Goal: Task Accomplishment & Management: Manage account settings

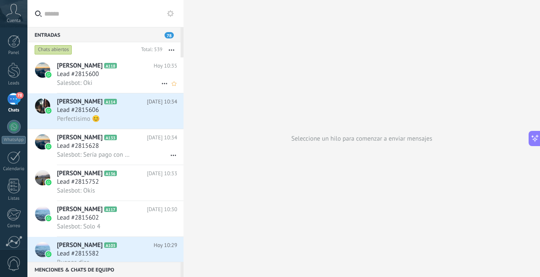
scroll to position [48, 0]
click at [107, 72] on div "Lead #2815600" at bounding box center [117, 74] width 120 height 8
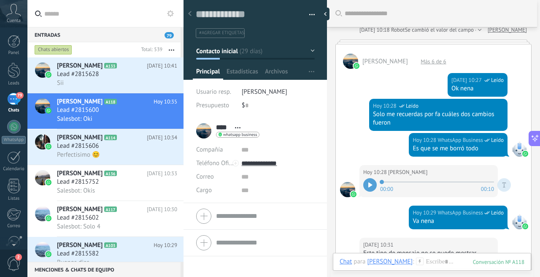
scroll to position [928, 0]
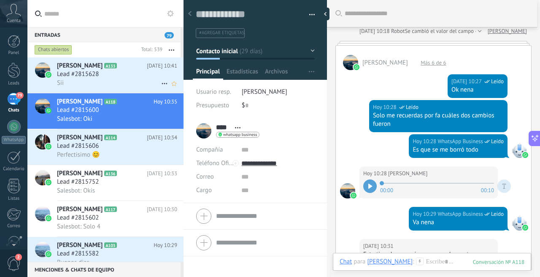
click at [97, 74] on span "Lead #2815628" at bounding box center [78, 74] width 42 height 8
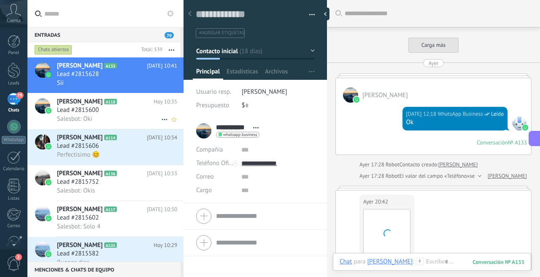
scroll to position [596, 0]
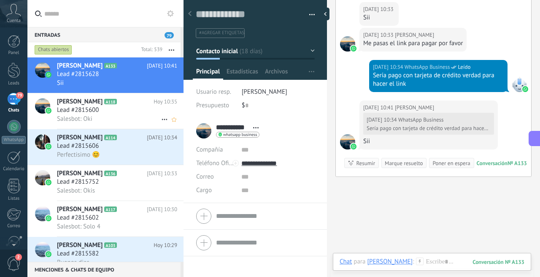
click at [102, 116] on div "Salesbot: Oki" at bounding box center [117, 118] width 120 height 9
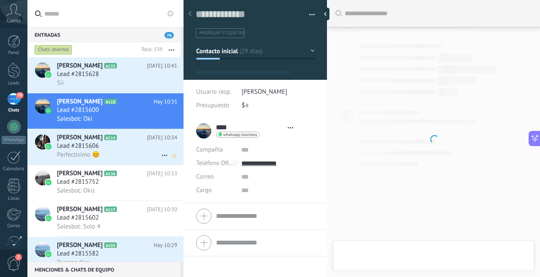
click at [106, 149] on div "Lead #2815606" at bounding box center [117, 146] width 120 height 8
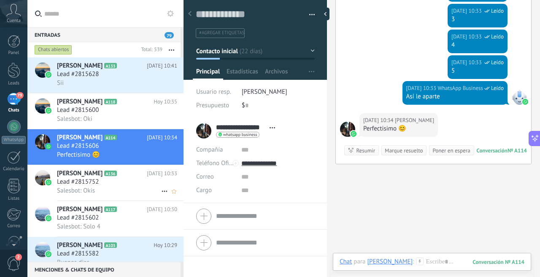
scroll to position [13, 0]
click at [111, 176] on h2 "Flor Sanchez Salas A136" at bounding box center [102, 173] width 90 height 8
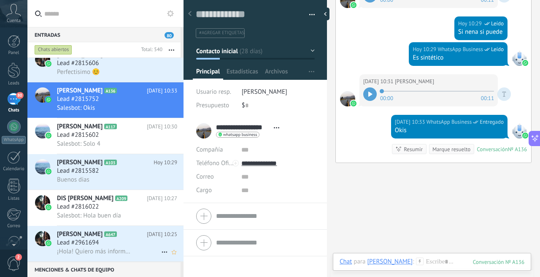
scroll to position [146, 0]
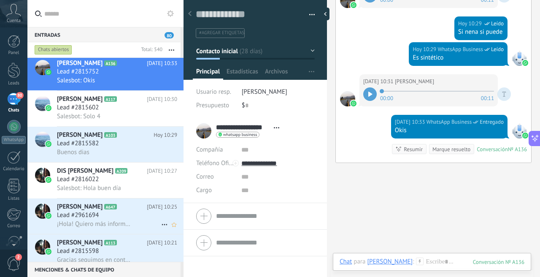
click at [105, 221] on span "¡Hola! Quiero más información." at bounding box center [94, 224] width 74 height 8
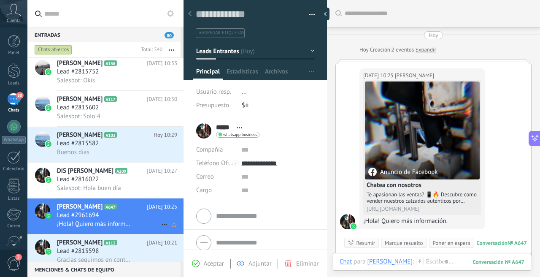
scroll to position [19, 0]
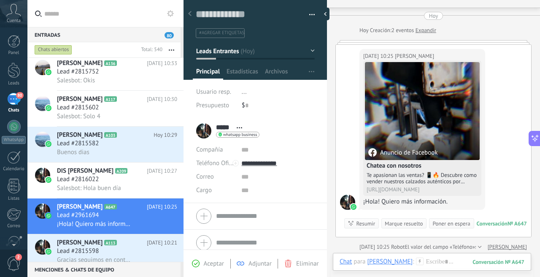
click at [243, 92] on span "..." at bounding box center [244, 92] width 5 height 8
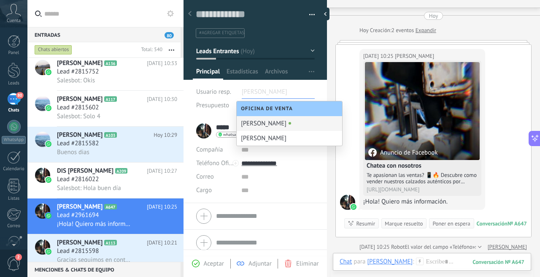
click at [317, 89] on div "Guardar y crear Imprimir Administrar etiquetas Exportar a excel" at bounding box center [256, 56] width 144 height 123
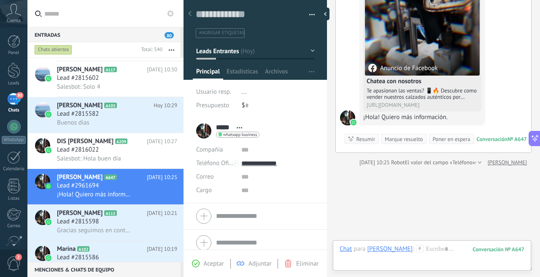
scroll to position [141, 0]
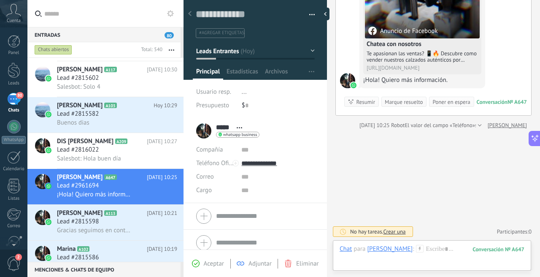
click at [482, 125] on div at bounding box center [478, 125] width 5 height 8
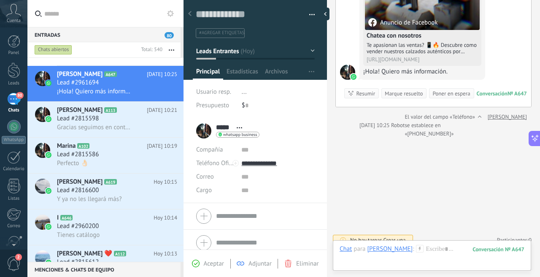
scroll to position [332, 0]
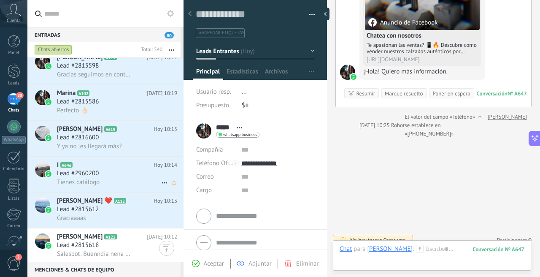
click at [119, 176] on div "Lead #2960200" at bounding box center [117, 173] width 120 height 8
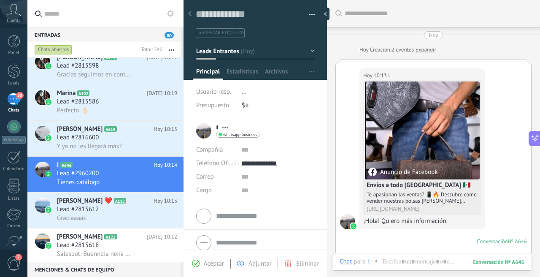
click at [432, 51] on link "Expandir" at bounding box center [426, 50] width 21 height 8
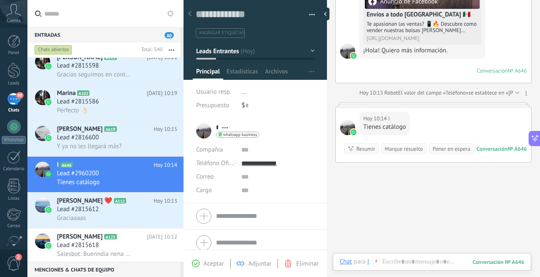
scroll to position [181, 0]
click at [514, 95] on div at bounding box center [516, 93] width 5 height 8
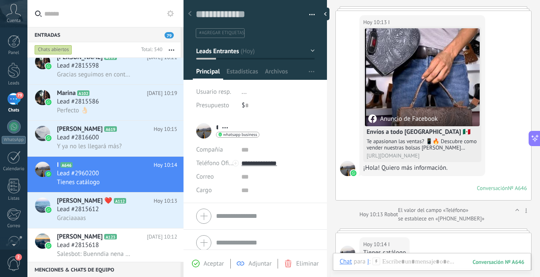
scroll to position [0, 0]
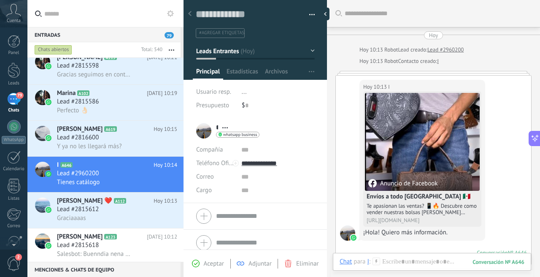
click at [242, 91] on span "..." at bounding box center [244, 92] width 5 height 8
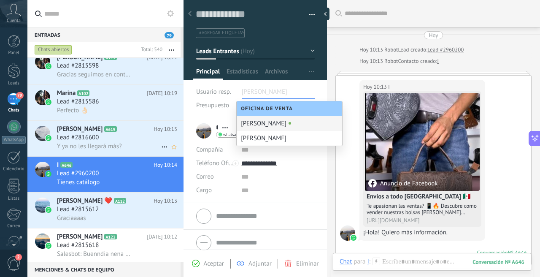
click at [122, 140] on div "Lead #2816600" at bounding box center [117, 137] width 120 height 8
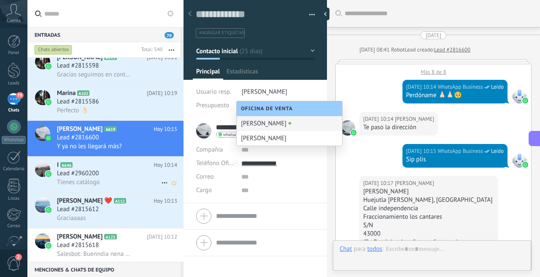
click at [108, 170] on div "Lead #2960200" at bounding box center [117, 173] width 120 height 8
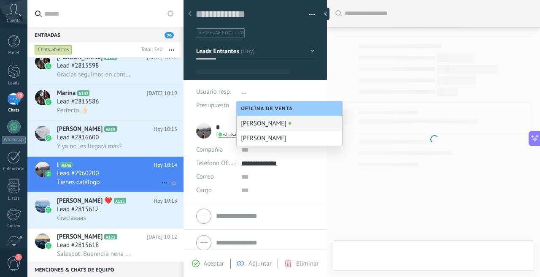
scroll to position [13, 0]
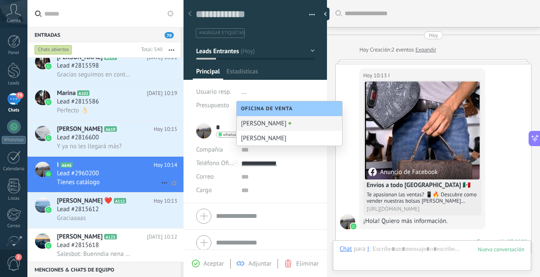
type textarea "**********"
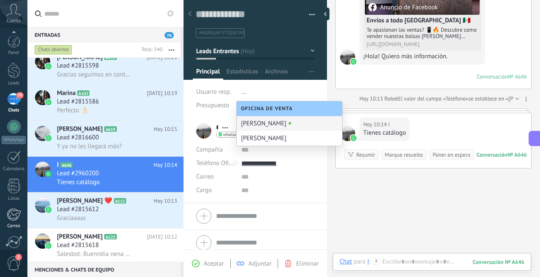
scroll to position [74, 0]
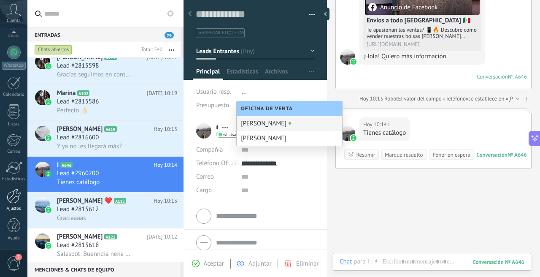
click at [16, 201] on div at bounding box center [14, 196] width 14 height 15
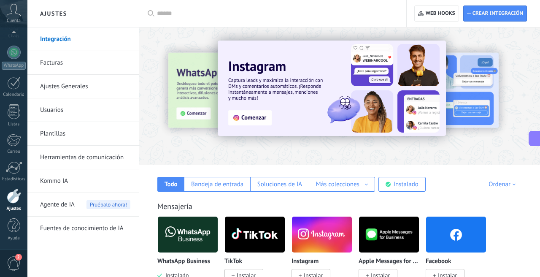
click at [79, 152] on link "Herramientas de comunicación" at bounding box center [85, 158] width 90 height 24
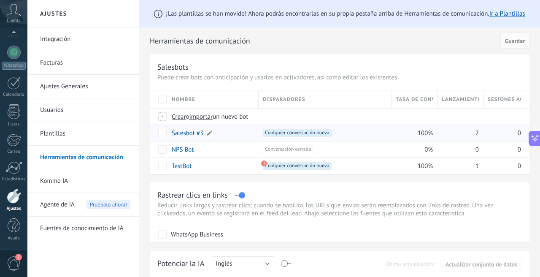
click at [181, 133] on link "Salesbot #3" at bounding box center [188, 133] width 32 height 8
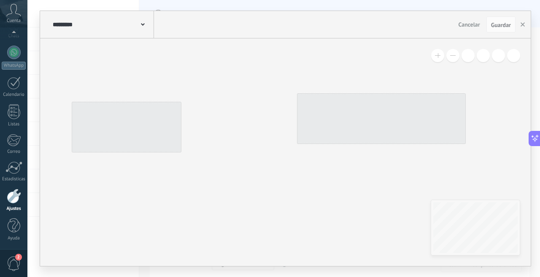
type input "**********"
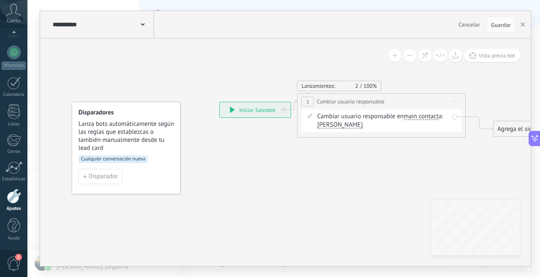
click at [125, 159] on span "Cualquier conversación nueva" at bounding box center [112, 159] width 69 height 8
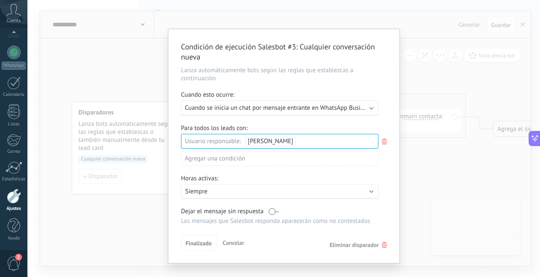
click at [384, 140] on use at bounding box center [384, 141] width 5 height 6
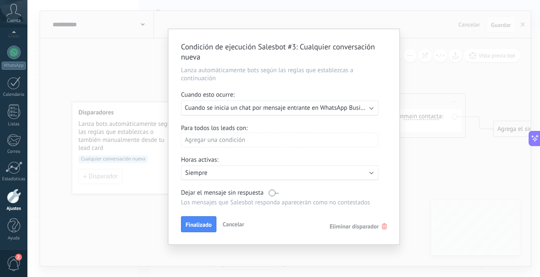
click at [263, 114] on div "Ejecutar: Cuando se inicia un chat por mensaje entrante en WhatsApp Business (L…" at bounding box center [279, 107] width 197 height 15
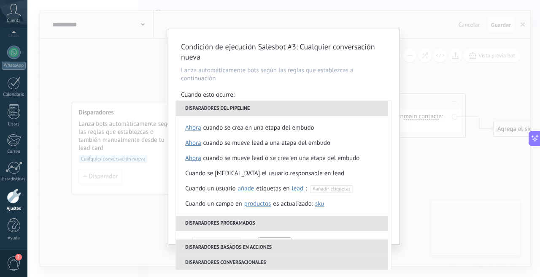
click at [434, 81] on div "Condición de ejecución Salesbot #3 : Cualquier conversación nueva Lanza automát…" at bounding box center [283, 138] width 513 height 277
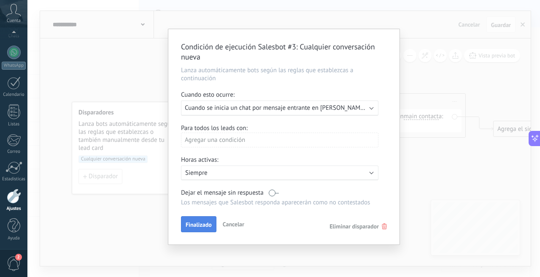
click at [198, 224] on span "Finalizado" at bounding box center [199, 225] width 26 height 6
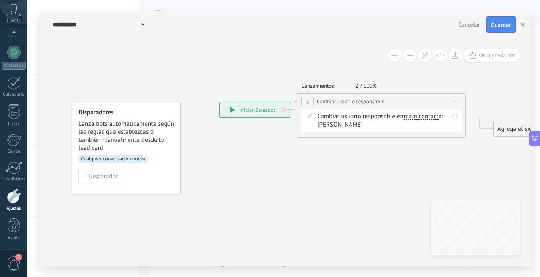
click at [332, 117] on div "Cambiar usuario responsable en main contact main contact all contacts chat cont…" at bounding box center [382, 120] width 131 height 17
click at [272, 111] on div "**********" at bounding box center [255, 109] width 71 height 15
click at [322, 119] on div "Cambiar usuario responsable en main contact main contact all contacts chat cont…" at bounding box center [382, 120] width 131 height 17
click at [136, 160] on span "Cualquier conversación nueva" at bounding box center [112, 159] width 69 height 8
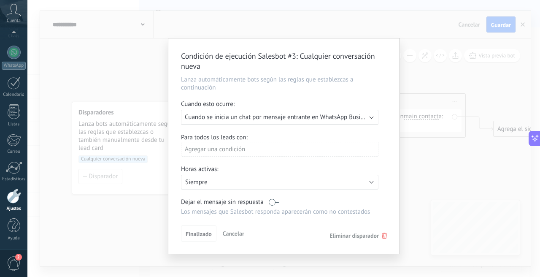
click at [379, 236] on span "Eliminar disparador" at bounding box center [358, 236] width 57 height 8
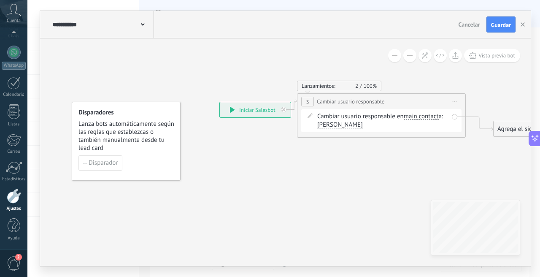
click at [337, 109] on div "Cambiar usuario responsable en main contact main contact all contacts chat cont…" at bounding box center [381, 120] width 160 height 23
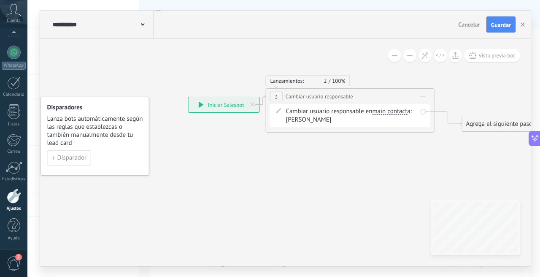
click at [294, 127] on div "**********" at bounding box center [350, 110] width 169 height 44
click at [322, 121] on div "Cambiar usuario responsable en main contact main contact all contacts chat cont…" at bounding box center [351, 115] width 131 height 17
click at [245, 106] on div "**********" at bounding box center [224, 104] width 71 height 15
click at [330, 117] on div "Cambiar usuario responsable en main contact main contact all contacts chat cont…" at bounding box center [351, 115] width 131 height 17
click at [312, 95] on span "Cambiar usuario responsable" at bounding box center [320, 96] width 68 height 8
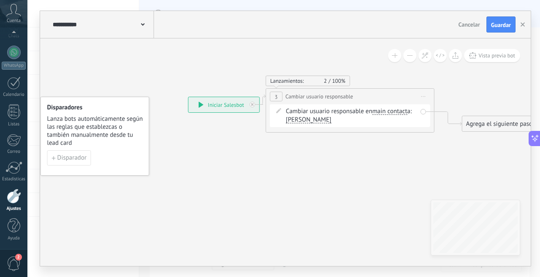
click at [306, 119] on div "Cambiar usuario responsable en main contact main contact all contacts chat cont…" at bounding box center [351, 115] width 131 height 17
click at [318, 111] on div "Cambiar usuario responsable en main contact main contact all contacts chat cont…" at bounding box center [351, 115] width 131 height 17
click at [420, 100] on span "Iniciar vista previa aquí Cambiar nombre Duplicar Borrar" at bounding box center [424, 96] width 14 height 12
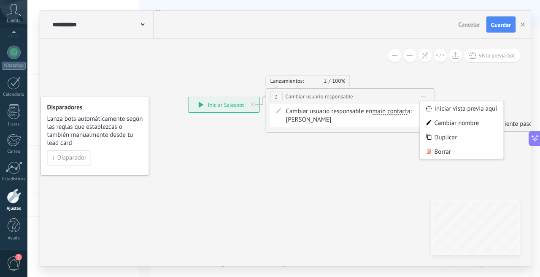
click at [353, 152] on icon at bounding box center [348, 110] width 742 height 466
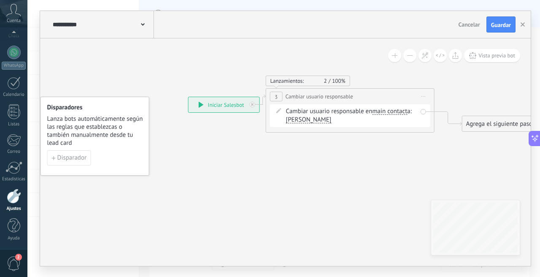
click at [321, 116] on div "Cambiar usuario responsable en main contact main contact all contacts chat cont…" at bounding box center [351, 115] width 131 height 17
click at [322, 112] on div "Cambiar usuario responsable en main contact main contact all contacts chat cont…" at bounding box center [351, 115] width 131 height 17
click at [381, 114] on span "main contact" at bounding box center [389, 111] width 35 height 7
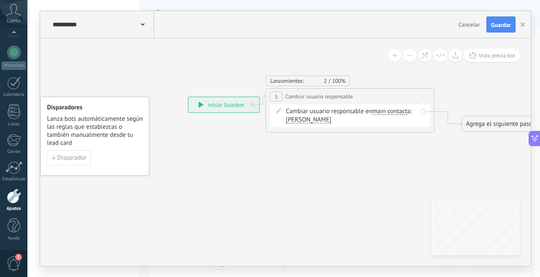
click at [381, 114] on button "main contact" at bounding box center [421, 111] width 106 height 15
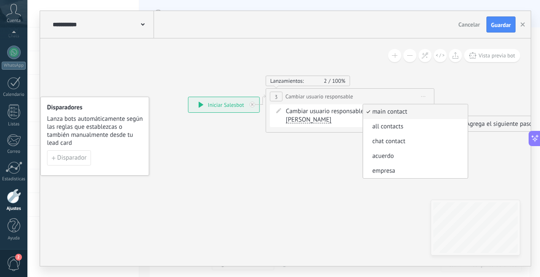
click at [321, 135] on icon at bounding box center [348, 110] width 742 height 466
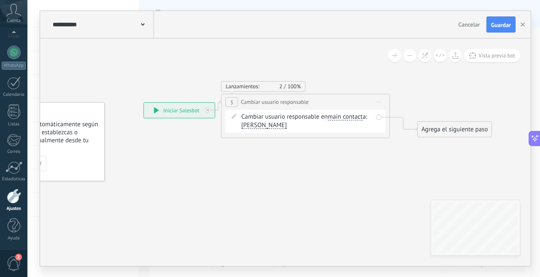
click at [338, 118] on span "main contact" at bounding box center [345, 117] width 35 height 7
click at [338, 118] on button "main contact" at bounding box center [377, 116] width 106 height 15
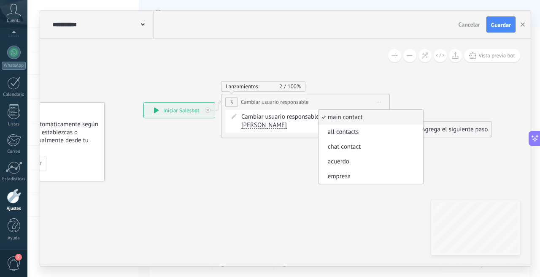
click at [283, 150] on icon at bounding box center [303, 116] width 742 height 466
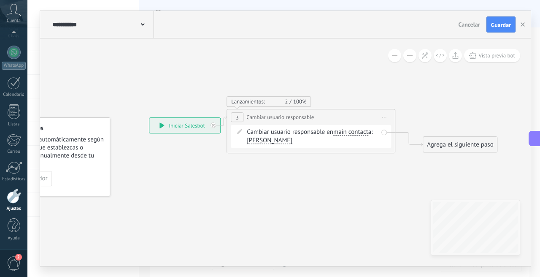
click at [356, 130] on span "main contact" at bounding box center [350, 132] width 35 height 7
click at [356, 130] on button "main contact" at bounding box center [382, 131] width 106 height 15
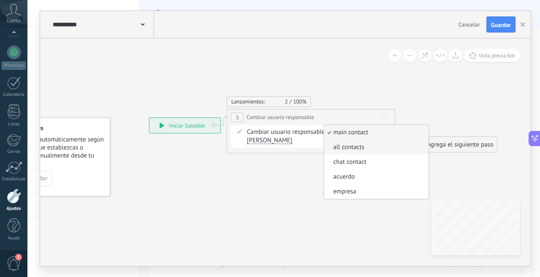
click at [357, 146] on span "all contacts" at bounding box center [375, 147] width 102 height 8
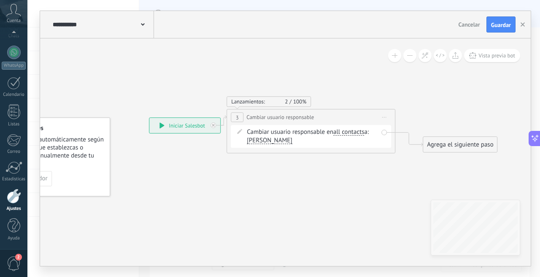
click at [343, 133] on span "all contacts" at bounding box center [348, 132] width 31 height 7
click at [343, 133] on button "all contacts" at bounding box center [382, 131] width 106 height 15
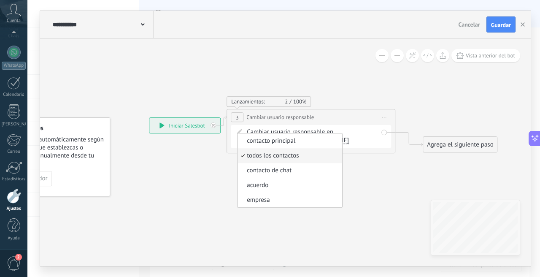
click at [368, 207] on icon at bounding box center [309, 131] width 742 height 466
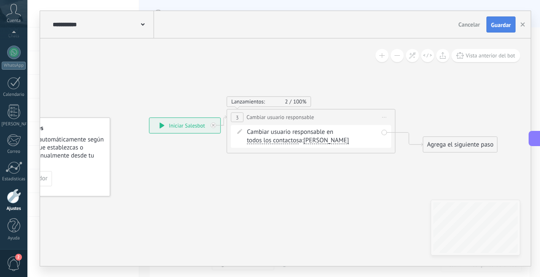
click at [496, 29] on button "Guardar" at bounding box center [501, 24] width 29 height 16
click at [237, 133] on icon at bounding box center [239, 131] width 5 height 5
click at [242, 131] on span at bounding box center [240, 131] width 14 height 7
click at [237, 133] on icon at bounding box center [239, 131] width 5 height 5
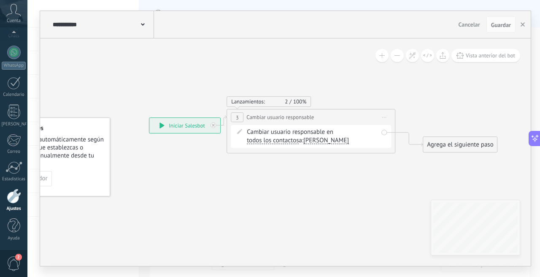
click at [237, 133] on icon at bounding box center [239, 131] width 5 height 5
click at [211, 126] on div at bounding box center [213, 124] width 5 height 5
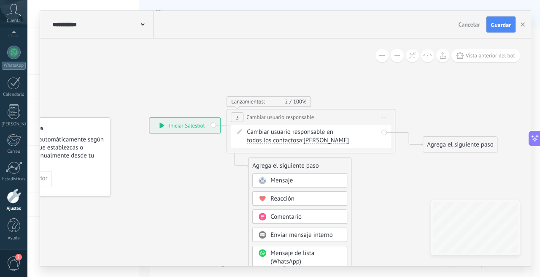
click at [183, 147] on icon at bounding box center [309, 281] width 742 height 767
click at [214, 124] on div "**********" at bounding box center [184, 125] width 71 height 15
click at [213, 125] on div "**********" at bounding box center [184, 125] width 71 height 15
click at [271, 122] on div "**********" at bounding box center [311, 117] width 168 height 16
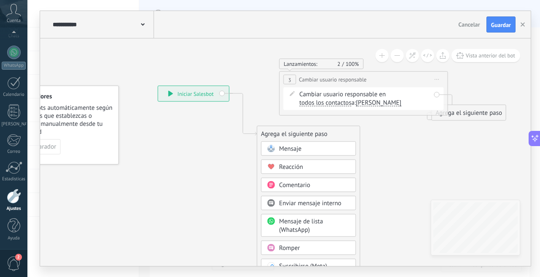
drag, startPoint x: 315, startPoint y: 84, endPoint x: 358, endPoint y: 76, distance: 44.1
click at [358, 76] on span "Cambiar usuario responsable" at bounding box center [333, 80] width 68 height 8
drag, startPoint x: 257, startPoint y: 134, endPoint x: 273, endPoint y: 108, distance: 30.8
click at [158, 86] on div "**********" at bounding box center [158, 86] width 0 height 0
click at [222, 92] on div "**********" at bounding box center [193, 93] width 71 height 15
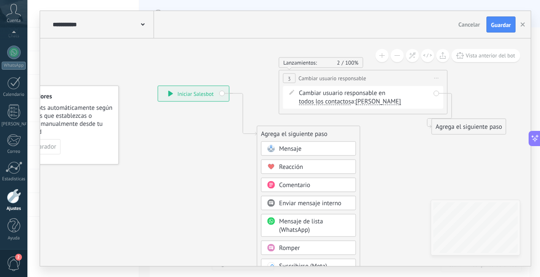
click at [222, 92] on div "**********" at bounding box center [193, 93] width 71 height 15
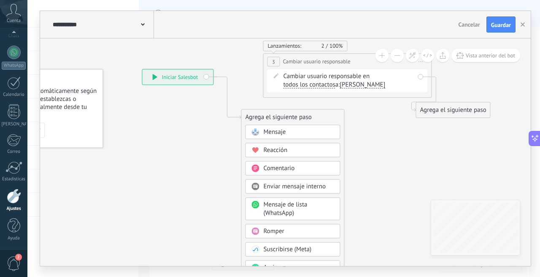
click at [208, 78] on div "**********" at bounding box center [177, 76] width 71 height 15
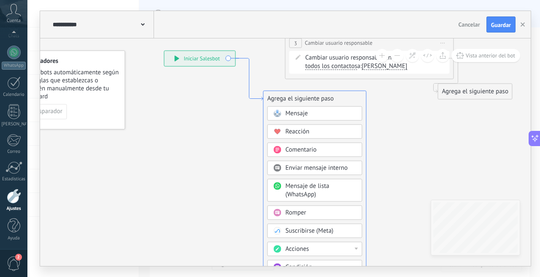
drag, startPoint x: 226, startPoint y: 85, endPoint x: 246, endPoint y: 71, distance: 24.3
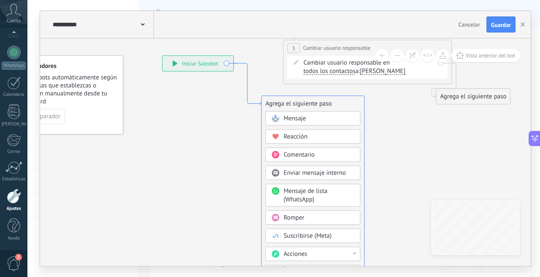
click at [247, 78] on icon at bounding box center [247, 84] width 27 height 42
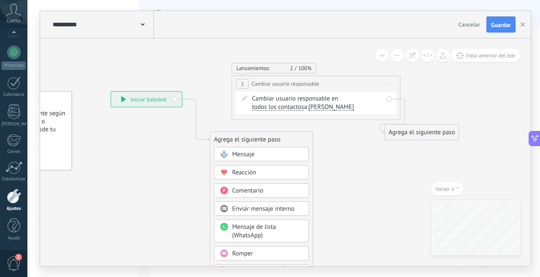
click at [388, 84] on icon at bounding box center [389, 84] width 4 height 1
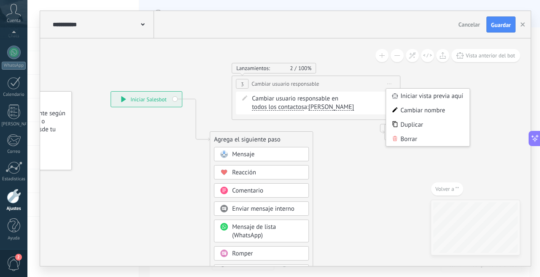
click at [341, 195] on icon at bounding box center [271, 256] width 742 height 783
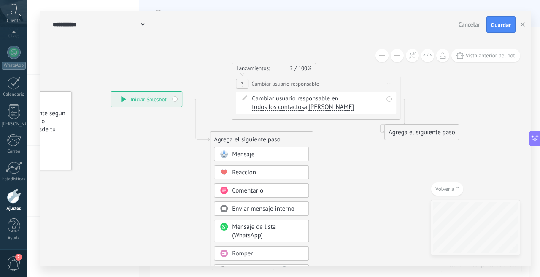
click at [176, 101] on div "**********" at bounding box center [146, 99] width 71 height 15
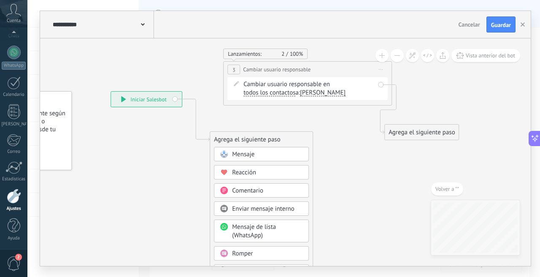
drag, startPoint x: 258, startPoint y: 89, endPoint x: 250, endPoint y: 74, distance: 16.4
click at [250, 74] on div "**********" at bounding box center [308, 70] width 168 height 16
click at [250, 97] on div "Cambiar usuario responsable en todos los contactos contacto principal todos los…" at bounding box center [308, 88] width 131 height 17
click at [239, 81] on span at bounding box center [236, 83] width 14 height 7
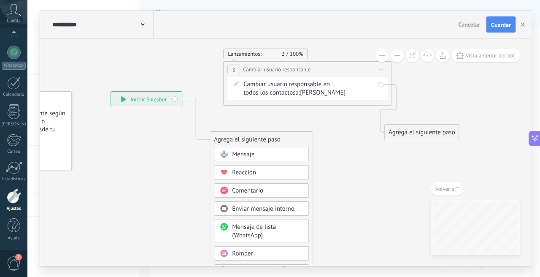
click at [239, 81] on span at bounding box center [236, 83] width 14 height 7
click at [235, 67] on font "3" at bounding box center [234, 69] width 3 height 7
click at [155, 99] on div "**********" at bounding box center [146, 99] width 71 height 15
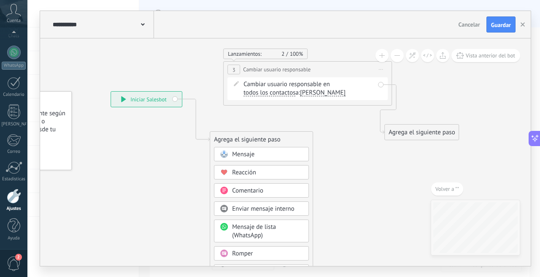
click at [120, 101] on div "**********" at bounding box center [146, 99] width 71 height 15
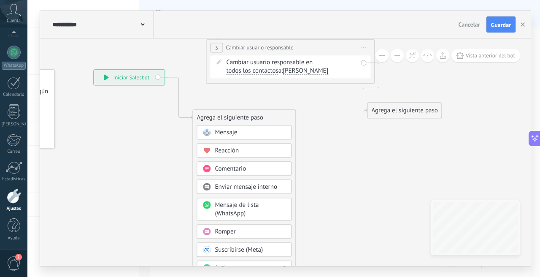
click at [246, 65] on div "Cambiar usuario responsable en todos los contactos contacto principal todos los…" at bounding box center [291, 66] width 131 height 17
click at [253, 62] on div "Cambiar usuario responsable en todos los contactos contacto principal todos los…" at bounding box center [291, 66] width 131 height 17
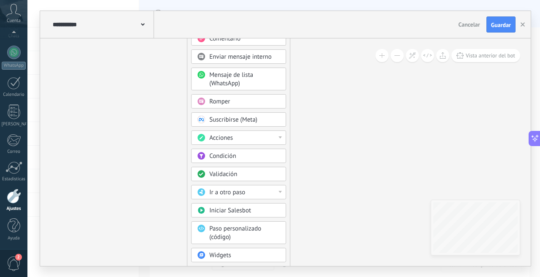
click at [281, 139] on div "Acciones" at bounding box center [238, 137] width 95 height 14
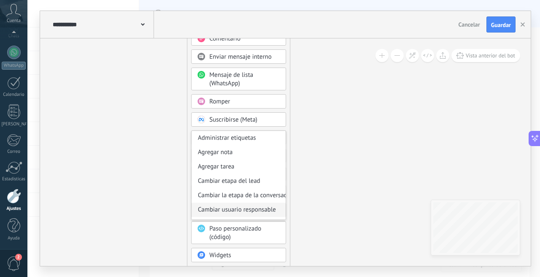
click at [246, 208] on div "Cambiar usuario responsable" at bounding box center [239, 210] width 94 height 14
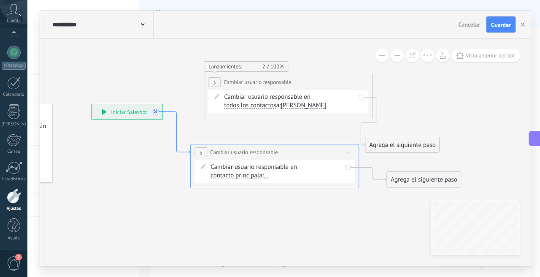
click at [187, 153] on icon at bounding box center [176, 133] width 27 height 42
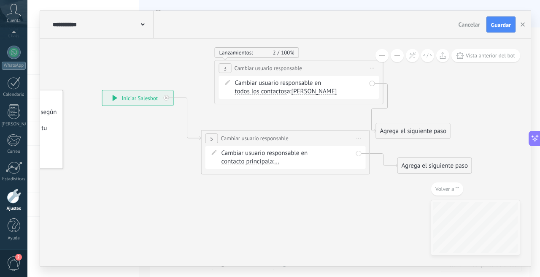
click at [235, 162] on font "contacto principal" at bounding box center [246, 161] width 49 height 8
click at [235, 162] on button "contacto principal" at bounding box center [270, 161] width 106 height 15
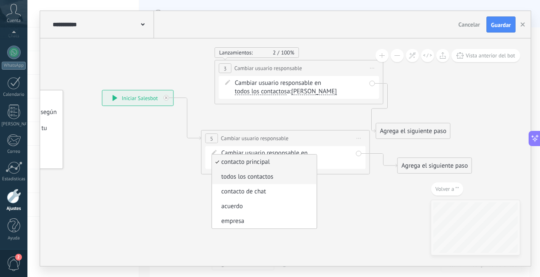
click at [240, 176] on font "todos los contactos" at bounding box center [248, 177] width 52 height 8
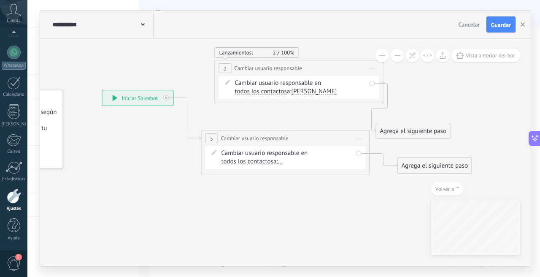
click at [280, 163] on font "..." at bounding box center [280, 161] width 5 height 8
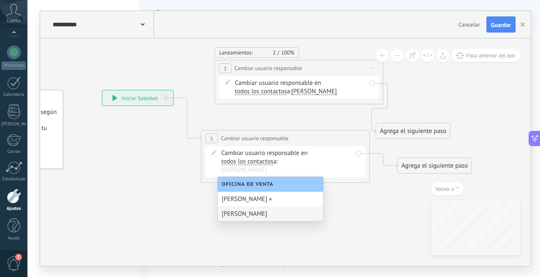
click at [250, 212] on div "[PERSON_NAME]" at bounding box center [271, 213] width 106 height 15
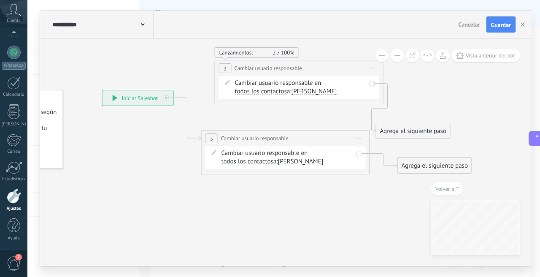
click at [369, 71] on span "Iniciar vista previa aquí Cambiar nombre Duplicar Borrar" at bounding box center [373, 68] width 14 height 12
click at [382, 127] on div "Borrar" at bounding box center [411, 123] width 84 height 14
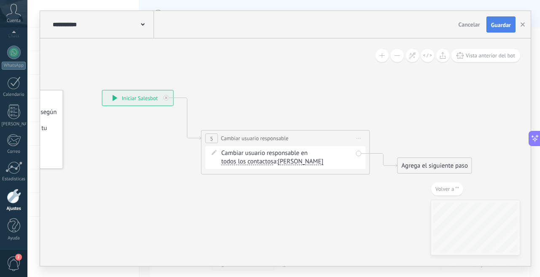
click at [502, 24] on span "Guardar" at bounding box center [501, 25] width 20 height 6
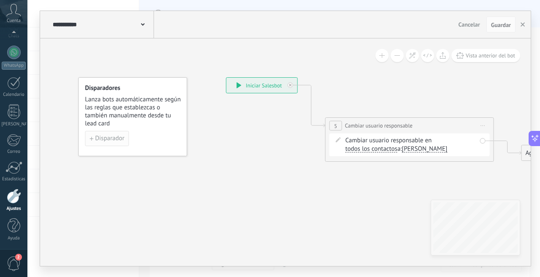
click at [108, 139] on span "Disparador" at bounding box center [109, 138] width 29 height 6
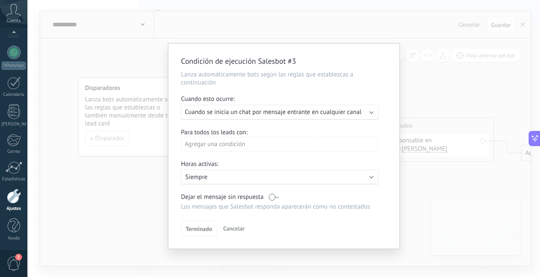
click at [229, 108] on span "Cuando se inicia un chat por mensaje entrante en cualquier canal" at bounding box center [273, 112] width 177 height 8
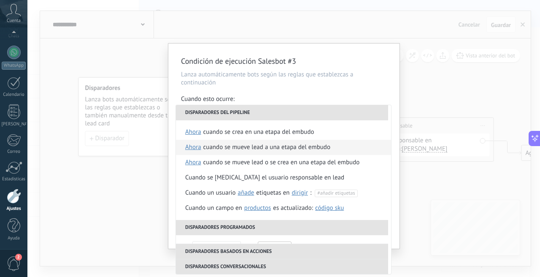
scroll to position [184, 0]
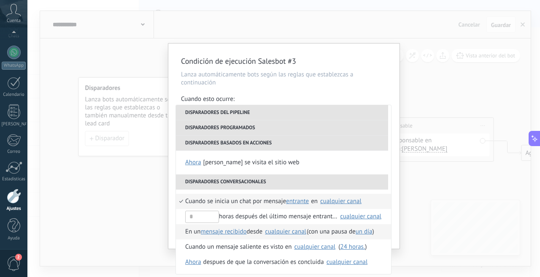
click at [284, 230] on font "cualquier canal" at bounding box center [285, 231] width 41 height 8
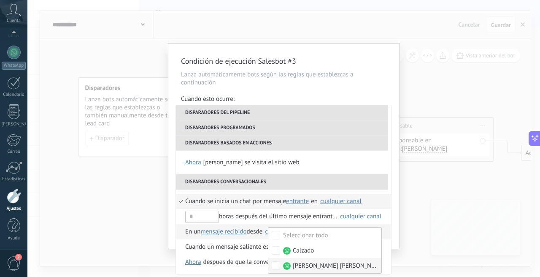
click at [325, 265] on font "[PERSON_NAME] [PERSON_NAME]" at bounding box center [339, 266] width 92 height 8
click at [181, 230] on li "En un mensaje recibido mensaje enviado mensaje recibido desde Ninguno Calzado L…" at bounding box center [283, 231] width 215 height 15
click at [390, 249] on div "Condición de ejecución Salesbot #3 Lanza automáticamente bots según las reglas …" at bounding box center [283, 145] width 231 height 205
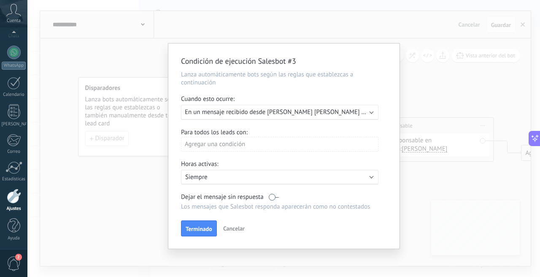
click at [447, 249] on div "Condición de ejecución Salesbot #3 Lanza automáticamente bots según las reglas …" at bounding box center [283, 138] width 513 height 277
click at [229, 114] on span "En un mensaje recibido desde Lau Lizbeth Castro (con una pausa de Un día)" at bounding box center [308, 112] width 246 height 8
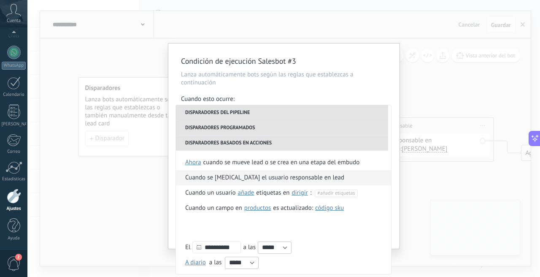
scroll to position [184, 0]
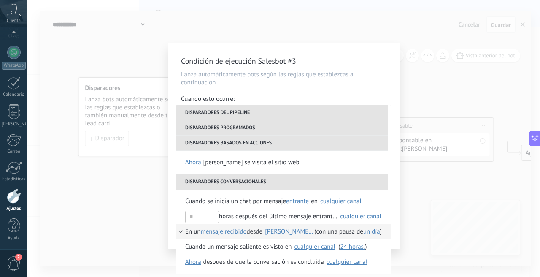
click at [371, 232] on font "un día" at bounding box center [371, 231] width 17 height 8
click at [456, 227] on input "**" at bounding box center [453, 228] width 27 height 13
type input "*"
click at [482, 230] on input "text" at bounding box center [483, 228] width 27 height 13
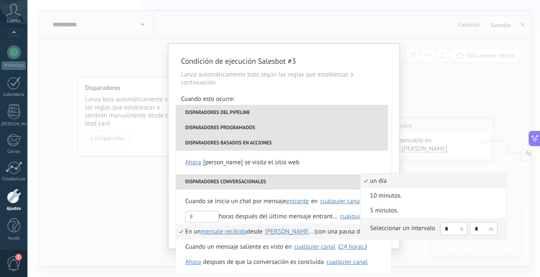
type input "*"
click at [402, 230] on font "Seleccionar un intervalo" at bounding box center [402, 228] width 65 height 8
click at [482, 229] on input "*" at bounding box center [483, 228] width 27 height 13
type input "*"
click at [417, 232] on div "Seleccionar un intervalo" at bounding box center [402, 228] width 65 height 8
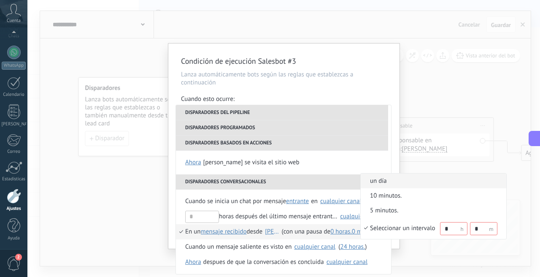
click at [441, 248] on div at bounding box center [270, 138] width 540 height 277
click at [290, 233] on div at bounding box center [270, 138] width 540 height 277
click at [479, 229] on input "*" at bounding box center [483, 228] width 27 height 13
click at [254, 231] on div at bounding box center [270, 138] width 540 height 277
click at [250, 200] on div at bounding box center [270, 138] width 540 height 277
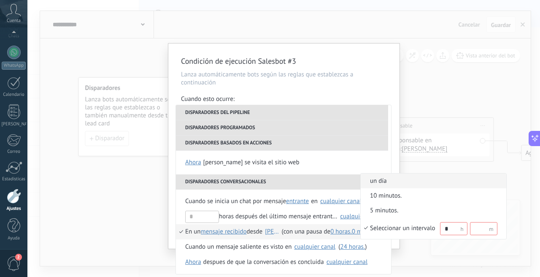
click at [241, 202] on div at bounding box center [270, 138] width 540 height 277
click at [295, 201] on div at bounding box center [270, 138] width 540 height 277
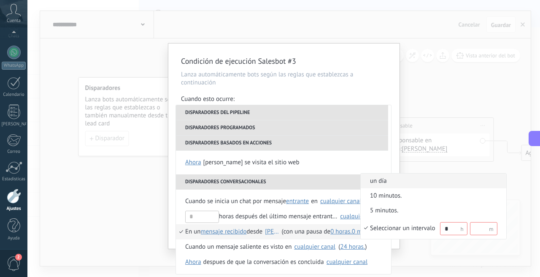
click at [223, 197] on div at bounding box center [270, 138] width 540 height 277
click at [206, 205] on div at bounding box center [270, 138] width 540 height 277
click at [202, 198] on div at bounding box center [270, 138] width 540 height 277
click at [212, 203] on div at bounding box center [270, 138] width 540 height 277
click at [230, 203] on div at bounding box center [270, 138] width 540 height 277
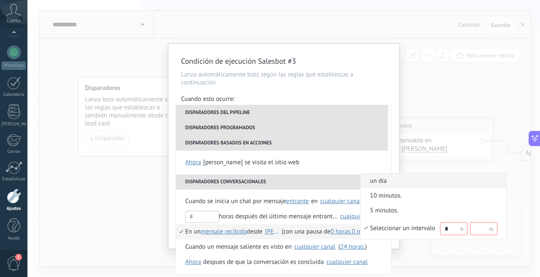
click at [238, 201] on div at bounding box center [270, 138] width 540 height 277
click at [239, 200] on div at bounding box center [270, 138] width 540 height 277
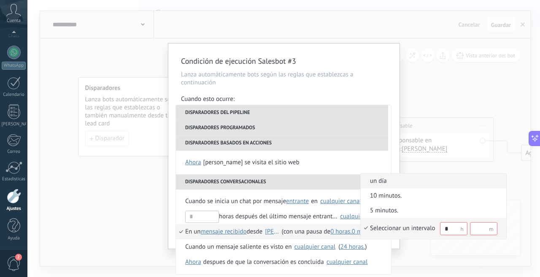
click at [404, 219] on li "Seleccionar un intervalo *" at bounding box center [434, 228] width 146 height 21
click at [186, 231] on div at bounding box center [270, 138] width 540 height 277
click at [344, 230] on div at bounding box center [270, 138] width 540 height 277
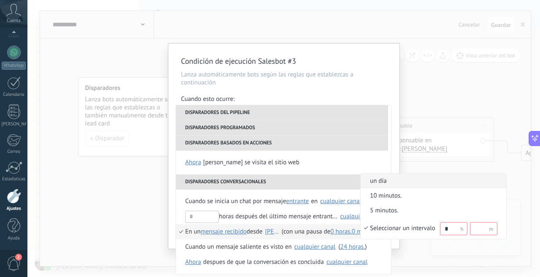
click at [344, 232] on div at bounding box center [270, 138] width 540 height 277
click at [420, 160] on div at bounding box center [270, 138] width 540 height 277
click at [478, 247] on div at bounding box center [270, 138] width 540 height 277
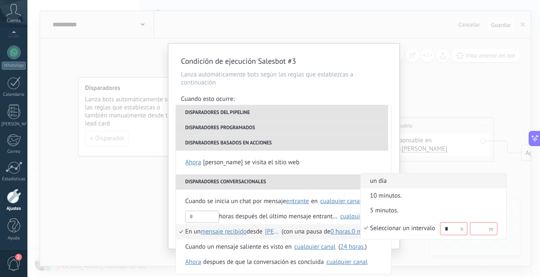
click at [522, 230] on div at bounding box center [270, 138] width 540 height 277
click at [424, 177] on span "un día" at bounding box center [429, 181] width 137 height 8
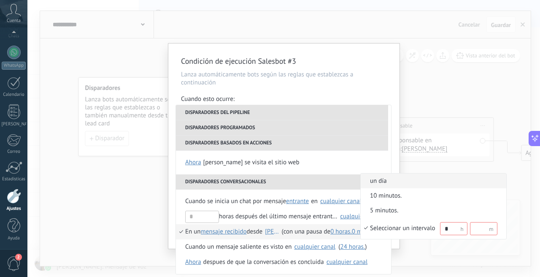
click at [424, 177] on div "Condición de ejecución Salesbot #3 Lanza automáticamente bots según las reglas …" at bounding box center [283, 138] width 513 height 277
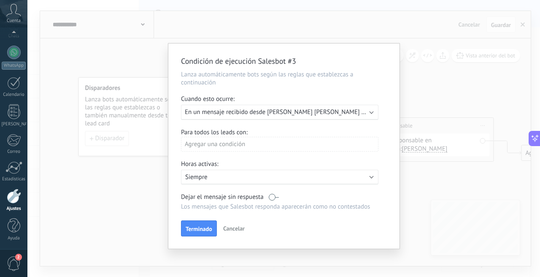
click at [237, 116] on div "Ejecutar: En un mensaje recibido desde Lau Lizbeth Castro (con una pausa de Un …" at bounding box center [279, 112] width 197 height 15
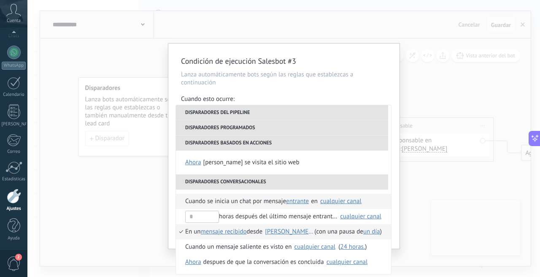
click at [245, 202] on font "Cuando se inicia un chat por mensaje" at bounding box center [235, 201] width 101 height 8
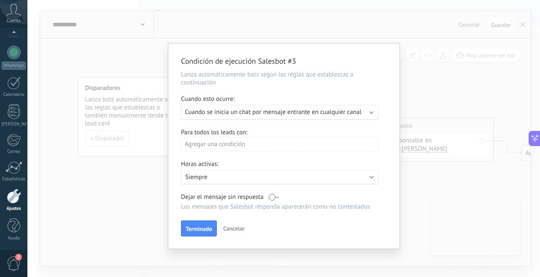
click at [293, 114] on font "Cuando se inicia un chat por mensaje entrante en cualquier canal" at bounding box center [273, 112] width 177 height 8
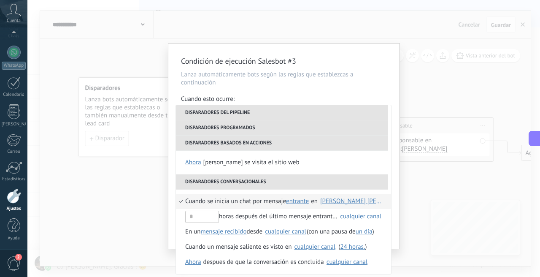
click at [448, 216] on div "Condición de ejecución Salesbot #3 Lanza automáticamente bots según las reglas …" at bounding box center [283, 138] width 513 height 277
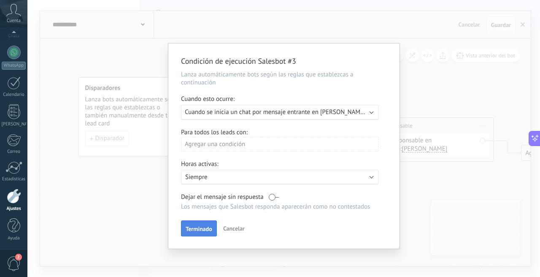
click at [197, 228] on font "Terminado" at bounding box center [199, 229] width 27 height 8
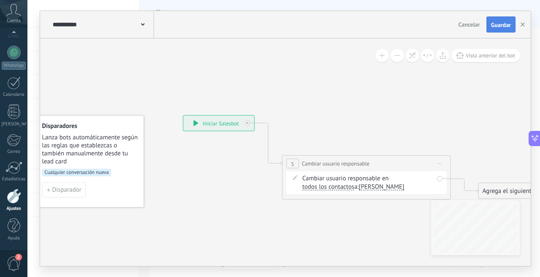
click at [504, 22] on span "Guardar" at bounding box center [501, 25] width 20 height 6
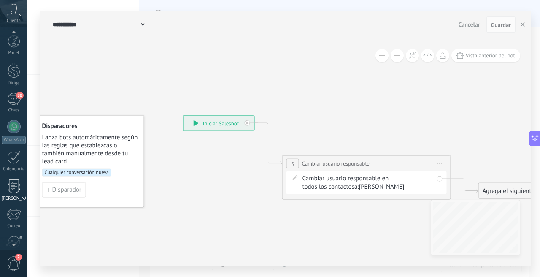
scroll to position [6, 0]
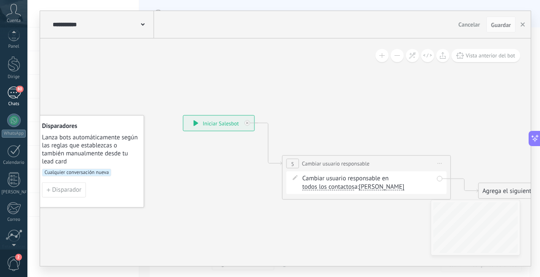
click at [20, 101] on div "Chats" at bounding box center [14, 103] width 24 height 5
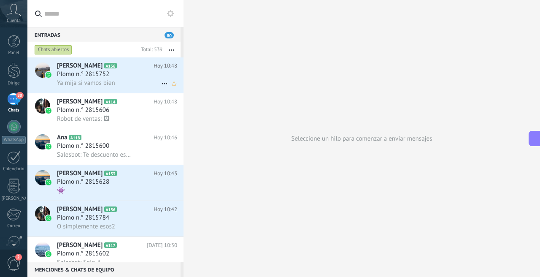
click at [106, 82] on span "Ya mija si vamos bien" at bounding box center [86, 83] width 58 height 8
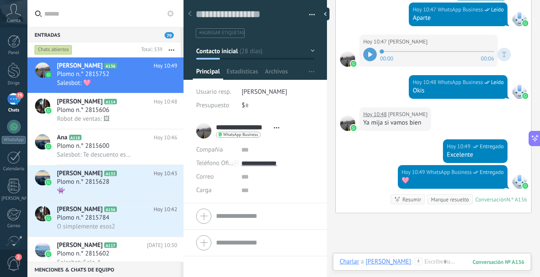
scroll to position [731, 0]
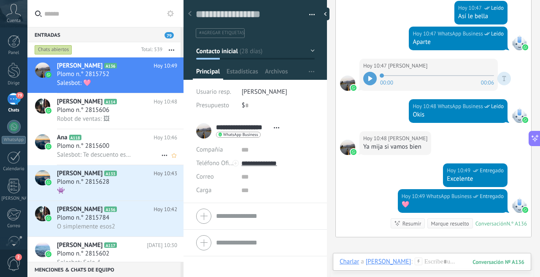
click at [110, 149] on h3 "Plomo n.° 2815600" at bounding box center [85, 146] width 57 height 8
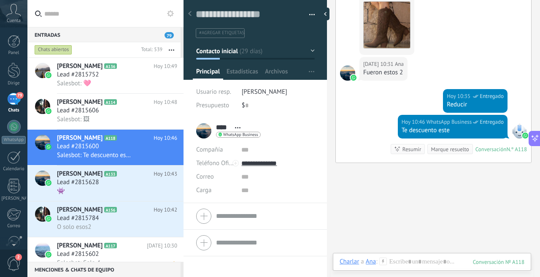
scroll to position [95, 0]
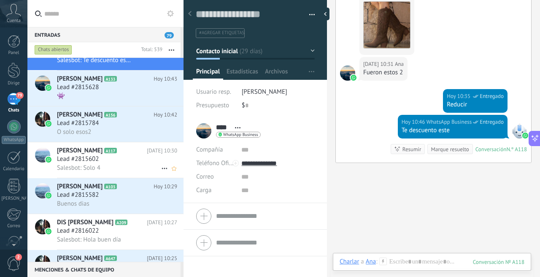
click at [110, 158] on div "Lead #2815602" at bounding box center [117, 159] width 120 height 8
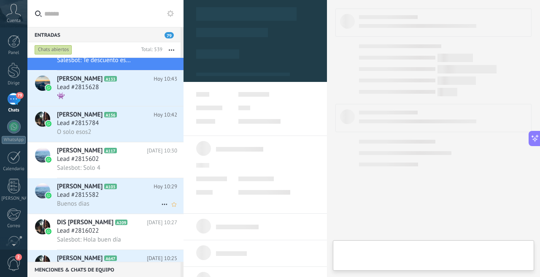
click at [115, 197] on div "Lead #2815582" at bounding box center [117, 195] width 120 height 8
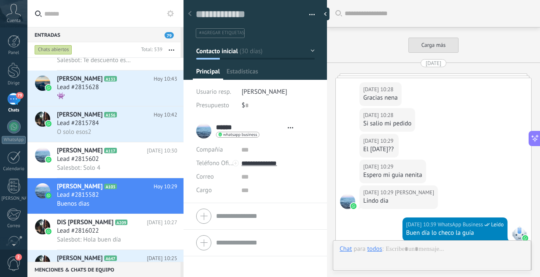
type textarea "**********"
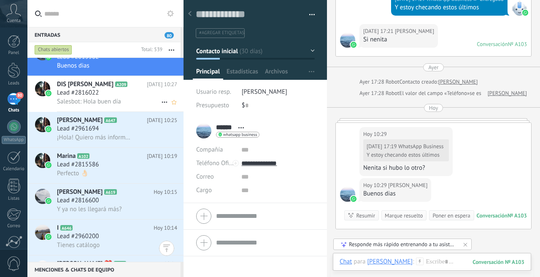
scroll to position [298, 0]
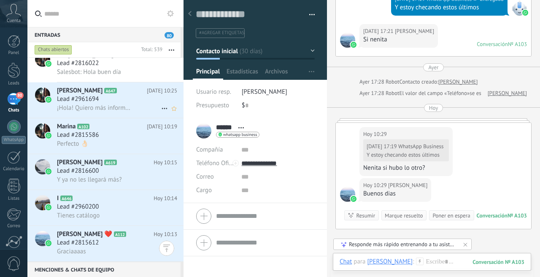
click at [116, 106] on span "¡Hola! Quiero más información." at bounding box center [94, 108] width 74 height 8
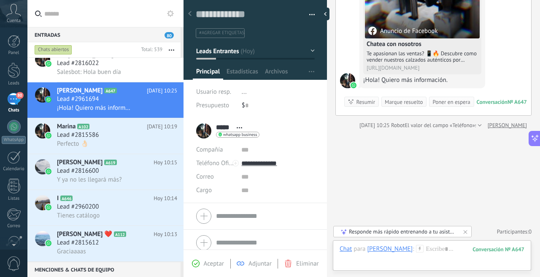
scroll to position [68, 0]
click at [482, 125] on div at bounding box center [478, 125] width 5 height 8
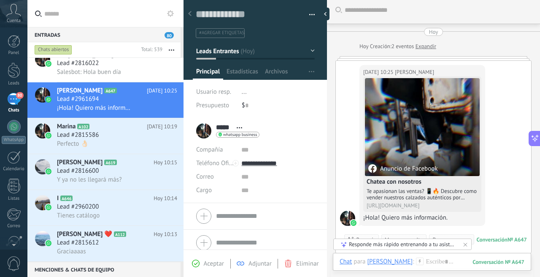
scroll to position [0, 0]
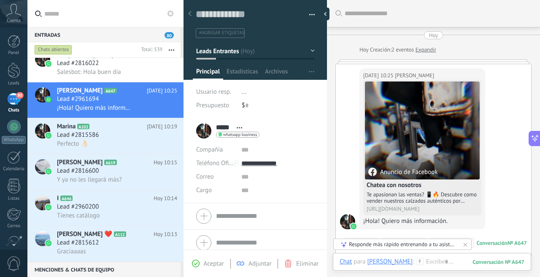
click at [424, 50] on link "Expandir" at bounding box center [426, 50] width 21 height 8
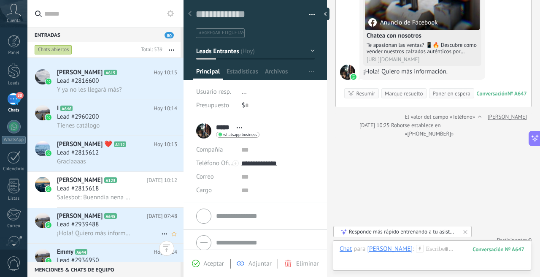
scroll to position [452, 0]
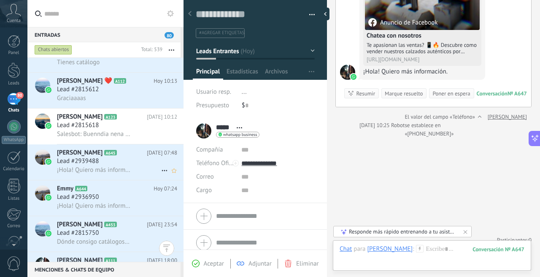
click at [114, 163] on div "Lead #2939488" at bounding box center [117, 161] width 120 height 8
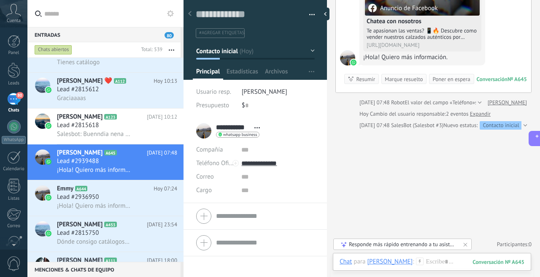
scroll to position [139, 0]
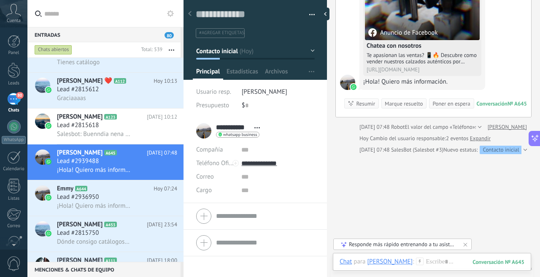
click at [522, 151] on div at bounding box center [524, 150] width 5 height 8
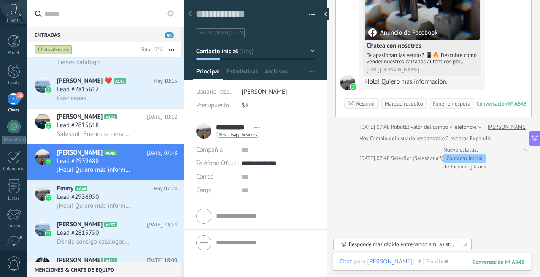
click at [478, 139] on link "Expandir" at bounding box center [480, 138] width 21 height 8
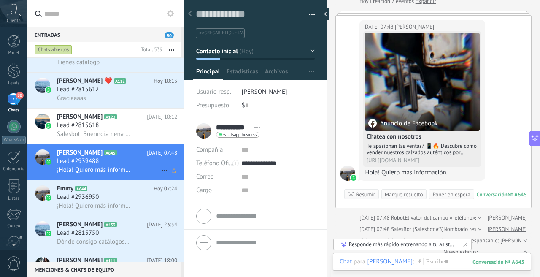
scroll to position [530, 0]
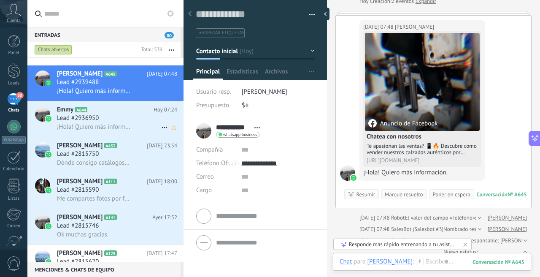
click at [134, 119] on div "Lead #2936950" at bounding box center [117, 118] width 120 height 8
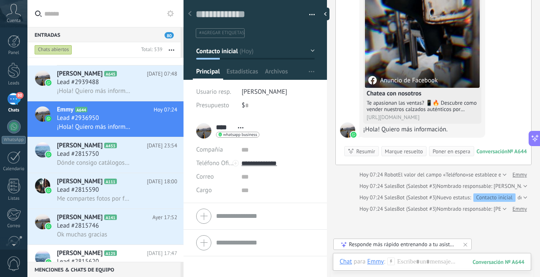
scroll to position [93, 0]
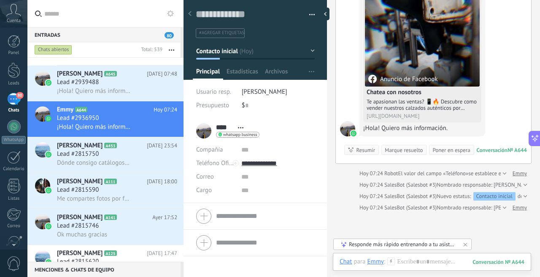
click at [522, 194] on div at bounding box center [524, 196] width 5 height 8
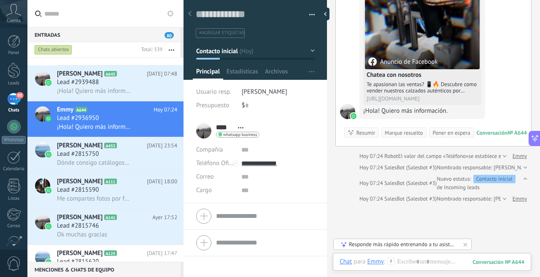
scroll to position [0, 0]
click at [501, 199] on div at bounding box center [503, 198] width 5 height 8
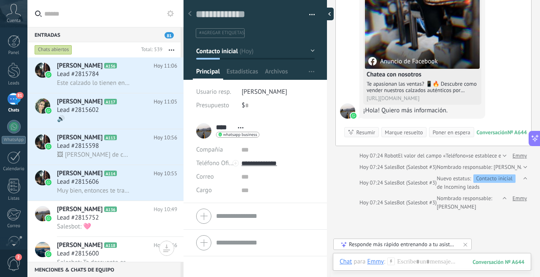
click at [324, 14] on div at bounding box center [327, 14] width 13 height 13
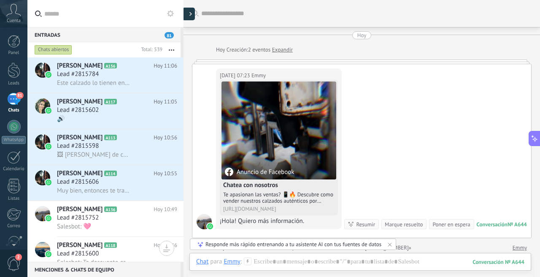
click at [189, 16] on div at bounding box center [188, 14] width 13 height 13
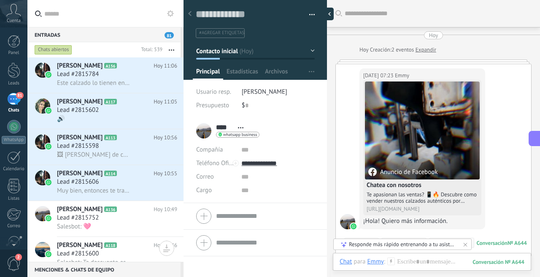
scroll to position [13, 0]
click at [324, 13] on div at bounding box center [327, 14] width 13 height 13
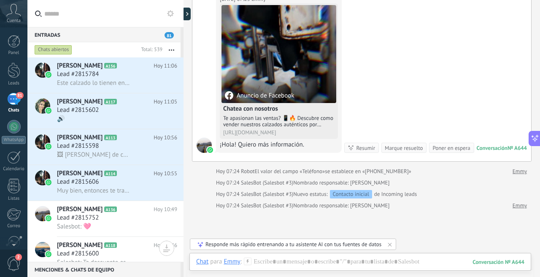
scroll to position [65, 0]
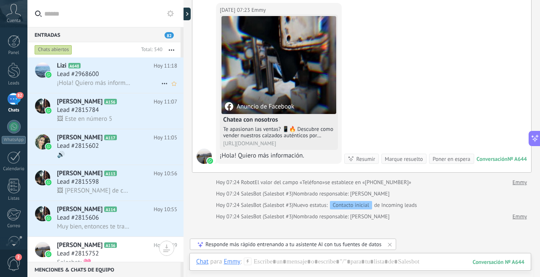
click at [96, 71] on span "Lead #2968600" at bounding box center [78, 74] width 42 height 8
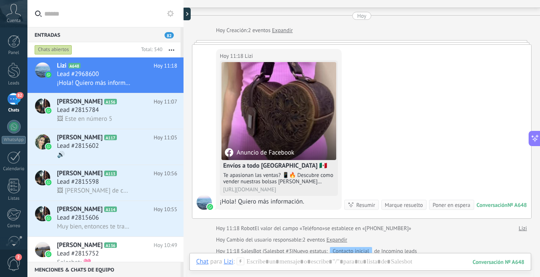
scroll to position [164, 0]
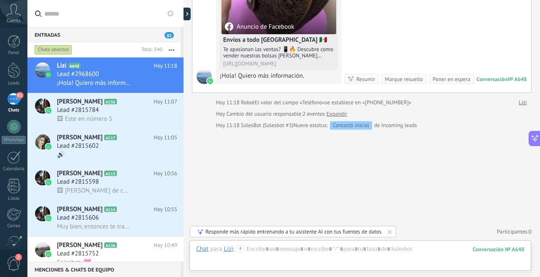
click at [339, 114] on link "Expandir" at bounding box center [337, 114] width 21 height 8
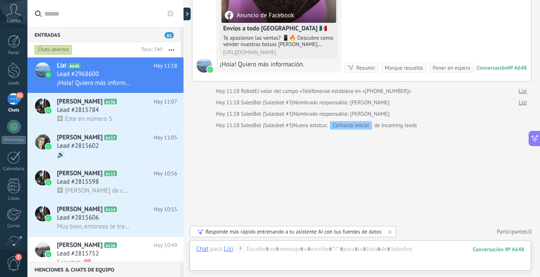
scroll to position [175, 0]
click at [189, 13] on div at bounding box center [188, 14] width 13 height 13
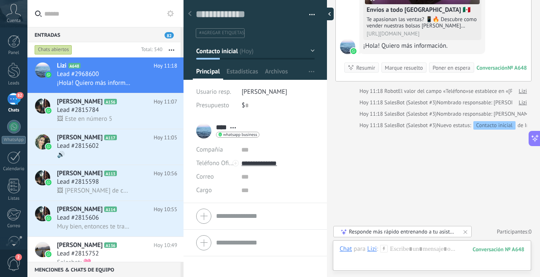
scroll to position [8, 0]
click at [270, 93] on span "[PERSON_NAME]" at bounding box center [265, 92] width 46 height 8
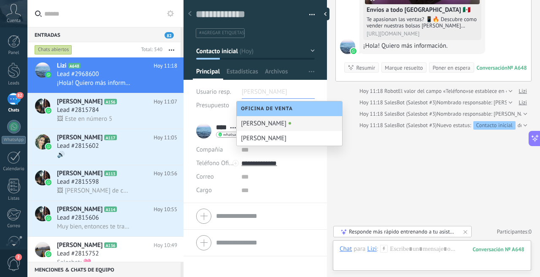
click at [398, 173] on div "Buscar Carga más Hoy Hoy Creación: 2 eventos Expandir Hoy 11:18 Lizi Anuncio de…" at bounding box center [433, 51] width 213 height 452
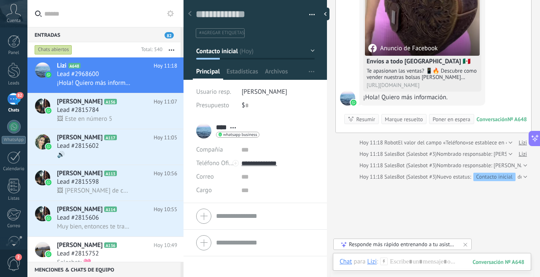
scroll to position [123, 0]
click at [524, 166] on div "Hoy 11:18 SalesBot (Salesbot #3) Nombrado responsable: Diego Villanueva" at bounding box center [433, 166] width 196 height 8
click at [522, 166] on div at bounding box center [524, 166] width 5 height 8
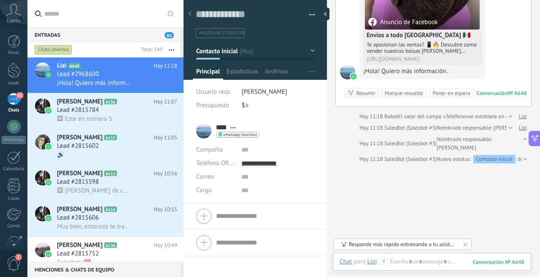
scroll to position [150, 0]
click at [130, 35] on div "Entradas 82" at bounding box center [103, 34] width 153 height 15
click at [121, 13] on input "text" at bounding box center [110, 13] width 133 height 27
click at [172, 14] on use at bounding box center [170, 13] width 7 height 7
click at [0, 0] on icon at bounding box center [0, 0] width 0 height 0
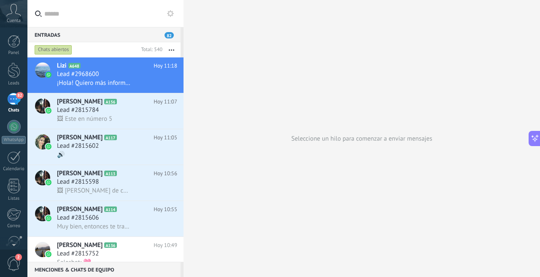
click at [172, 14] on use at bounding box center [170, 13] width 7 height 7
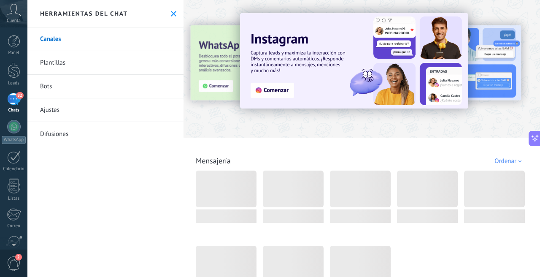
click at [172, 14] on icon at bounding box center [173, 13] width 5 height 5
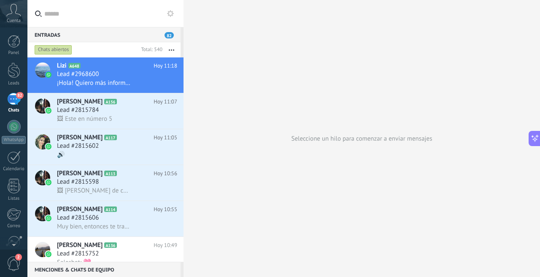
click at [58, 49] on div "Chats abiertos" at bounding box center [54, 50] width 38 height 10
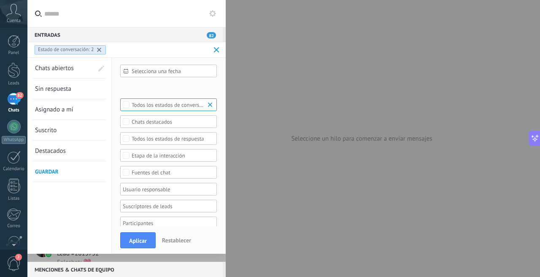
click at [206, 104] on b at bounding box center [211, 104] width 10 height 8
click at [0, 0] on div "Leads Entrantes Contacto inicial Negociación Debate contractual Discusión de co…" at bounding box center [0, 0] width 0 height 0
click at [0, 0] on label at bounding box center [0, 0] width 0 height 0
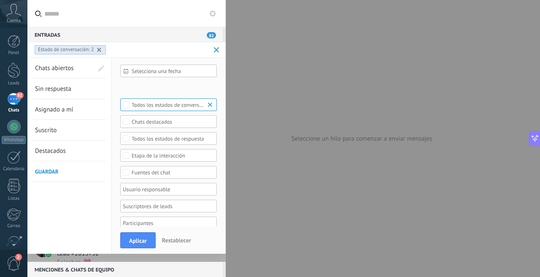
click at [0, 0] on label at bounding box center [0, 0] width 0 height 0
click at [208, 82] on label at bounding box center [167, 87] width 94 height 13
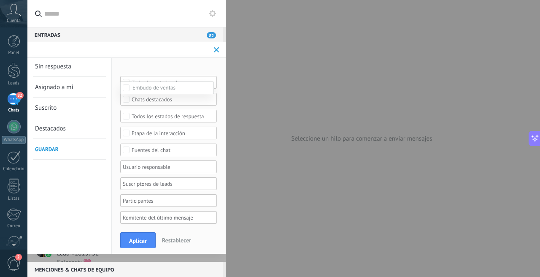
click at [176, 65] on div at bounding box center [283, 138] width 513 height 277
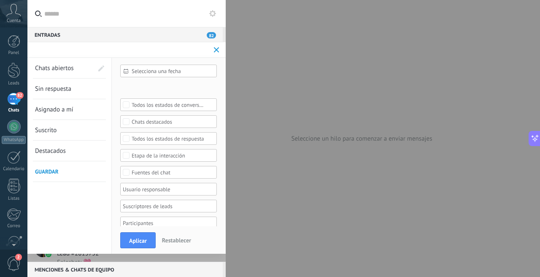
scroll to position [45, 0]
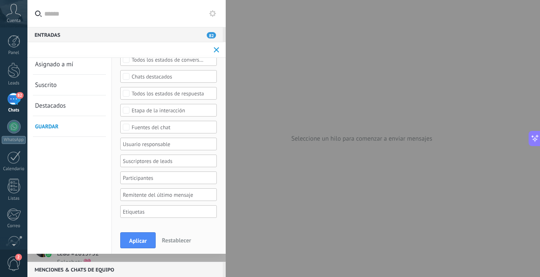
click at [155, 144] on div at bounding box center [166, 144] width 88 height 10
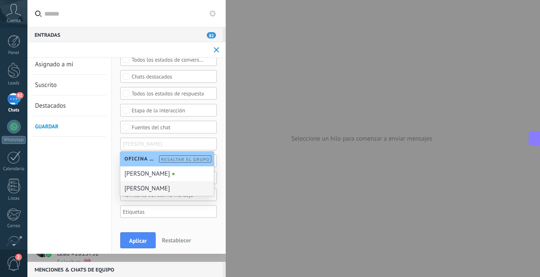
click at [136, 192] on div "[PERSON_NAME]" at bounding box center [167, 188] width 94 height 15
click at [114, 213] on div "Selecciona una fecha Selecciona una fecha Hoy Ayer Últimos ** 30 dias Esta sema…" at bounding box center [169, 133] width 114 height 241
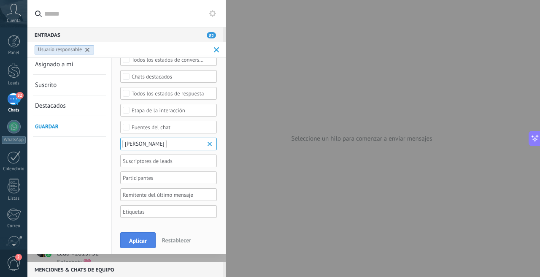
click at [133, 240] on span "Aplicar" at bounding box center [138, 241] width 18 height 6
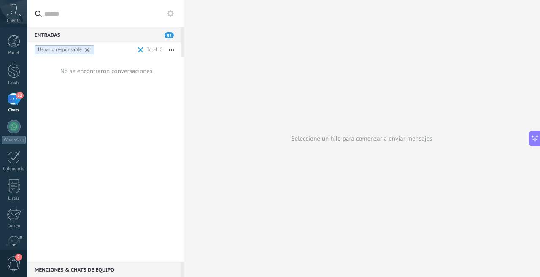
click at [87, 49] on use at bounding box center [87, 50] width 4 height 4
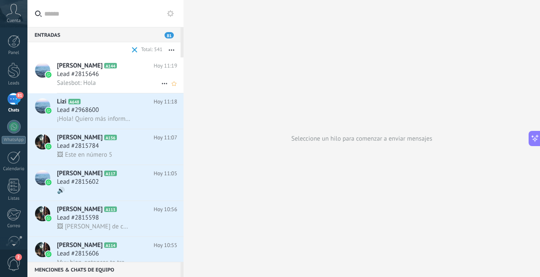
click at [105, 77] on div "Lead #2815646" at bounding box center [117, 74] width 120 height 8
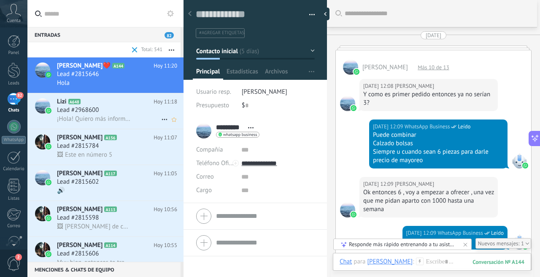
click at [93, 109] on span "Lead #2968600" at bounding box center [78, 110] width 42 height 8
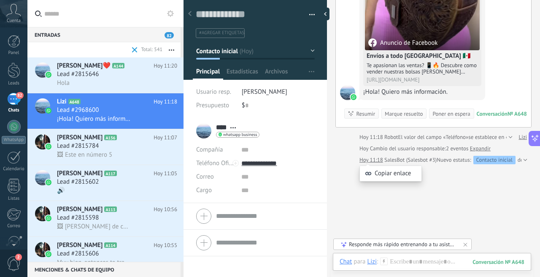
scroll to position [160, 0]
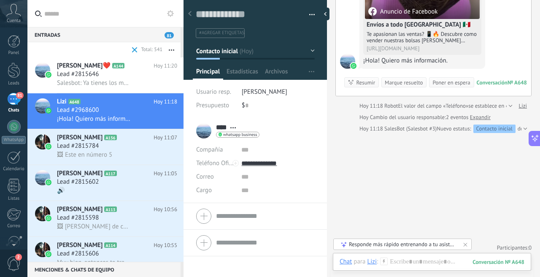
click at [487, 117] on link "Expandir" at bounding box center [480, 117] width 21 height 8
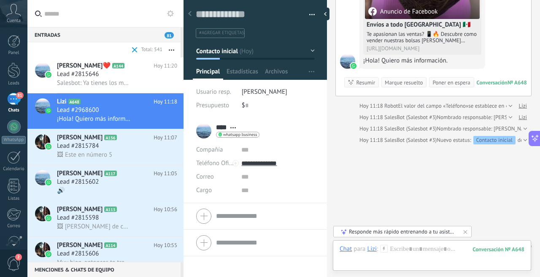
scroll to position [175, 0]
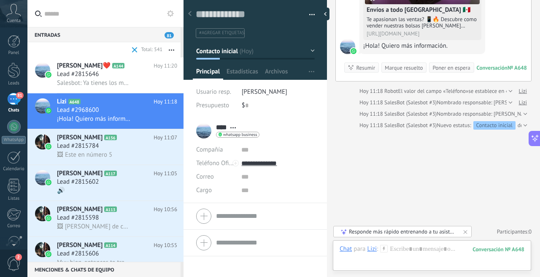
click at [522, 112] on div at bounding box center [524, 114] width 5 height 8
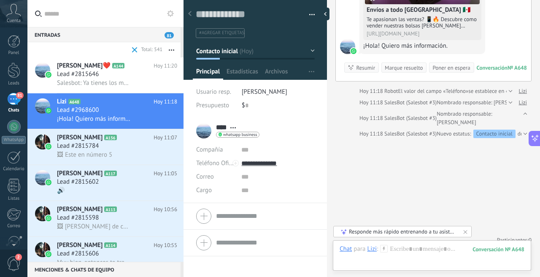
click at [435, 123] on div "Hoy 11:18 SalesBot (Salesbot #3) Nombrado responsable: Diego Villanueva" at bounding box center [441, 118] width 163 height 17
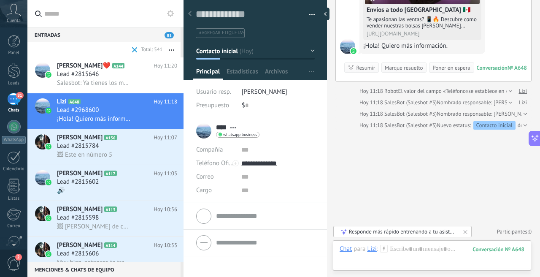
click at [449, 114] on div "Hoy 11:18 SalesBot (Salesbot #3) Nombrado responsable: Diego Villanueva" at bounding box center [446, 114] width 173 height 8
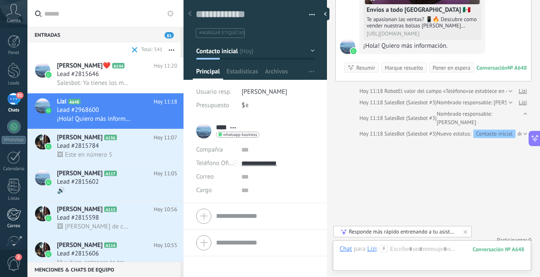
scroll to position [74, 0]
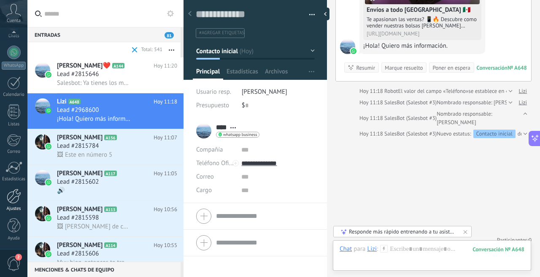
click at [15, 196] on div at bounding box center [14, 196] width 14 height 15
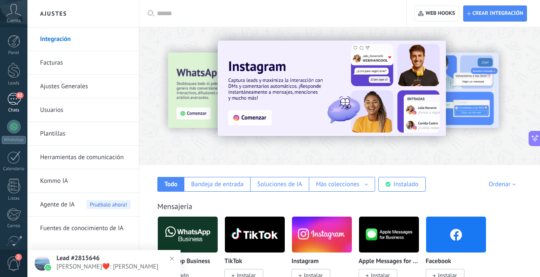
click at [11, 100] on div "82" at bounding box center [14, 99] width 14 height 12
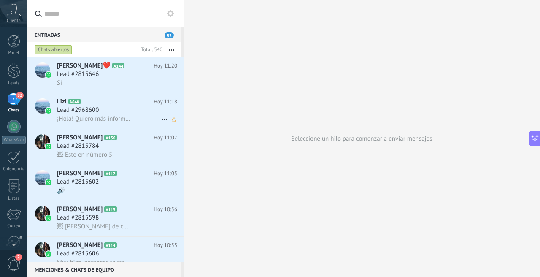
click at [108, 111] on div "Lead #2968600" at bounding box center [117, 110] width 120 height 8
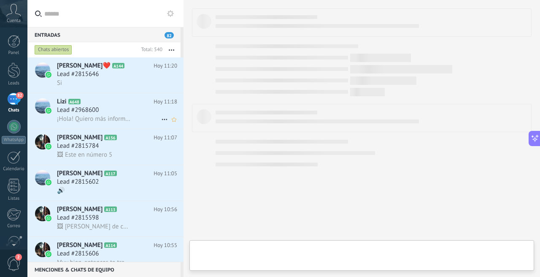
scroll to position [68, 0]
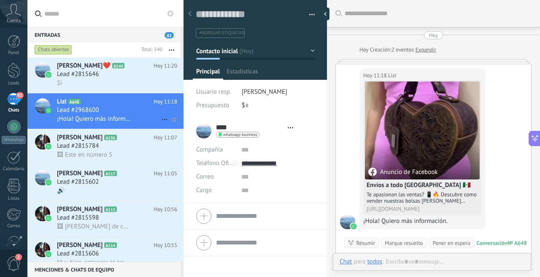
type textarea "**********"
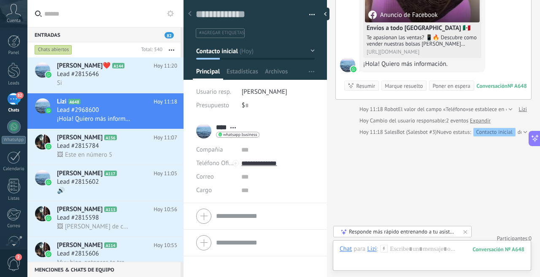
scroll to position [164, 0]
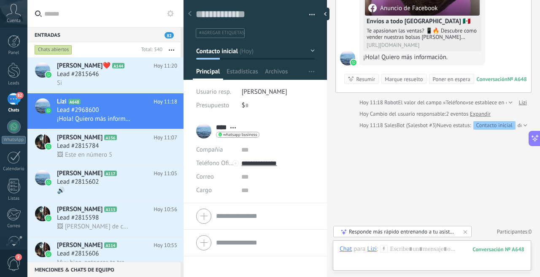
click at [475, 114] on link "Expandir" at bounding box center [480, 114] width 21 height 8
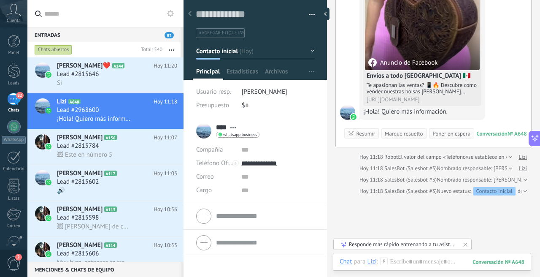
scroll to position [101, 0]
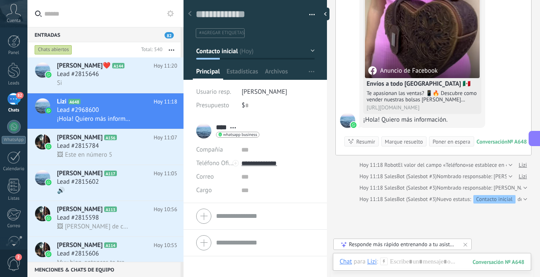
click at [514, 188] on div "Hoy 11:18 SalesBot (Salesbot #3) Nombrado responsable: Diego Villanueva" at bounding box center [446, 188] width 173 height 8
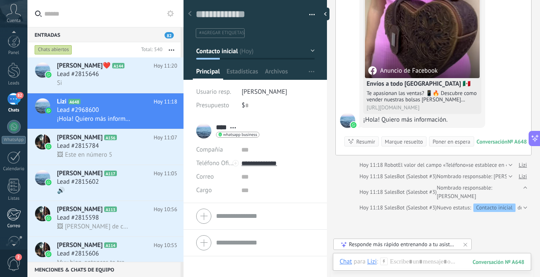
scroll to position [74, 0]
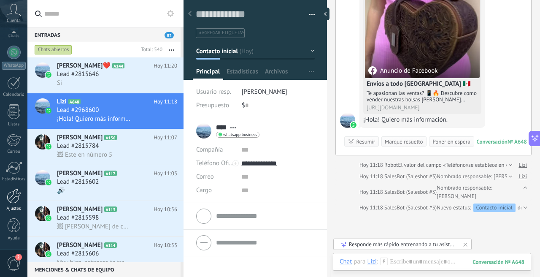
click at [16, 203] on div at bounding box center [14, 196] width 14 height 15
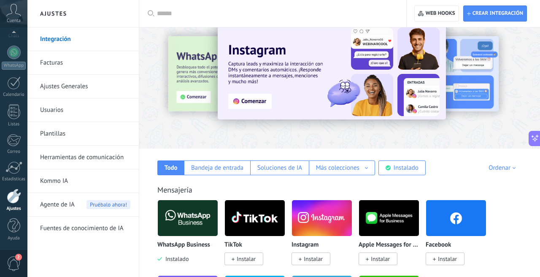
scroll to position [19, 0]
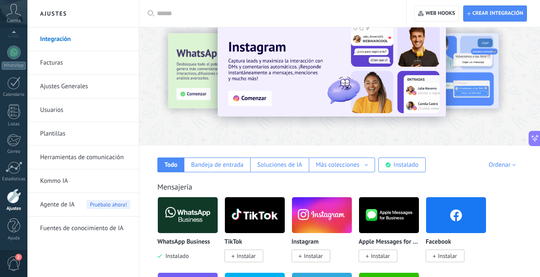
click at [68, 155] on link "Herramientas de comunicación" at bounding box center [85, 158] width 90 height 24
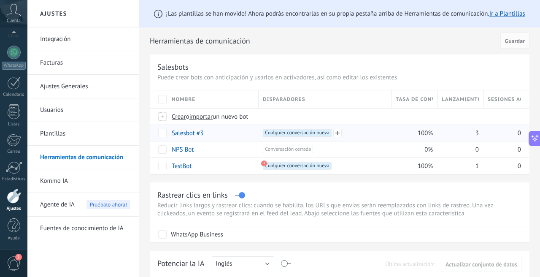
click at [311, 131] on span "Cualquier conversación nueva +0" at bounding box center [297, 133] width 68 height 8
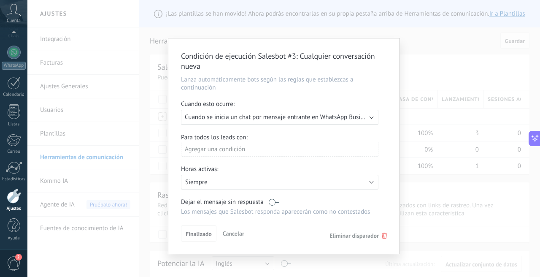
click at [422, 85] on div "Condición de ejecución Salesbot #3 : Cualquier conversación nueva Lanza automát…" at bounding box center [283, 138] width 513 height 277
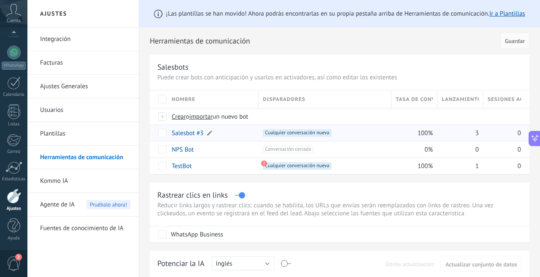
click at [186, 131] on link "Salesbot #3" at bounding box center [188, 133] width 32 height 8
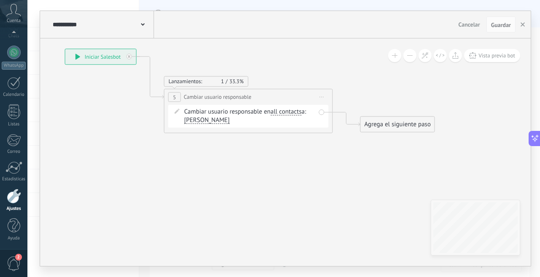
drag, startPoint x: 245, startPoint y: 154, endPoint x: 91, endPoint y: 100, distance: 163.3
click at [91, 100] on icon at bounding box center [235, 91] width 763 height 506
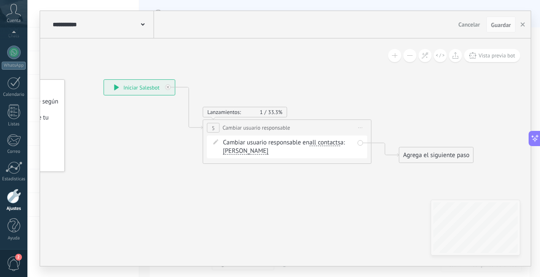
drag, startPoint x: 177, startPoint y: 176, endPoint x: 216, endPoint y: 207, distance: 49.6
click at [216, 207] on icon at bounding box center [273, 121] width 763 height 506
click at [255, 111] on div "Lanzamientos: 1 33.3%" at bounding box center [244, 111] width 75 height 7
click at [362, 143] on div "Cambiar usuario responsable en all contacts main contact all contacts chat cont…" at bounding box center [287, 146] width 160 height 23
click at [411, 154] on div "Agrega el siguiente paso" at bounding box center [436, 155] width 74 height 14
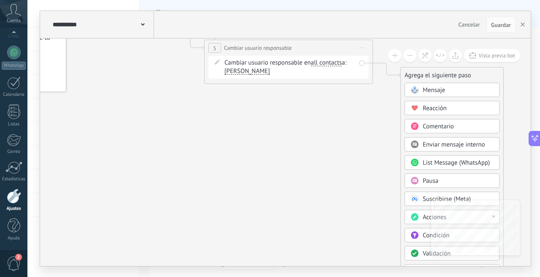
click at [419, 219] on span at bounding box center [414, 217] width 16 height 7
click at [437, 165] on span "List Message (WhatsApp)" at bounding box center [456, 163] width 67 height 8
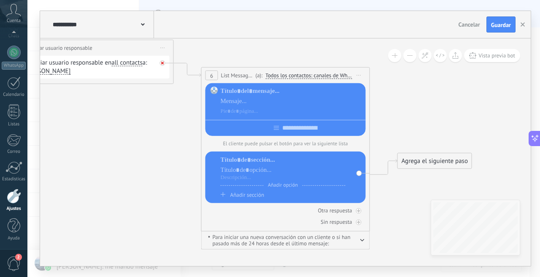
click at [162, 62] on icon at bounding box center [162, 63] width 3 height 3
click at [360, 75] on icon at bounding box center [359, 75] width 4 height 1
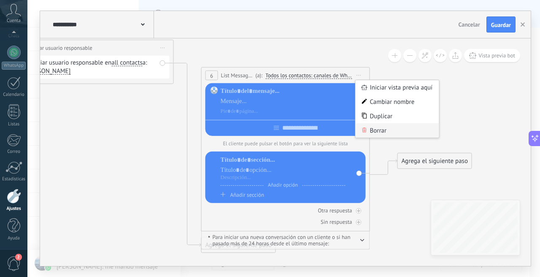
click at [383, 134] on div "Borrar" at bounding box center [398, 130] width 84 height 14
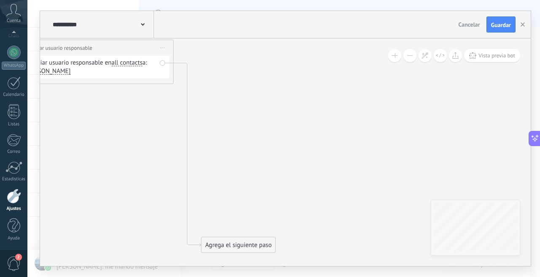
click at [162, 62] on div "Cambiar usuario responsable en all contacts main contact all contacts chat cont…" at bounding box center [89, 67] width 160 height 23
click at [232, 243] on div "Agrega el siguiente paso" at bounding box center [239, 245] width 74 height 14
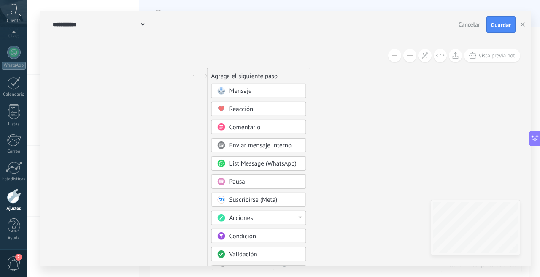
click at [291, 220] on div "Acciones" at bounding box center [265, 218] width 71 height 8
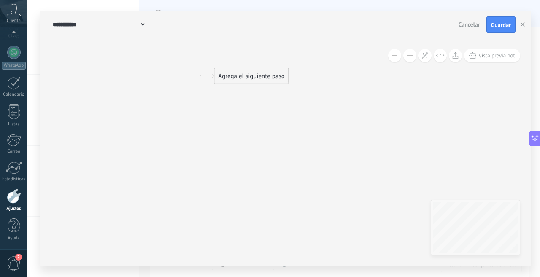
click at [259, 72] on div "Agrega el siguiente paso" at bounding box center [251, 76] width 74 height 14
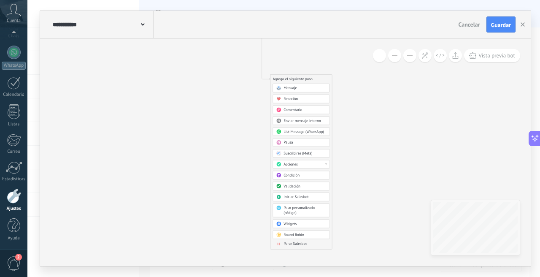
click at [304, 164] on div "Acciones" at bounding box center [305, 164] width 43 height 5
click at [155, 129] on icon at bounding box center [254, 7] width 576 height 405
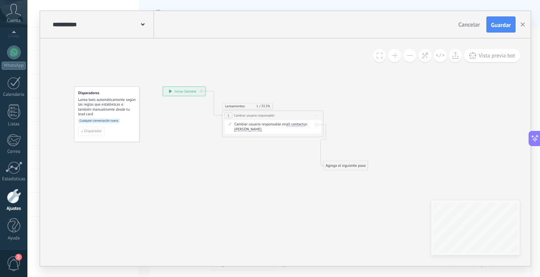
click at [346, 166] on div "Agrega el siguiente paso" at bounding box center [346, 165] width 44 height 8
click at [468, 23] on span "Cancelar" at bounding box center [470, 25] width 22 height 8
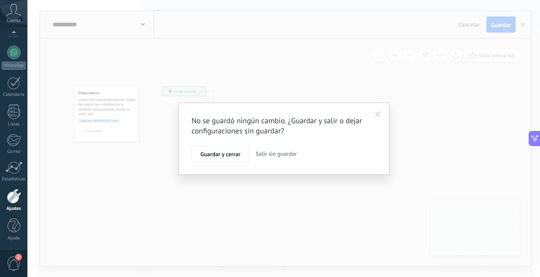
click at [468, 23] on div "No se guardó ningún cambio. ¿Guardar y salir o dejar configuraciones sin guarda…" at bounding box center [283, 138] width 513 height 277
click at [471, 24] on div "No se guardó ningún cambio. ¿Guardar y salir o dejar configuraciones sin guarda…" at bounding box center [283, 138] width 513 height 277
click at [520, 22] on div "No se guardó ningún cambio. ¿Guardar y salir o dejar configuraciones sin guarda…" at bounding box center [283, 138] width 513 height 277
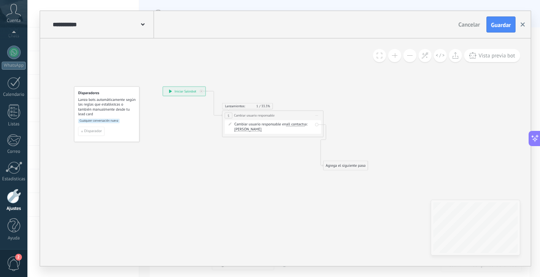
click at [523, 25] on icon "button" at bounding box center [523, 24] width 4 height 4
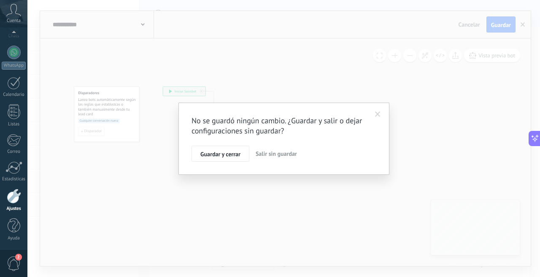
click at [283, 153] on span "Salir sin guardar" at bounding box center [276, 154] width 41 height 8
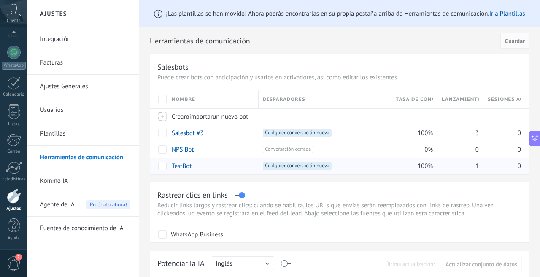
click at [186, 167] on link "TestBot" at bounding box center [182, 166] width 20 height 8
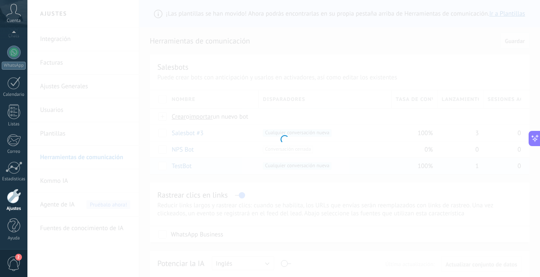
type input "*******"
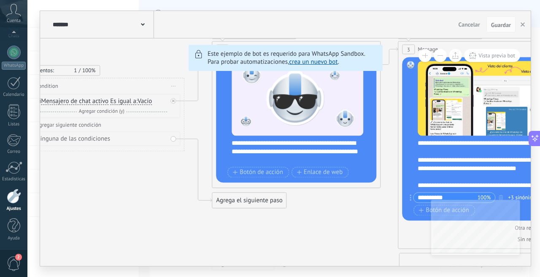
drag, startPoint x: 111, startPoint y: 112, endPoint x: 295, endPoint y: 173, distance: 193.2
click at [169, 37] on div "******* TestBot Cancelar Actualización Cancelar Guardar 6 Flows 7 List 8 Button…" at bounding box center [285, 138] width 491 height 255
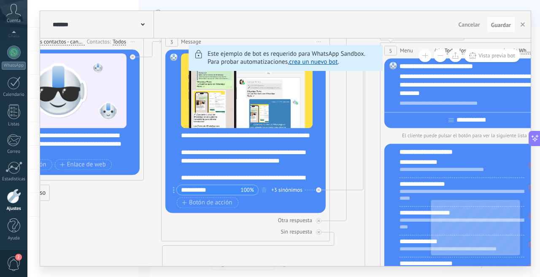
drag, startPoint x: 343, startPoint y: 226, endPoint x: 107, endPoint y: 219, distance: 236.0
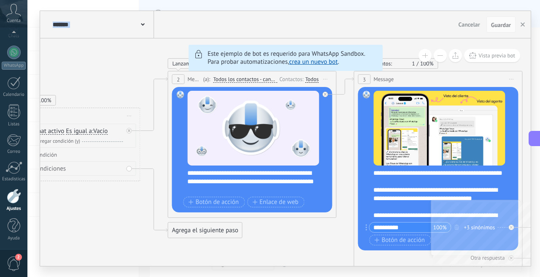
drag, startPoint x: 344, startPoint y: 169, endPoint x: 540, endPoint y: 205, distance: 198.7
click at [470, 25] on span "Cancelar" at bounding box center [470, 25] width 22 height 8
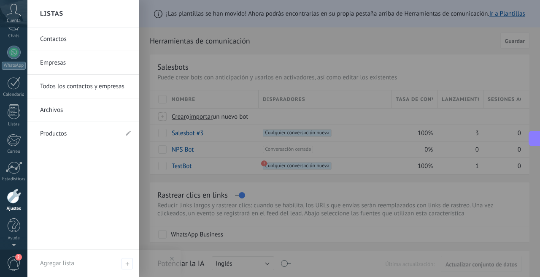
click at [11, 92] on div "Panel Leads 82 Chats WhatsApp Clientes" at bounding box center [13, 105] width 27 height 289
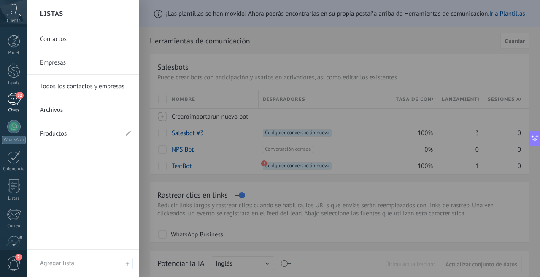
click at [11, 95] on div "82" at bounding box center [14, 99] width 14 height 12
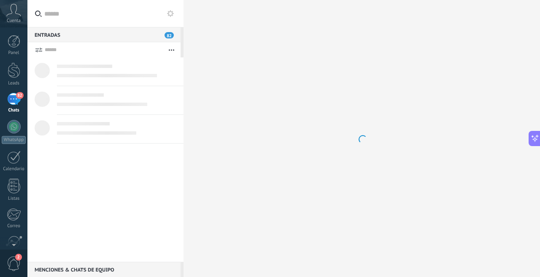
scroll to position [48, 0]
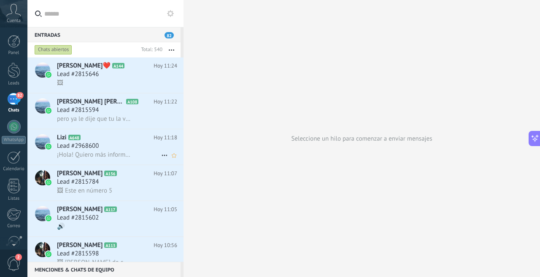
click at [107, 147] on div "Lead #2968600" at bounding box center [117, 146] width 120 height 8
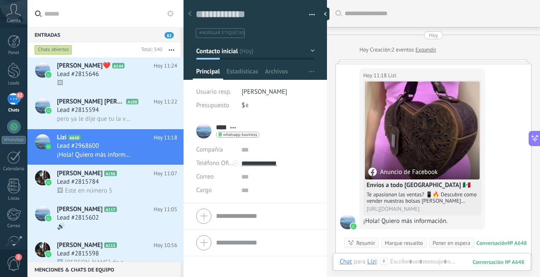
scroll to position [164, 0]
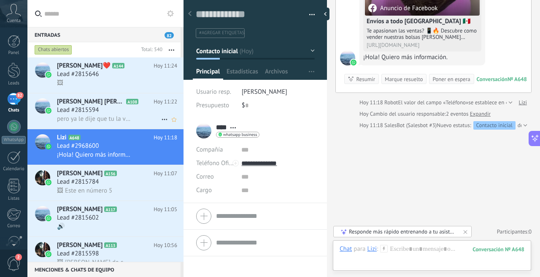
click at [137, 110] on div "Lead #2815594" at bounding box center [117, 110] width 120 height 8
click at [110, 111] on div "Lead #2815594" at bounding box center [117, 110] width 120 height 8
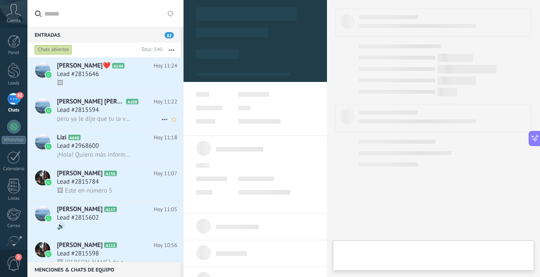
click at [92, 112] on span "Lead #2815594" at bounding box center [78, 110] width 42 height 8
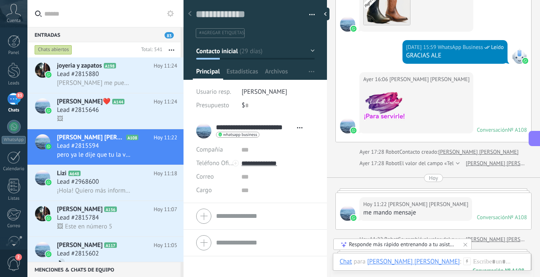
scroll to position [1122, 0]
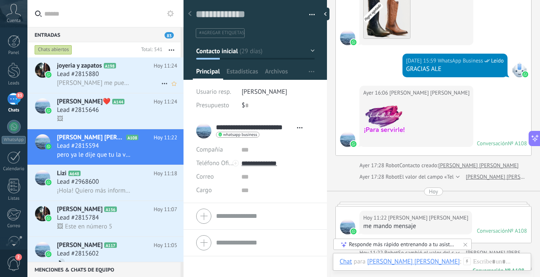
click at [97, 78] on span "Lead #2815880" at bounding box center [78, 74] width 42 height 8
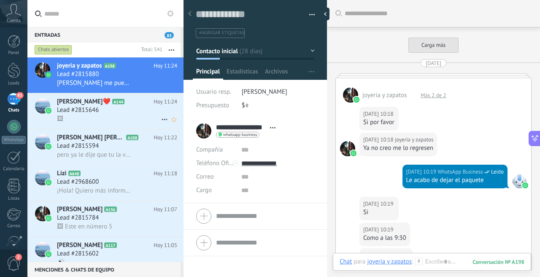
click at [112, 101] on span "A144" at bounding box center [118, 101] width 12 height 5
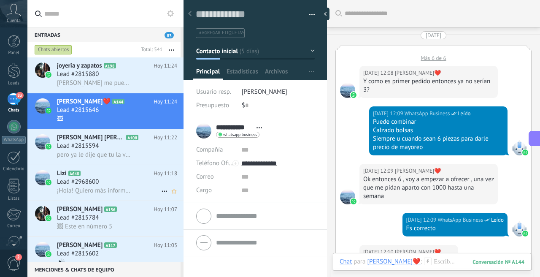
scroll to position [13, 0]
click at [97, 195] on h3 "¡Hola! Quiero más información." at bounding box center [96, 191] width 78 height 8
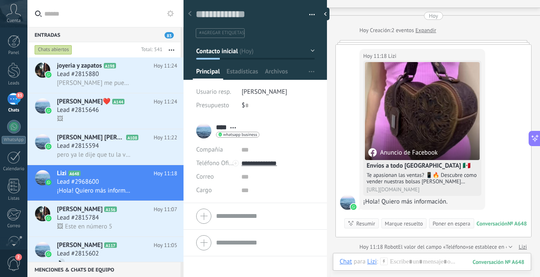
scroll to position [13, 0]
click at [271, 92] on span "[PERSON_NAME]" at bounding box center [265, 92] width 46 height 8
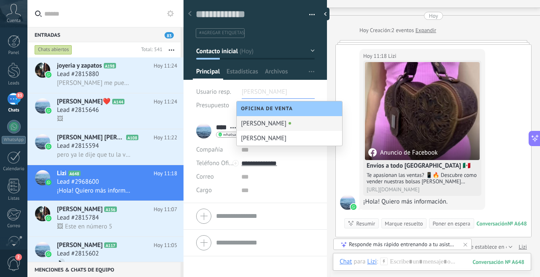
click at [319, 84] on div "Guardar y crear Imprimir Administrar etiquetas Exportar a excel" at bounding box center [256, 56] width 144 height 123
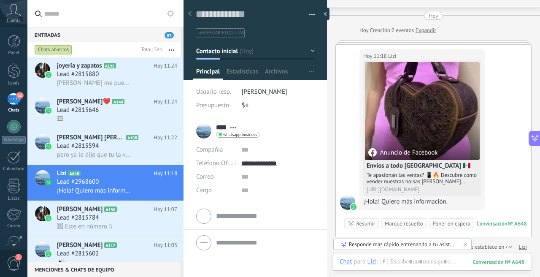
scroll to position [164, 0]
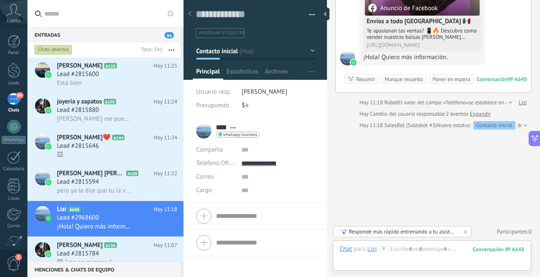
click at [486, 112] on link "Expandir" at bounding box center [480, 114] width 21 height 8
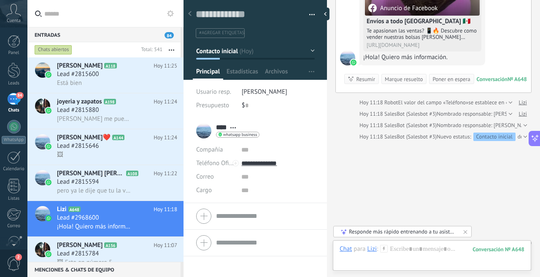
scroll to position [175, 0]
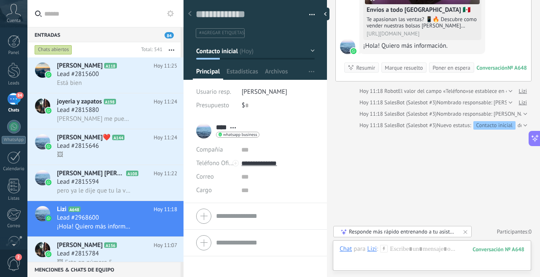
click at [514, 112] on div "Hoy 11:18 SalesBot (Salesbot #3) Nombrado responsable: Diego Villanueva" at bounding box center [446, 114] width 173 height 8
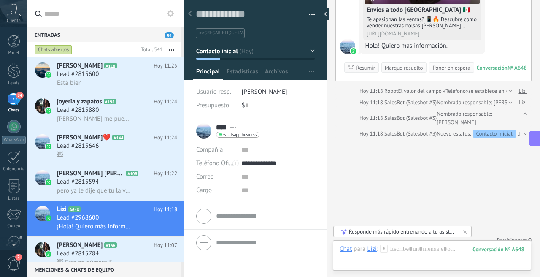
click at [464, 100] on div "Hoy 11:18 SalesBot (Salesbot #3) Nombrado responsable: Laura" at bounding box center [446, 102] width 173 height 8
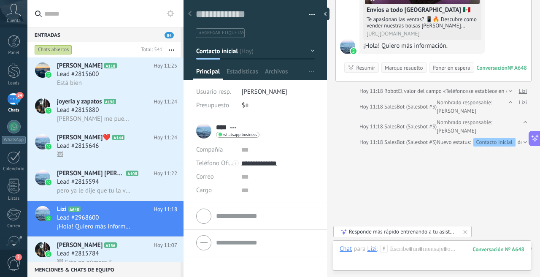
click at [268, 89] on span "[PERSON_NAME]" at bounding box center [265, 92] width 46 height 8
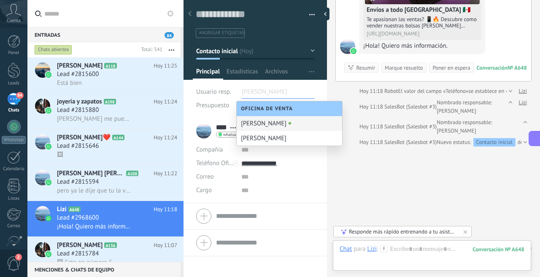
click at [352, 192] on div "Buscar Carga más Hoy Hoy Creación: 2 eventos Expandir Hoy 11:18 Lizi Anuncio de…" at bounding box center [433, 59] width 213 height 469
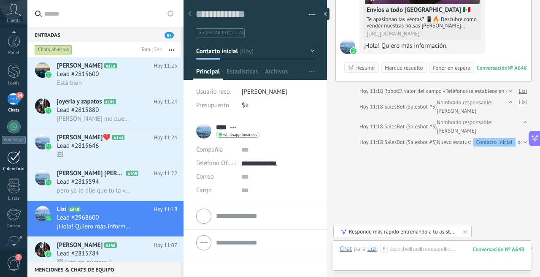
scroll to position [74, 0]
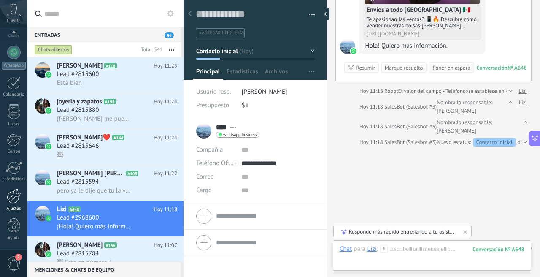
click at [15, 211] on div "Ajustes" at bounding box center [14, 208] width 24 height 5
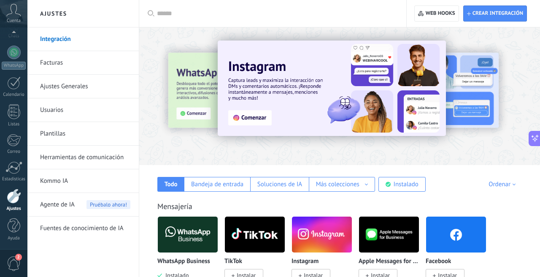
click at [73, 115] on link "Usuarios" at bounding box center [85, 110] width 90 height 24
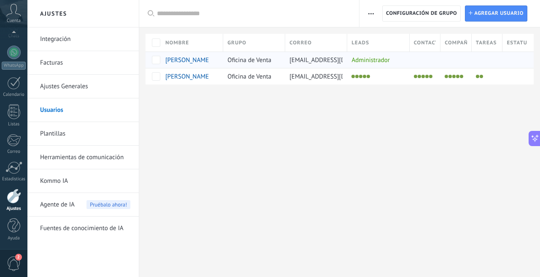
click at [237, 62] on span "Oficina de Venta" at bounding box center [249, 60] width 44 height 8
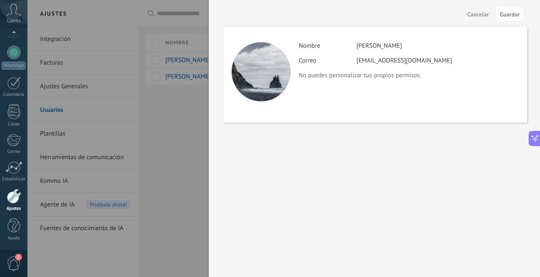
click at [187, 59] on div at bounding box center [270, 138] width 540 height 277
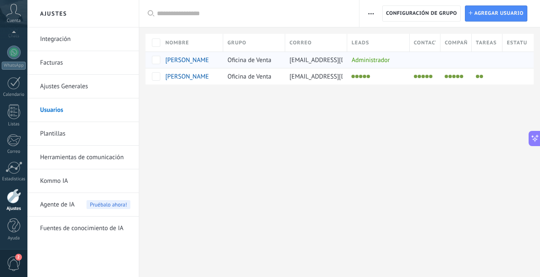
click at [193, 59] on span "[PERSON_NAME]" at bounding box center [188, 60] width 46 height 8
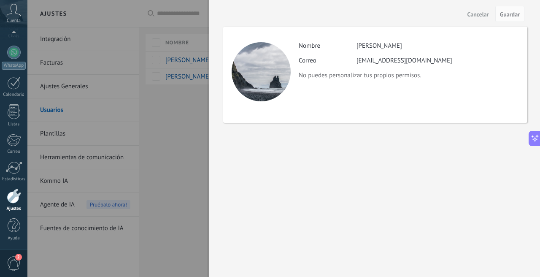
click at [179, 65] on div at bounding box center [270, 138] width 540 height 277
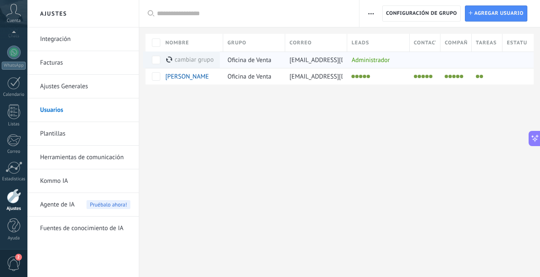
click at [385, 62] on div "Administrador" at bounding box center [376, 60] width 58 height 16
click at [173, 61] on span "[PERSON_NAME]" at bounding box center [188, 60] width 46 height 8
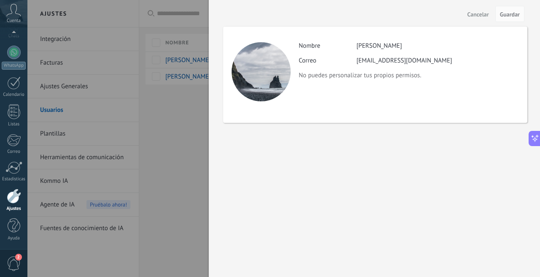
click at [160, 86] on div at bounding box center [270, 138] width 540 height 277
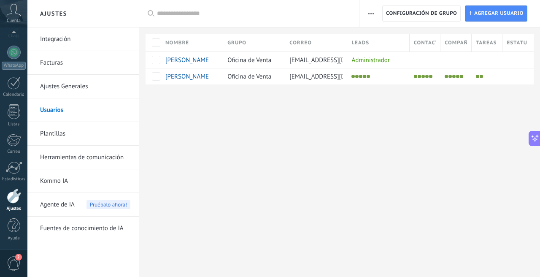
click at [370, 11] on span "button" at bounding box center [370, 13] width 5 height 16
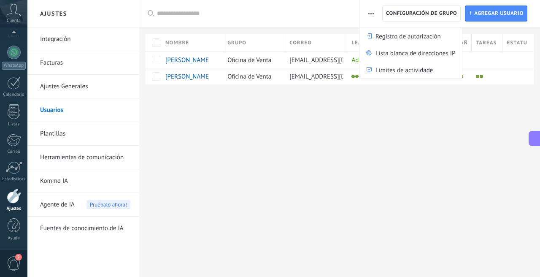
click at [342, 136] on div "Ajustes Integración Facturas Ajustes Generales Usuarios Plantillas Herramientas…" at bounding box center [283, 138] width 513 height 277
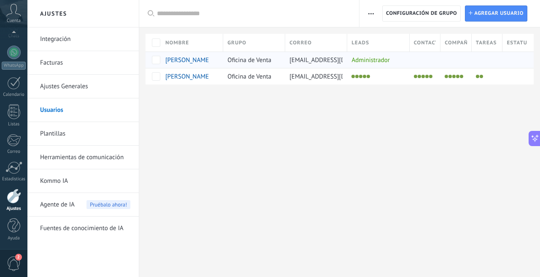
click at [294, 57] on span "[EMAIL_ADDRESS][DOMAIN_NAME]" at bounding box center [337, 60] width 96 height 8
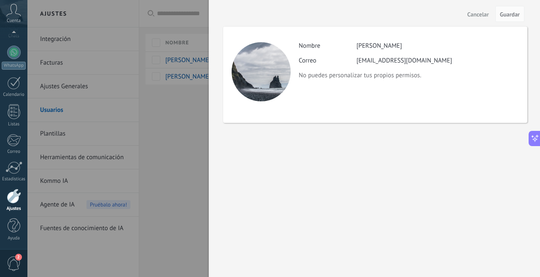
click at [196, 101] on div at bounding box center [270, 138] width 540 height 277
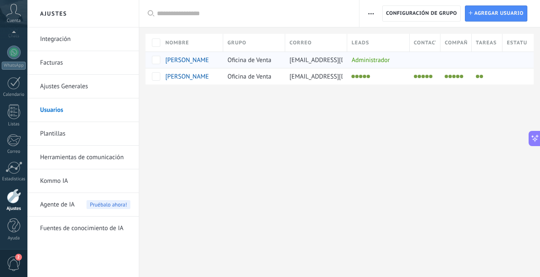
click at [193, 60] on span "[PERSON_NAME]" at bounding box center [188, 60] width 46 height 8
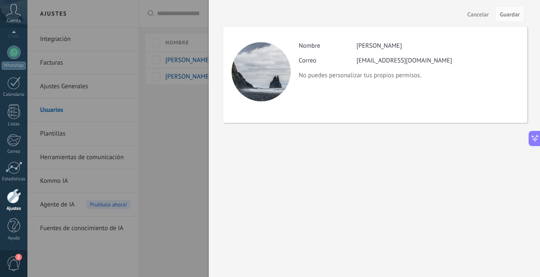
click at [179, 119] on div at bounding box center [270, 138] width 540 height 277
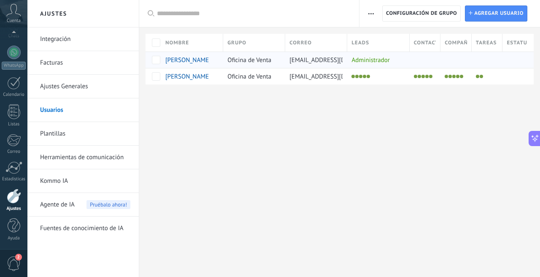
click at [242, 62] on span "Oficina de Venta" at bounding box center [249, 60] width 44 height 8
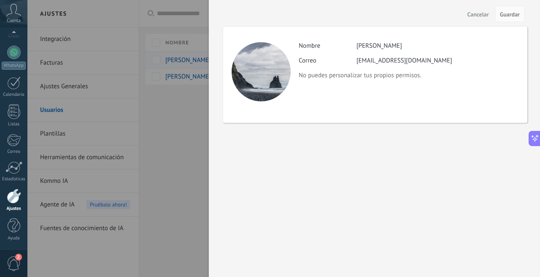
click at [242, 62] on div at bounding box center [270, 138] width 540 height 277
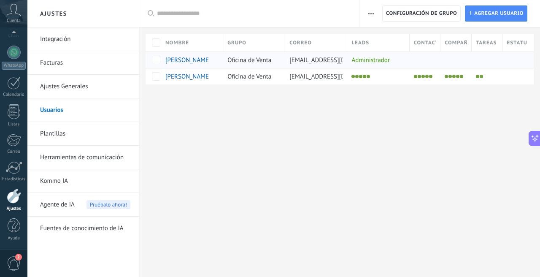
click at [247, 61] on span "Oficina de Venta" at bounding box center [249, 60] width 44 height 8
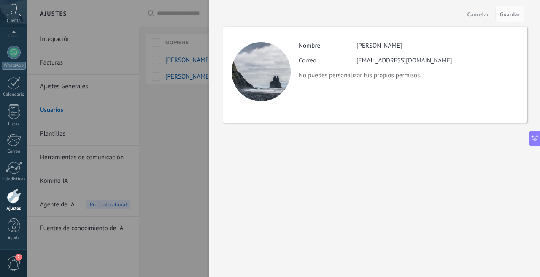
click at [202, 117] on div at bounding box center [270, 138] width 540 height 277
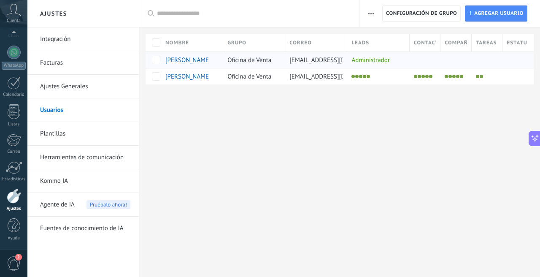
click at [183, 58] on span "[PERSON_NAME]" at bounding box center [188, 60] width 46 height 8
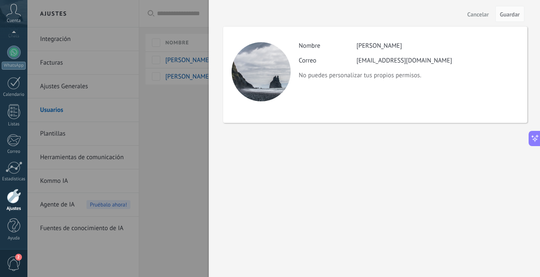
click at [173, 126] on div at bounding box center [270, 138] width 540 height 277
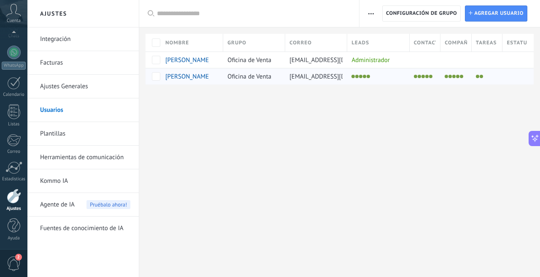
click at [432, 78] on div at bounding box center [423, 76] width 27 height 12
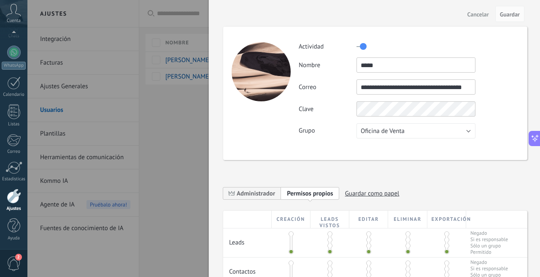
click at [182, 122] on div at bounding box center [270, 138] width 540 height 277
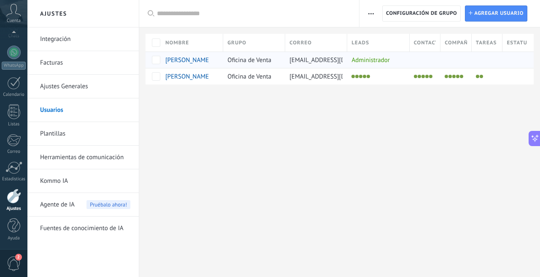
click at [197, 60] on span "[PERSON_NAME]" at bounding box center [188, 60] width 46 height 8
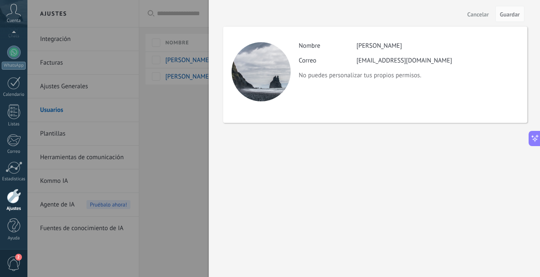
click at [375, 57] on div "[EMAIL_ADDRESS][DOMAIN_NAME]" at bounding box center [405, 61] width 96 height 8
click at [180, 103] on div at bounding box center [270, 138] width 540 height 277
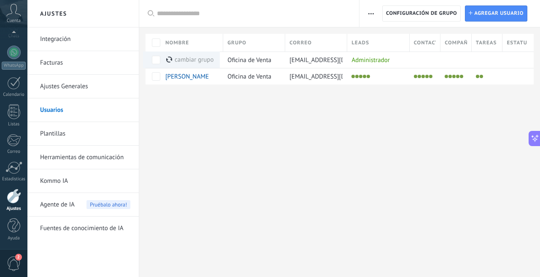
click at [371, 14] on span "button" at bounding box center [370, 13] width 5 height 16
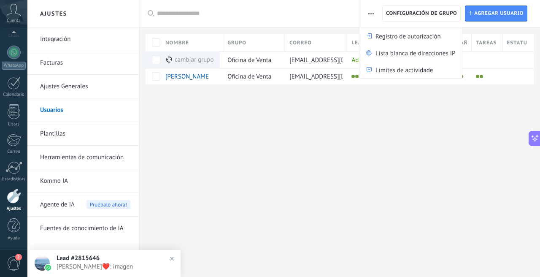
click at [371, 14] on span "button" at bounding box center [370, 13] width 5 height 16
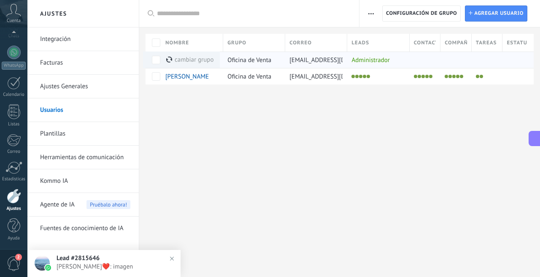
click at [184, 62] on div "cambiar grupo màs" at bounding box center [189, 59] width 47 height 16
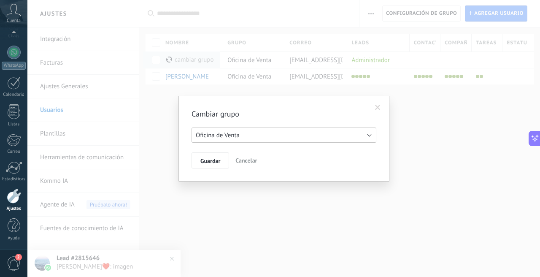
click at [246, 134] on button "Oficina de Venta" at bounding box center [284, 134] width 185 height 15
click at [257, 198] on div "Cambiar grupo Oficina de Venta Oficina de Venta Guardar Cancelar" at bounding box center [283, 138] width 513 height 277
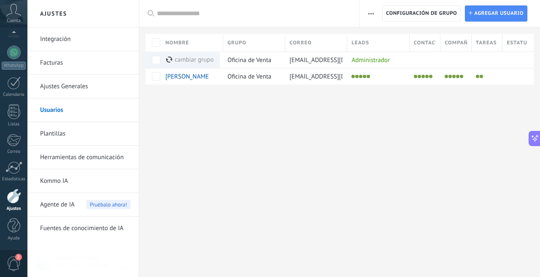
click at [337, 168] on div "Ajustes Integración Facturas Ajustes Generales Usuarios Plantillas Herramientas…" at bounding box center [283, 138] width 513 height 277
click at [375, 57] on div "Administrador" at bounding box center [376, 60] width 58 height 16
click at [370, 62] on div "Administrador" at bounding box center [376, 60] width 58 height 16
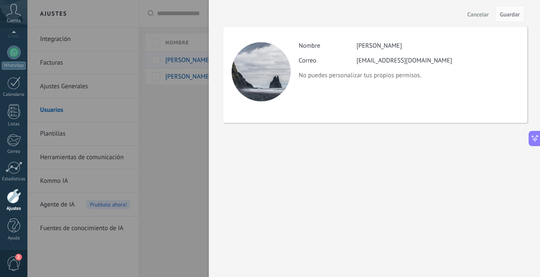
click at [370, 62] on div "Actividad Nombre Diego Villanueva Correo calzadolizbethcastro@gmail.com No pued…" at bounding box center [375, 75] width 304 height 96
click at [370, 62] on div "calzadolizbethcastro@gmail.com" at bounding box center [405, 61] width 96 height 8
click at [138, 148] on div at bounding box center [270, 138] width 540 height 277
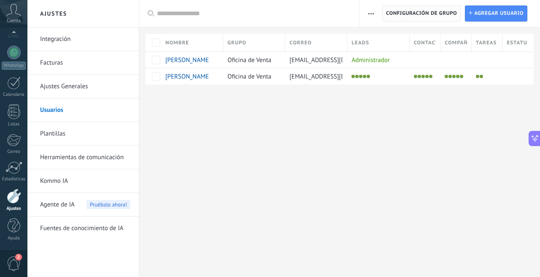
click at [427, 15] on span "Configuración de grupo" at bounding box center [421, 13] width 71 height 15
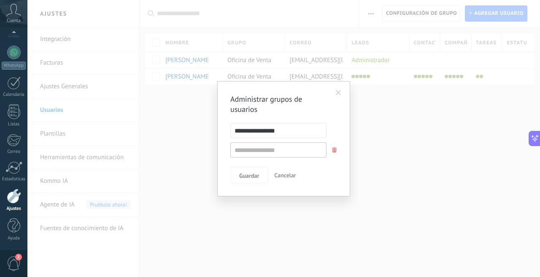
click at [423, 156] on div "**********" at bounding box center [283, 138] width 513 height 277
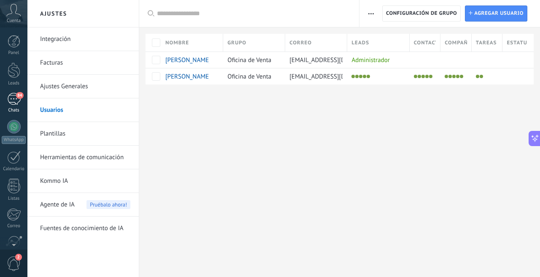
click at [19, 92] on span "84" at bounding box center [19, 95] width 7 height 7
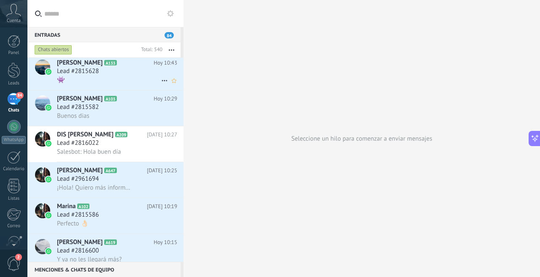
scroll to position [421, 0]
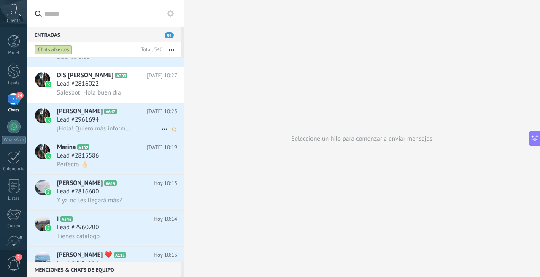
click at [114, 126] on span "¡Hola! Quiero más información." at bounding box center [94, 128] width 74 height 8
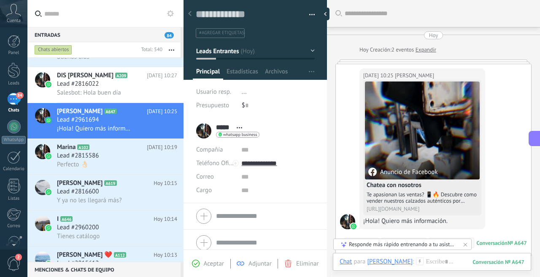
click at [243, 91] on span "..." at bounding box center [244, 92] width 5 height 8
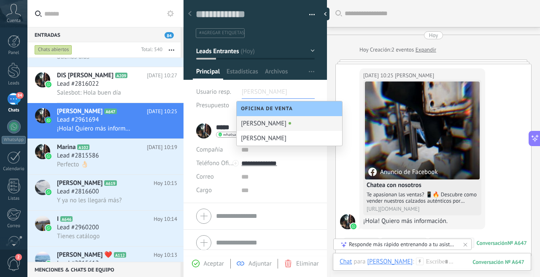
click at [327, 84] on div at bounding box center [327, 138] width 0 height 277
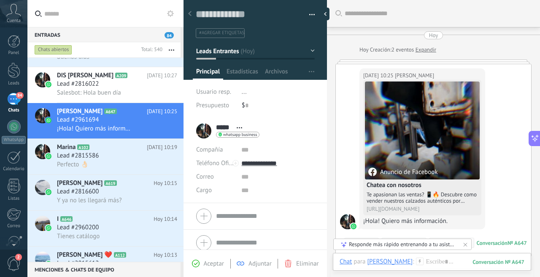
type textarea "**********"
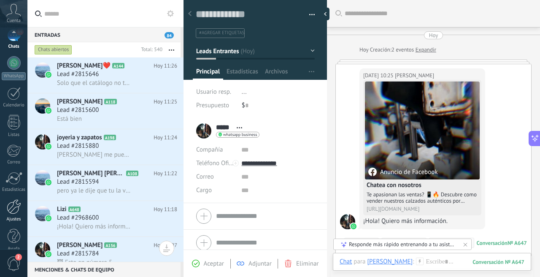
scroll to position [74, 0]
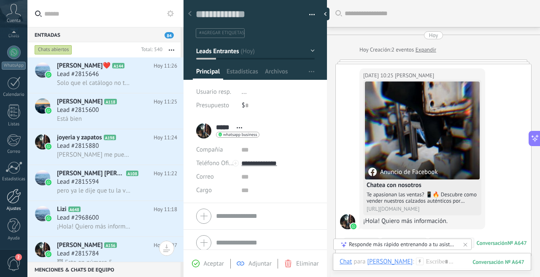
click at [12, 199] on div at bounding box center [14, 196] width 14 height 15
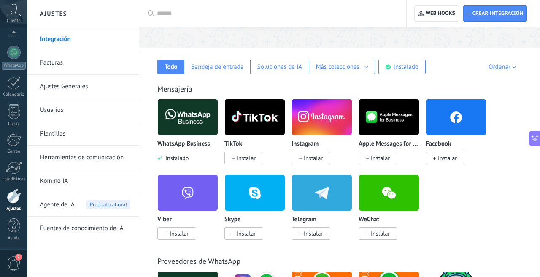
scroll to position [130, 0]
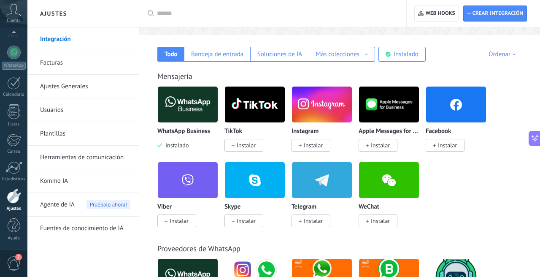
click at [74, 152] on link "Herramientas de comunicación" at bounding box center [85, 158] width 90 height 24
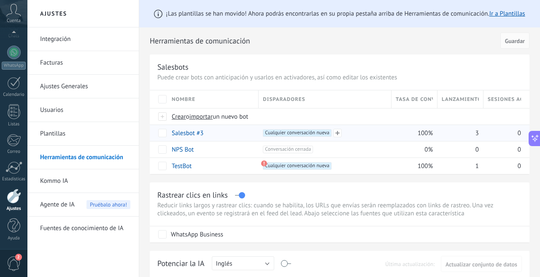
click at [276, 130] on span "Cualquier conversación nueva +0" at bounding box center [297, 133] width 68 height 8
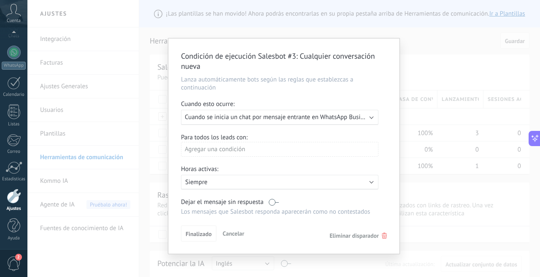
click at [290, 119] on span "Cuando se inicia un chat por mensaje entrante en WhatsApp Business (Lau Lizbeth…" at bounding box center [328, 117] width 286 height 8
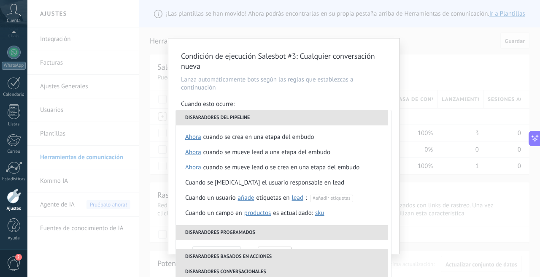
click at [288, 102] on div "Cuando esto ocurre:" at bounding box center [284, 105] width 206 height 10
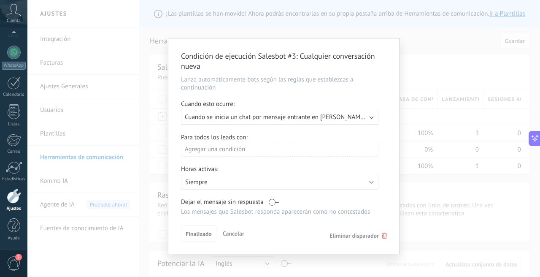
click at [236, 179] on p "Siempre" at bounding box center [259, 182] width 148 height 8
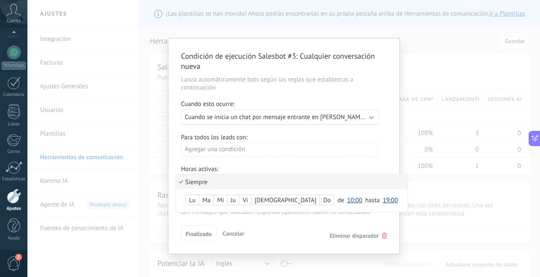
click at [236, 179] on li "Siempre" at bounding box center [292, 181] width 232 height 15
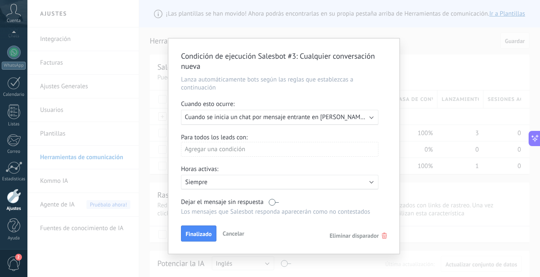
click at [224, 148] on div "Agregar una condición" at bounding box center [279, 149] width 197 height 15
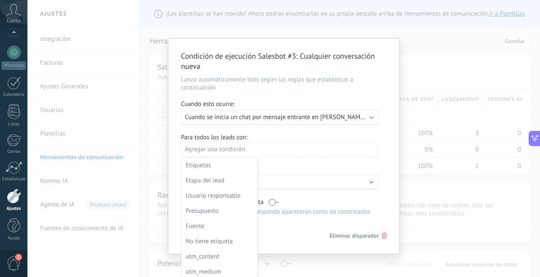
click at [271, 131] on div at bounding box center [283, 145] width 231 height 215
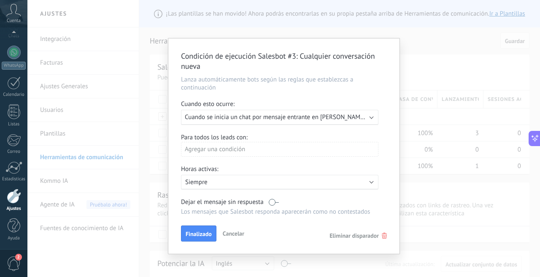
click at [363, 119] on span "Cuando se inicia un chat por mensaje entrante en Lau Lizbeth Castro" at bounding box center [299, 117] width 228 height 8
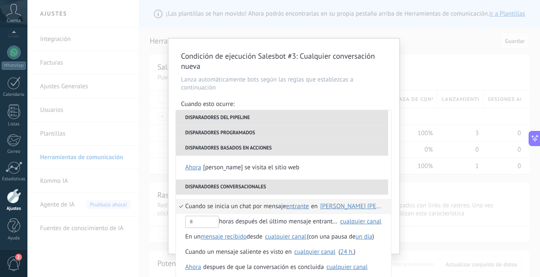
scroll to position [3, 0]
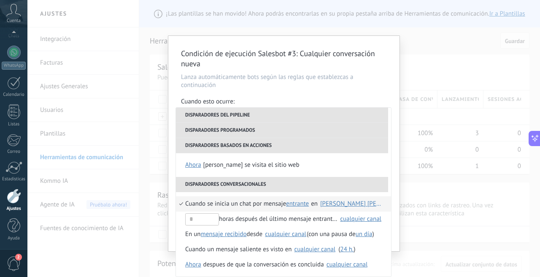
click at [447, 210] on div "Condición de ejecución Salesbot #3 : Cualquier conversación nueva Lanza automát…" at bounding box center [283, 138] width 513 height 277
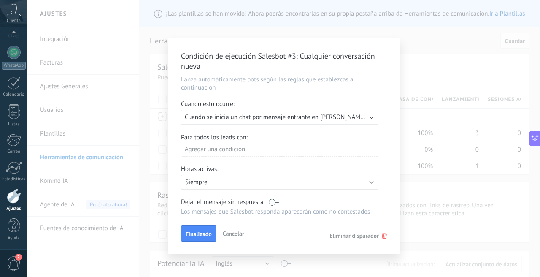
scroll to position [0, 0]
click at [452, 201] on div "Condición de ejecución Salesbot #3 : Cualquier conversación nueva Lanza automát…" at bounding box center [283, 138] width 513 height 277
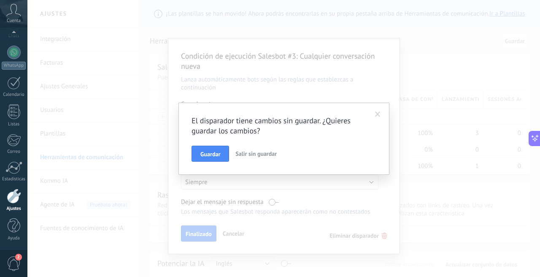
click at [262, 151] on span "Salir sin guardar" at bounding box center [255, 154] width 41 height 8
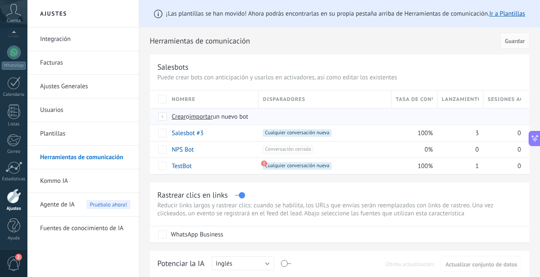
click at [178, 119] on span "Crear" at bounding box center [179, 117] width 14 height 8
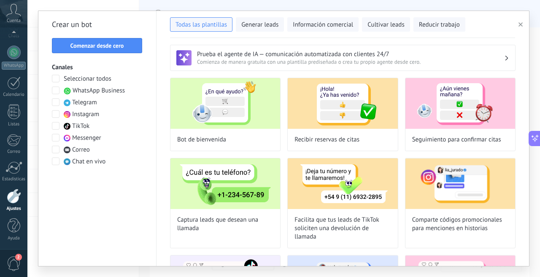
click at [92, 91] on span "WhatsApp Business" at bounding box center [99, 91] width 52 height 8
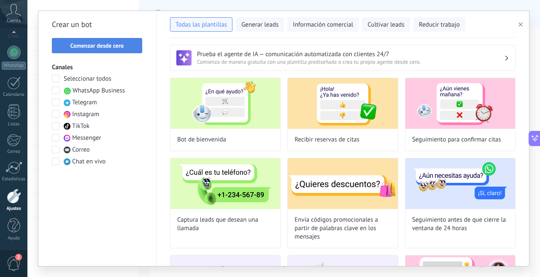
click at [110, 45] on span "Comenzar desde cero" at bounding box center [97, 46] width 54 height 6
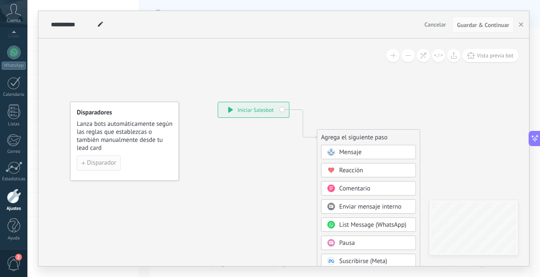
click at [114, 161] on span "Disparador" at bounding box center [101, 163] width 29 height 6
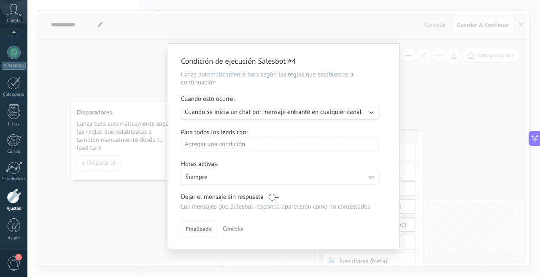
click at [242, 115] on span "Cuando se inicia un chat por mensaje entrante en cualquier canal" at bounding box center [273, 112] width 177 height 8
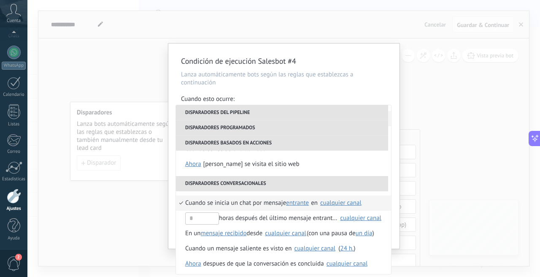
scroll to position [184, 0]
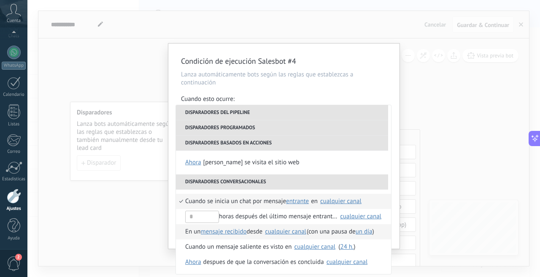
click at [235, 234] on span "mensaje recibido" at bounding box center [224, 231] width 46 height 8
click at [186, 233] on span "En un" at bounding box center [193, 231] width 16 height 15
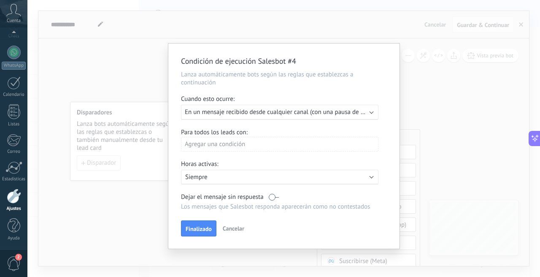
click at [238, 119] on div "Ejecutar: En un mensaje recibido desde cualquier canal (con una pausa de Un día)" at bounding box center [279, 112] width 197 height 15
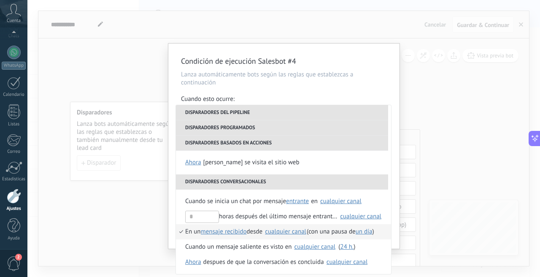
click at [284, 232] on div "cualquier canal" at bounding box center [285, 231] width 41 height 6
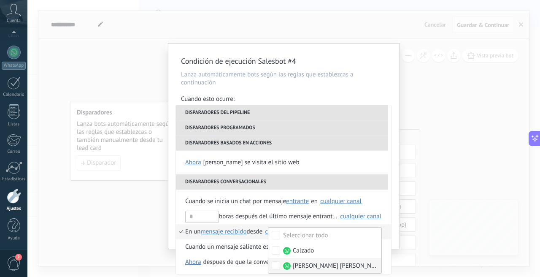
click at [329, 265] on span "[PERSON_NAME] [PERSON_NAME]" at bounding box center [335, 266] width 85 height 8
click at [261, 224] on span "desde" at bounding box center [255, 231] width 16 height 15
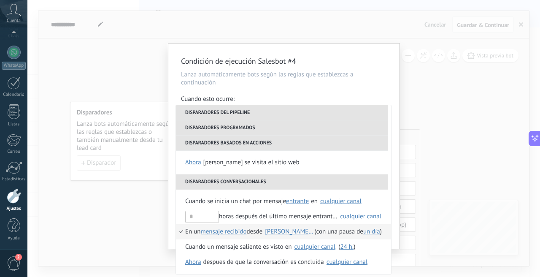
click at [368, 231] on span "un día" at bounding box center [371, 231] width 17 height 8
click at [451, 231] on input "**" at bounding box center [453, 228] width 27 height 13
click at [477, 232] on input "text" at bounding box center [483, 228] width 27 height 13
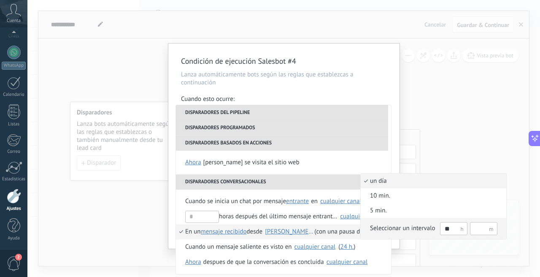
click at [453, 228] on input "**" at bounding box center [453, 228] width 27 height 13
click at [479, 230] on input "text" at bounding box center [483, 228] width 27 height 13
type input "**"
click at [420, 223] on div "Seleccionar un intervalo **" at bounding box center [433, 228] width 127 height 14
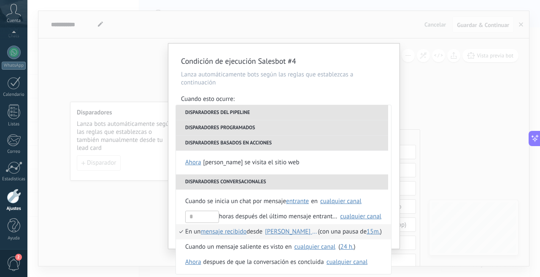
click at [368, 231] on span "15m." at bounding box center [374, 231] width 14 height 8
click at [486, 228] on input "**" at bounding box center [486, 228] width 27 height 13
type input "*"
click at [400, 228] on div "Seleccionar un intervalo" at bounding box center [405, 228] width 65 height 8
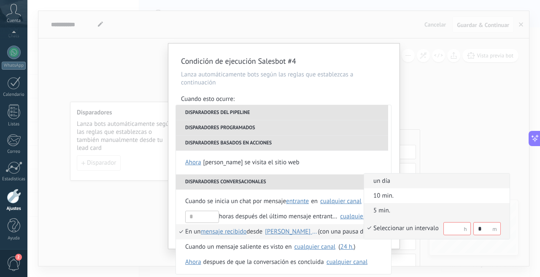
click at [392, 208] on span "5 min." at bounding box center [432, 210] width 137 height 8
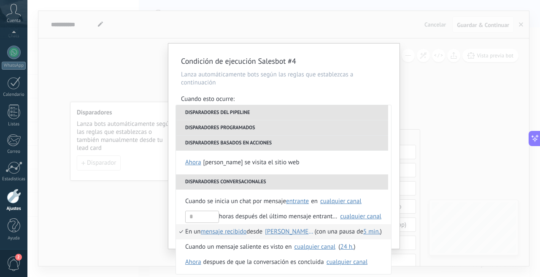
click at [438, 225] on div "Condición de ejecución Salesbot #4 Lanza automáticamente bots según las reglas …" at bounding box center [283, 138] width 513 height 277
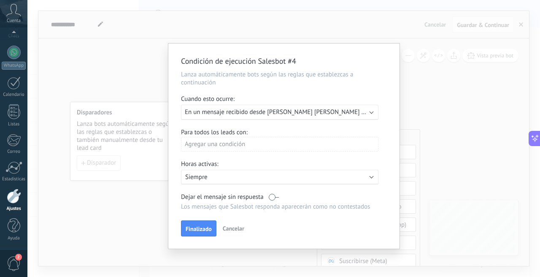
click at [219, 143] on div "Agregar una condición" at bounding box center [279, 144] width 197 height 15
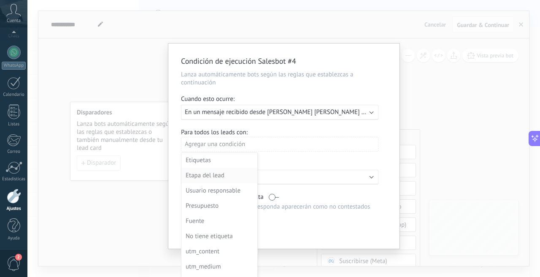
scroll to position [16, 0]
click at [215, 176] on div "Usuario responsable" at bounding box center [219, 175] width 66 height 12
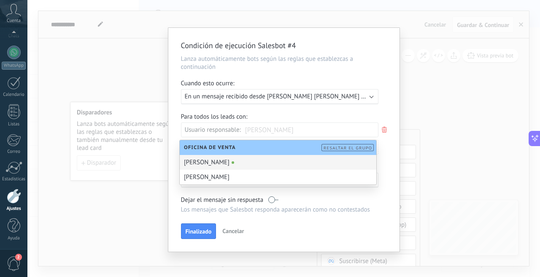
click at [227, 179] on div "Laura" at bounding box center [278, 177] width 197 height 15
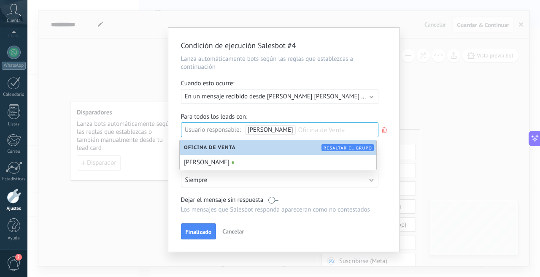
click at [387, 113] on div "Para todos los leads con: Usuario responsable: Laura Oficina de Venta Agregar u…" at bounding box center [284, 137] width 206 height 48
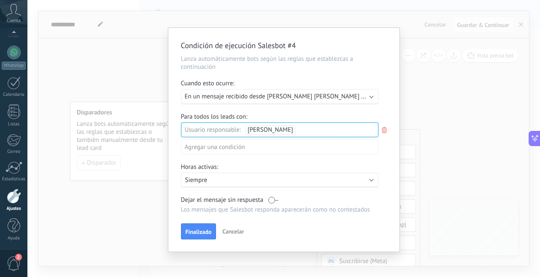
scroll to position [3, 0]
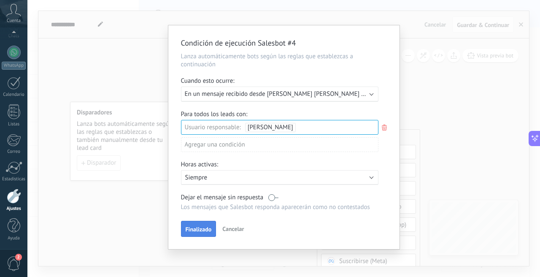
click at [201, 227] on span "Finalizado" at bounding box center [199, 229] width 26 height 6
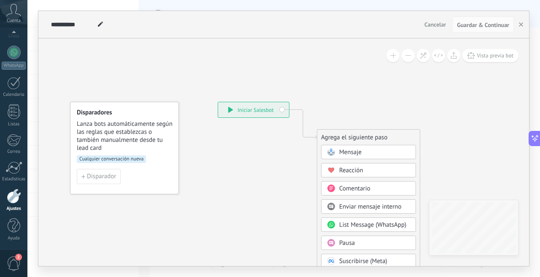
scroll to position [0, 0]
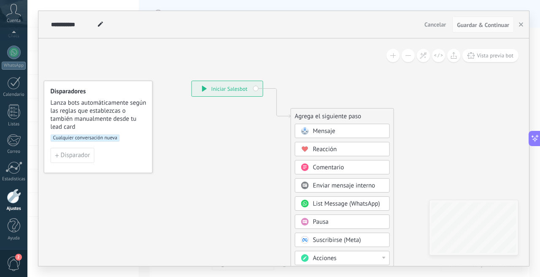
click at [104, 135] on span "Cualquier conversación nueva" at bounding box center [85, 138] width 69 height 8
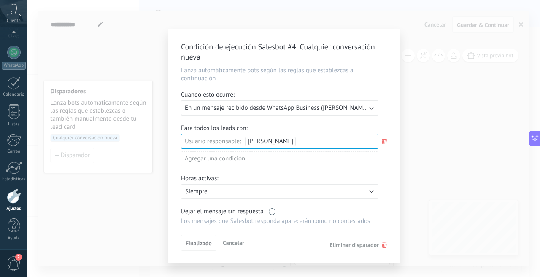
click at [384, 143] on icon at bounding box center [384, 141] width 9 height 10
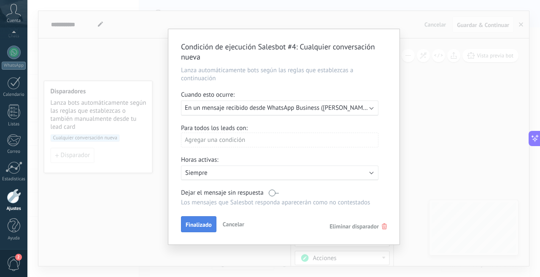
click at [196, 227] on span "Finalizado" at bounding box center [199, 225] width 26 height 6
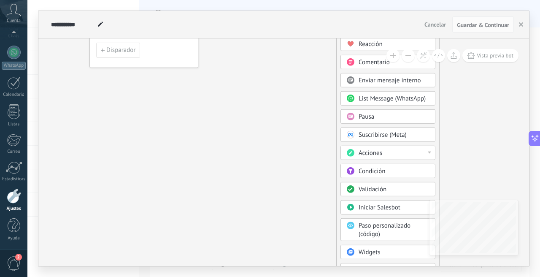
click at [429, 153] on div at bounding box center [429, 152] width 3 height 2
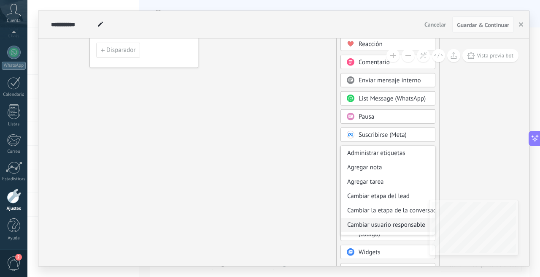
click at [389, 224] on div "Cambiar usuario responsable" at bounding box center [388, 225] width 94 height 14
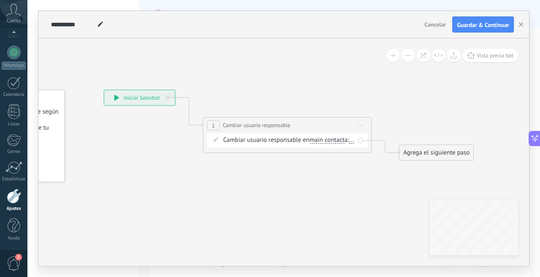
click at [333, 139] on span "main contact" at bounding box center [327, 140] width 35 height 7
click at [333, 139] on button "main contact" at bounding box center [359, 140] width 106 height 15
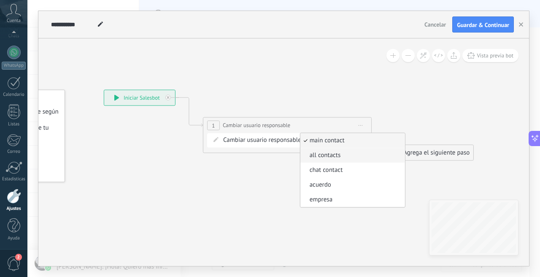
click at [333, 160] on li "all contacts" at bounding box center [352, 155] width 105 height 15
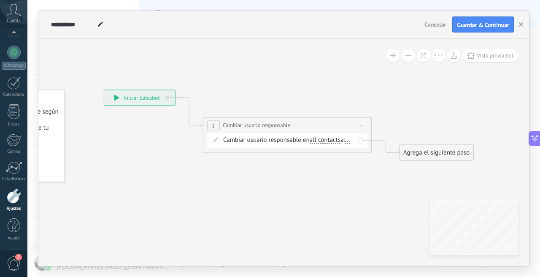
click at [289, 141] on div "Cambiar usuario responsable en all contacts main contact all contacts chat cont…" at bounding box center [288, 140] width 131 height 8
click at [260, 141] on div "Cambiar usuario responsable en all contacts main contact all contacts chat cont…" at bounding box center [288, 140] width 131 height 8
click at [347, 141] on div "Cambiar usuario responsable en all contacts main contact all contacts chat cont…" at bounding box center [288, 140] width 131 height 8
click at [345, 143] on span "..." at bounding box center [347, 140] width 5 height 7
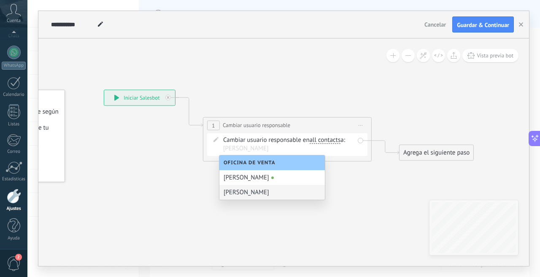
click at [237, 194] on div "Laura" at bounding box center [272, 192] width 106 height 15
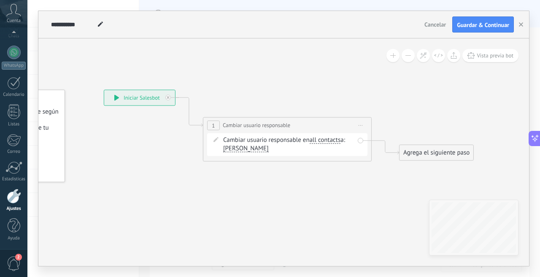
click at [321, 197] on icon at bounding box center [274, 125] width 763 height 494
click at [473, 31] on button "Guardar & Continuar" at bounding box center [483, 24] width 62 height 16
click at [519, 25] on icon "button" at bounding box center [521, 24] width 4 height 4
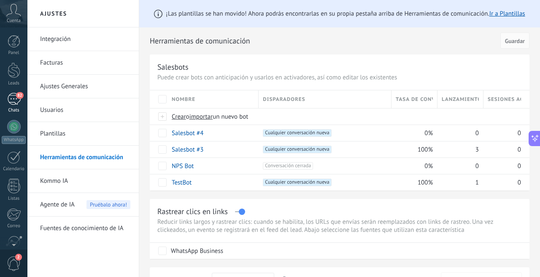
click at [18, 106] on link "82 Chats" at bounding box center [13, 103] width 27 height 20
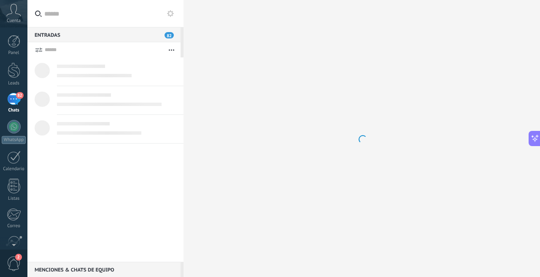
scroll to position [48, 0]
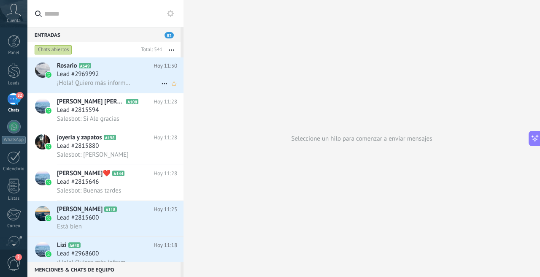
click at [87, 72] on span "Lead #2969992" at bounding box center [78, 74] width 42 height 8
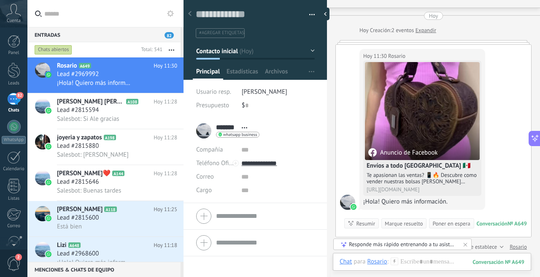
scroll to position [164, 0]
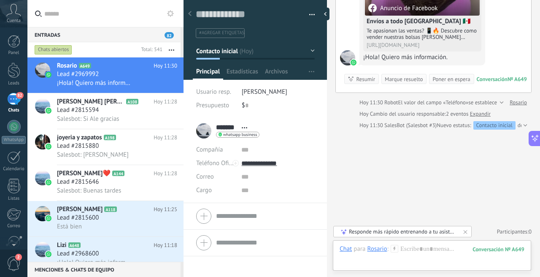
click at [479, 114] on link "Expandir" at bounding box center [480, 114] width 21 height 8
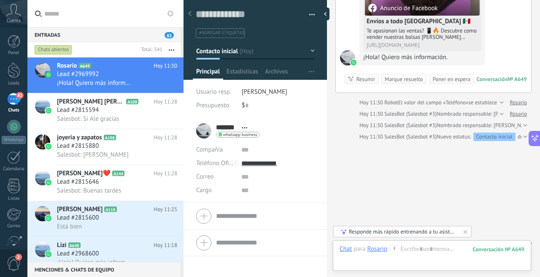
scroll to position [175, 0]
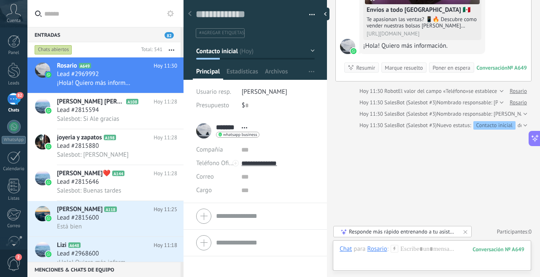
click at [498, 103] on div at bounding box center [500, 102] width 5 height 8
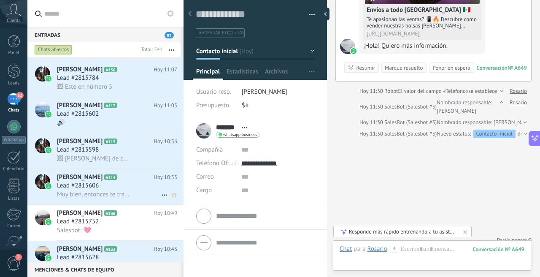
scroll to position [260, 0]
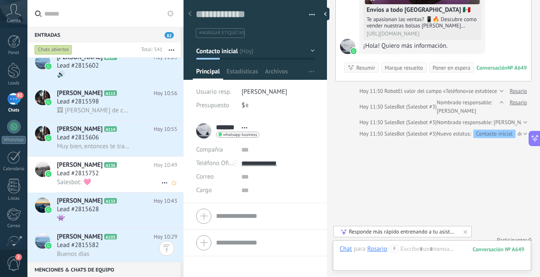
click at [114, 168] on h2 "Flor Sanchez Salas A136" at bounding box center [105, 165] width 97 height 8
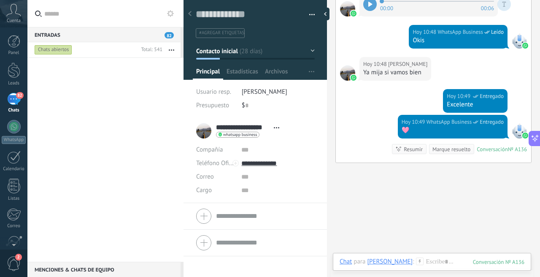
scroll to position [841, 0]
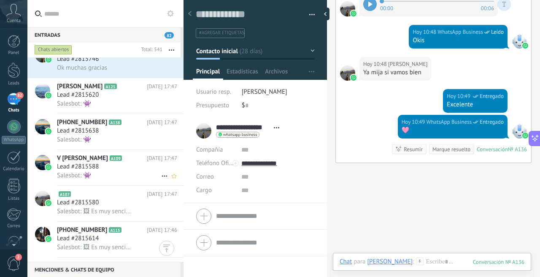
click at [146, 170] on div "Lead #2815588" at bounding box center [117, 166] width 120 height 8
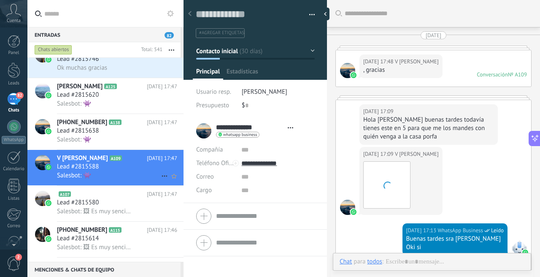
type textarea "**********"
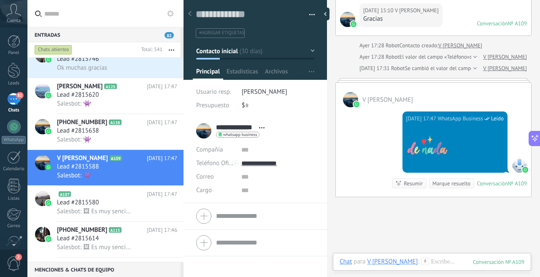
click at [477, 64] on div at bounding box center [473, 68] width 5 height 8
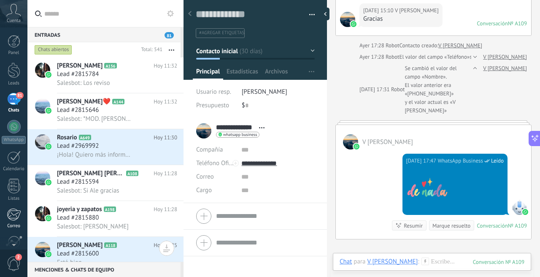
scroll to position [74, 0]
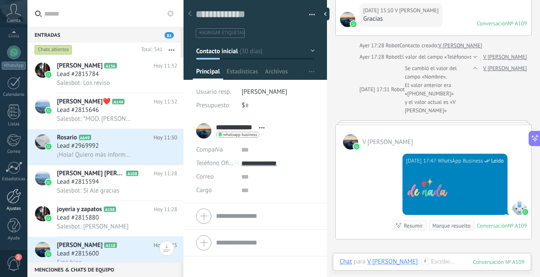
click at [14, 203] on link "Ajustes" at bounding box center [13, 200] width 27 height 23
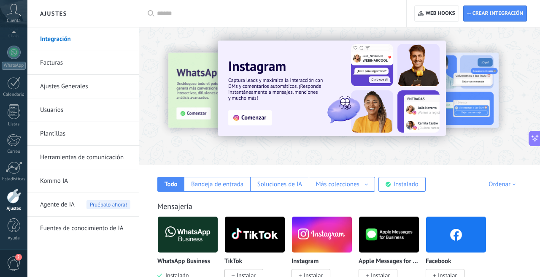
click at [62, 113] on link "Usuarios" at bounding box center [85, 110] width 90 height 24
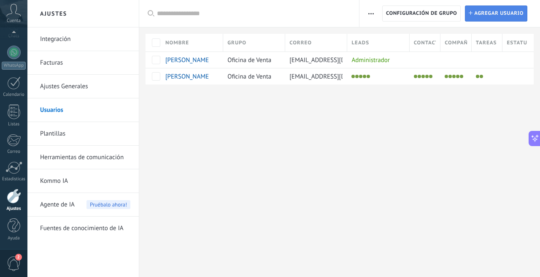
click at [470, 14] on icon at bounding box center [471, 13] width 4 height 4
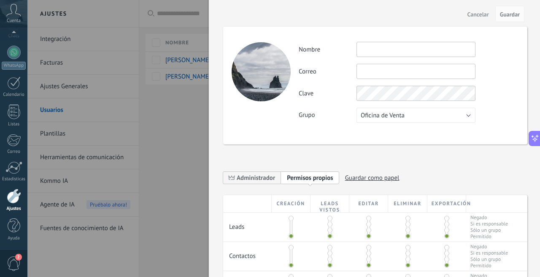
click at [428, 44] on input "text" at bounding box center [416, 49] width 119 height 15
type input "*******"
click at [376, 69] on input "text" at bounding box center [416, 71] width 119 height 15
type input "**********"
click at [512, 10] on button "Guardar" at bounding box center [509, 14] width 29 height 16
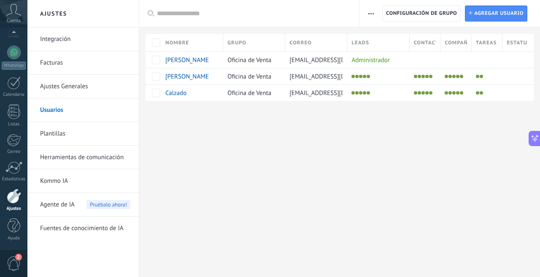
click at [79, 156] on link "Herramientas de comunicación" at bounding box center [85, 158] width 90 height 24
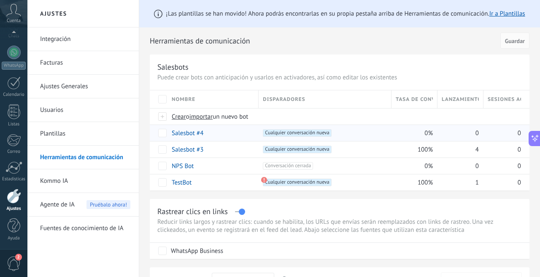
click at [192, 133] on link "Salesbot #4" at bounding box center [188, 133] width 32 height 8
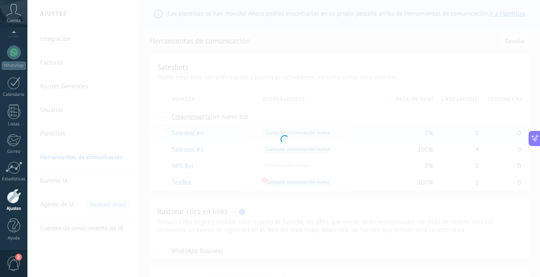
type input "**********"
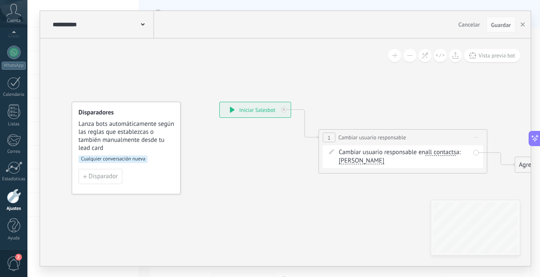
click at [113, 162] on span "Cualquier conversación nueva" at bounding box center [112, 159] width 69 height 8
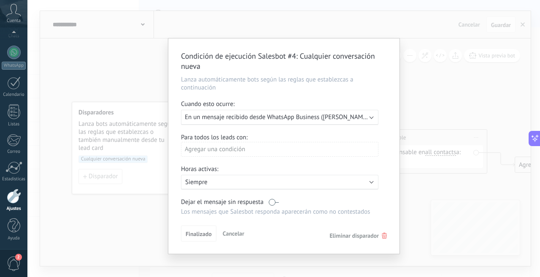
click at [328, 114] on span "En un mensaje recibido desde WhatsApp Business ([PERSON_NAME] [PERSON_NAME]) (c…" at bounding box center [331, 117] width 292 height 8
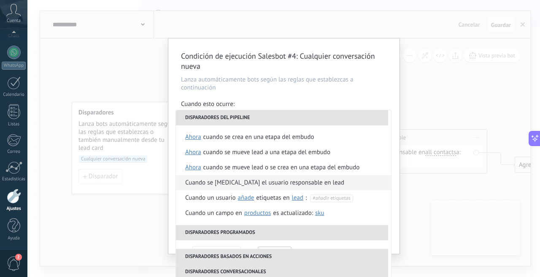
scroll to position [184, 0]
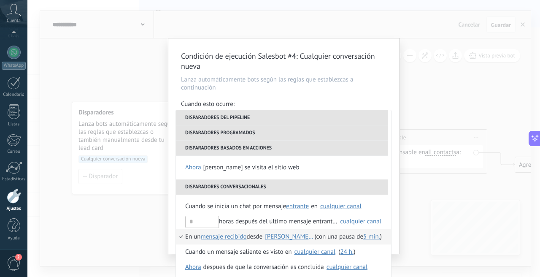
click at [288, 237] on div "[PERSON_NAME] [PERSON_NAME]" at bounding box center [289, 236] width 49 height 6
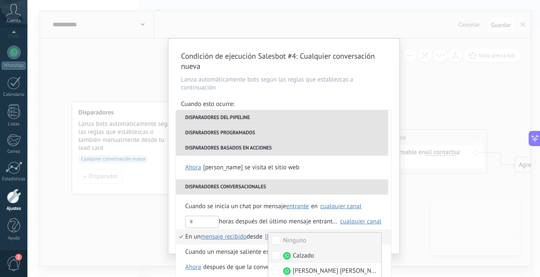
scroll to position [3, 0]
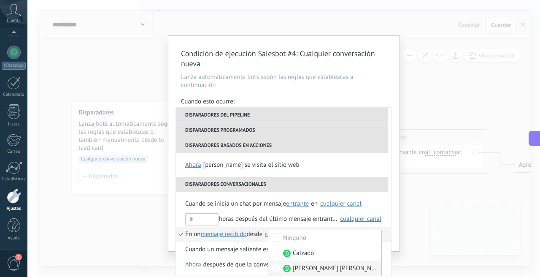
click at [311, 268] on label "[PERSON_NAME] [PERSON_NAME]" at bounding box center [324, 267] width 113 height 15
click at [180, 236] on li "En un mensaje recibido mensaje enviado mensaje recibido desde Ninguno Calzado […" at bounding box center [283, 234] width 215 height 15
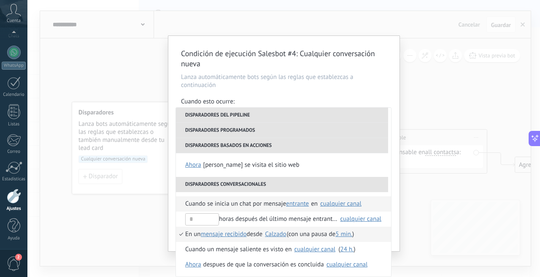
click at [183, 200] on li "Cuando se inicia un chat por mensaje entrante saliente cualquiera entrante en S…" at bounding box center [283, 203] width 215 height 15
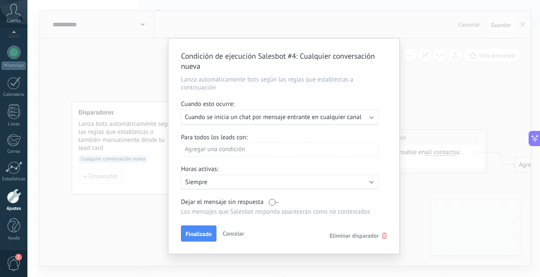
scroll to position [0, 0]
click at [261, 116] on span "Cuando se inicia un chat por mensaje entrante en cualquier canal" at bounding box center [273, 117] width 177 height 8
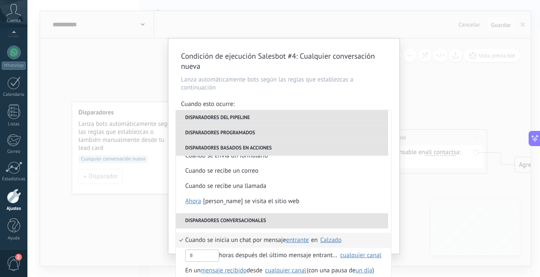
scroll to position [184, 0]
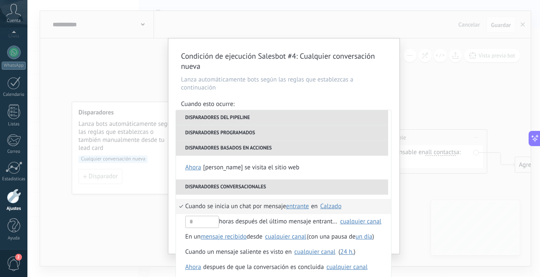
click at [335, 205] on div "Calzado" at bounding box center [330, 206] width 21 height 6
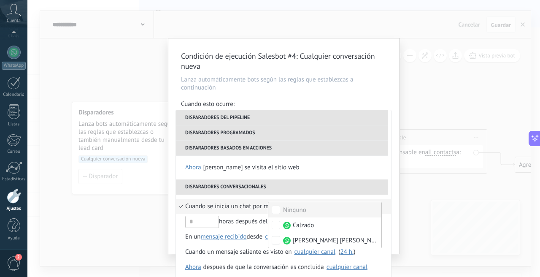
click at [248, 200] on span "Cuando se inicia un chat por mensaje" at bounding box center [235, 206] width 101 height 15
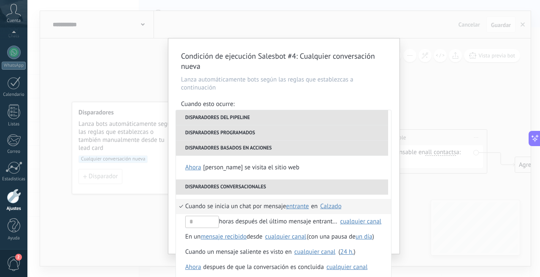
click at [450, 200] on div "Condición de ejecución Salesbot #4 : Cualquier conversación nueva Lanza automát…" at bounding box center [283, 138] width 513 height 277
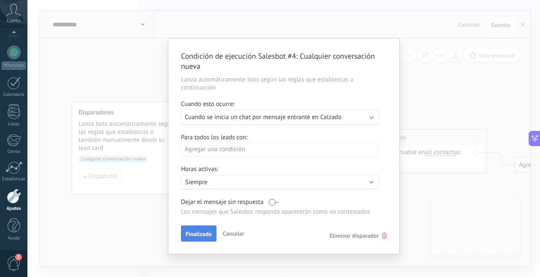
click at [210, 238] on button "Finalizado" at bounding box center [198, 233] width 35 height 16
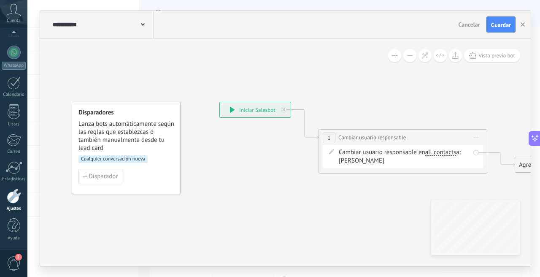
click at [444, 151] on span "all contacts" at bounding box center [440, 152] width 31 height 7
click at [444, 151] on button "all contacts" at bounding box center [474, 152] width 106 height 15
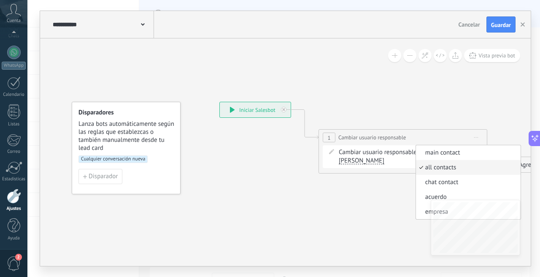
click at [341, 201] on icon at bounding box center [389, 138] width 763 height 494
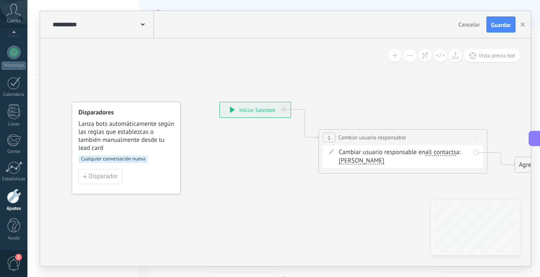
click at [346, 160] on span "[PERSON_NAME]" at bounding box center [362, 160] width 46 height 7
click at [339, 213] on icon at bounding box center [389, 138] width 763 height 494
click at [347, 160] on input "text" at bounding box center [360, 161] width 42 height 8
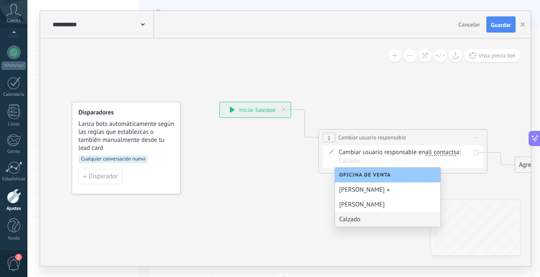
click at [356, 216] on div "Calzado" at bounding box center [388, 219] width 106 height 15
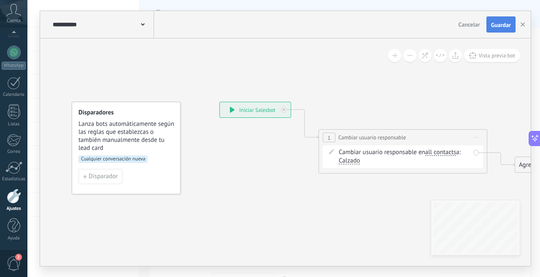
click at [498, 26] on span "Guardar" at bounding box center [501, 25] width 20 height 6
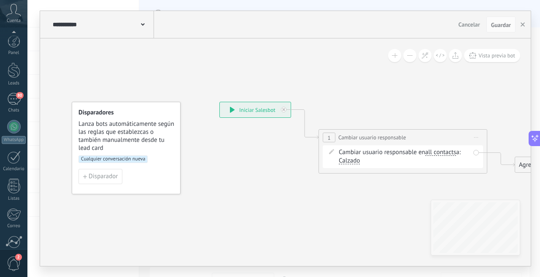
scroll to position [74, 0]
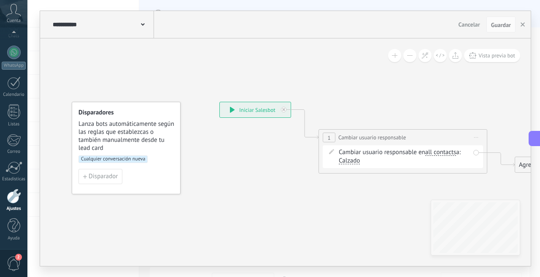
click at [13, 192] on div at bounding box center [14, 196] width 14 height 15
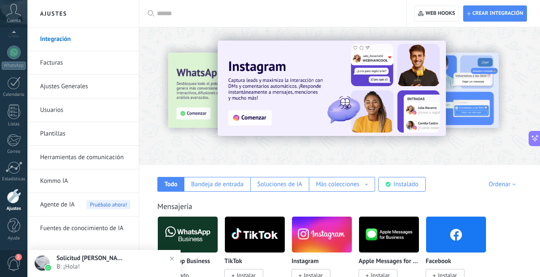
click at [73, 152] on link "Herramientas de comunicación" at bounding box center [85, 158] width 90 height 24
click at [88, 157] on body ".abccls-1,.abccls-2{fill-rule:evenodd}.abccls-2{fill:#fff} .abfcls-1{fill:none}…" at bounding box center [270, 138] width 540 height 277
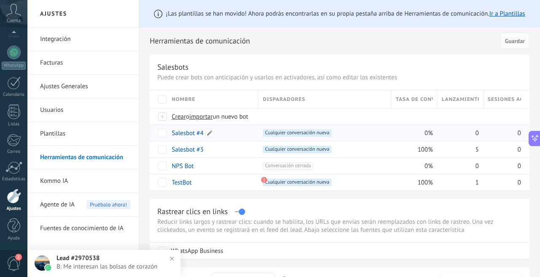
click at [189, 135] on link "Salesbot #4" at bounding box center [188, 133] width 32 height 8
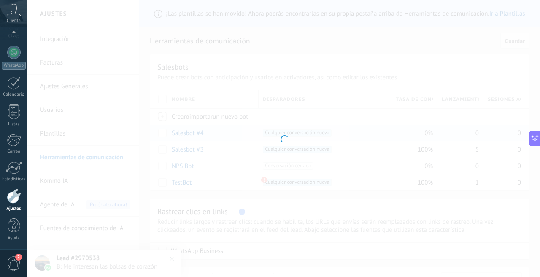
type input "**********"
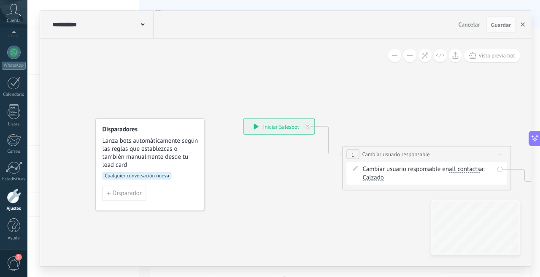
click at [525, 22] on icon "button" at bounding box center [523, 24] width 4 height 4
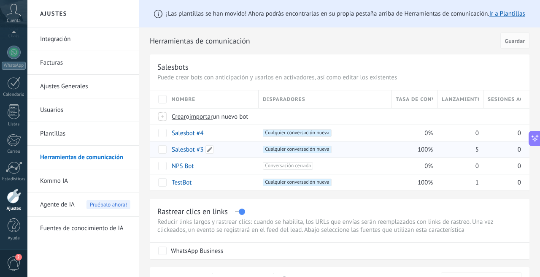
click at [194, 149] on link "Salesbot #3" at bounding box center [188, 150] width 32 height 8
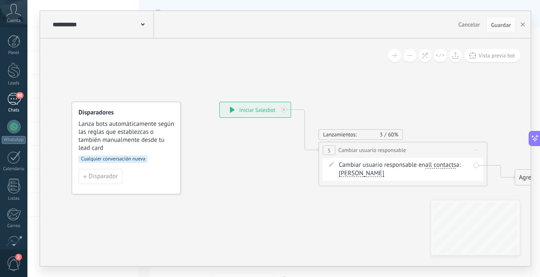
click at [14, 104] on div "80" at bounding box center [14, 99] width 14 height 12
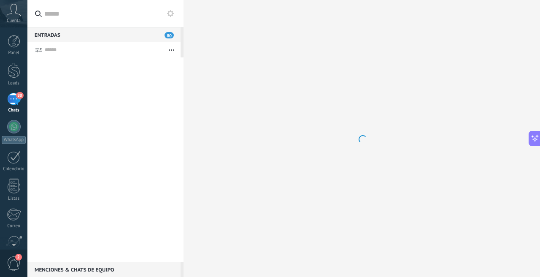
scroll to position [48, 0]
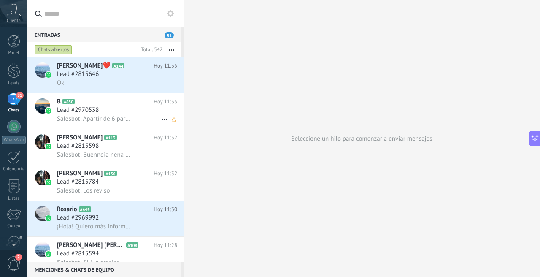
click at [112, 118] on span "Salesbot: Apartir de 6 pares" at bounding box center [94, 119] width 74 height 8
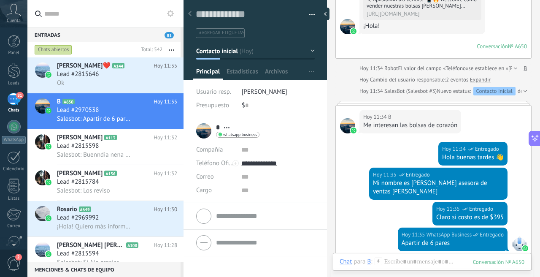
scroll to position [163, 0]
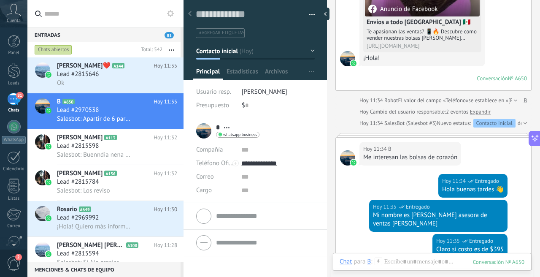
click at [485, 112] on link "Expandir" at bounding box center [480, 112] width 21 height 8
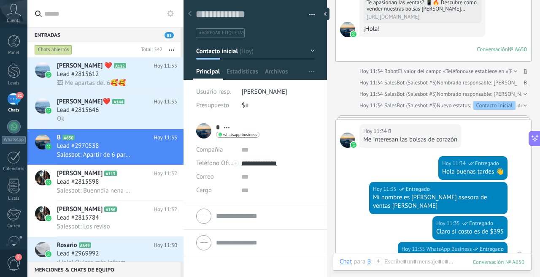
scroll to position [146, 0]
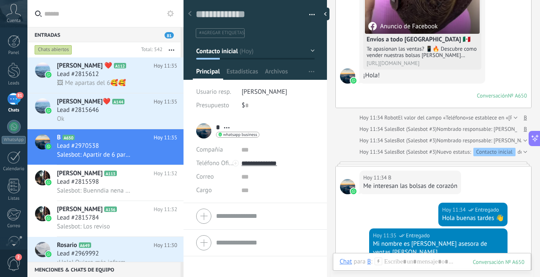
click at [457, 136] on div "Hoy 11:34 SalesBot (Salesbot #3) Nombrado responsable: Diego Villanueva" at bounding box center [446, 140] width 173 height 8
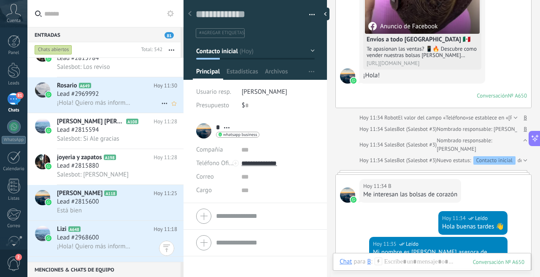
scroll to position [0, 0]
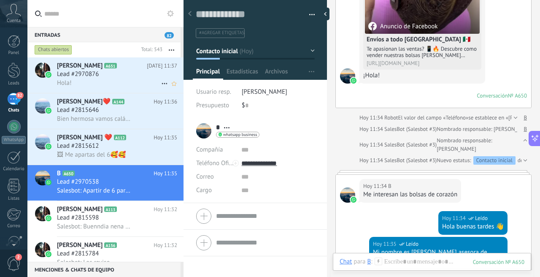
click at [110, 83] on div "Hola!" at bounding box center [117, 82] width 120 height 9
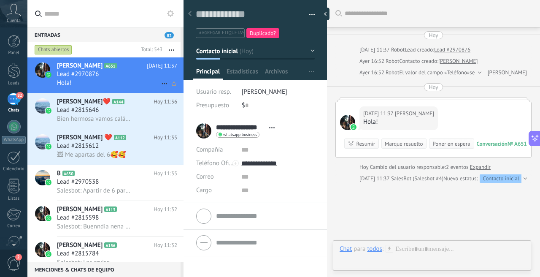
scroll to position [13, 0]
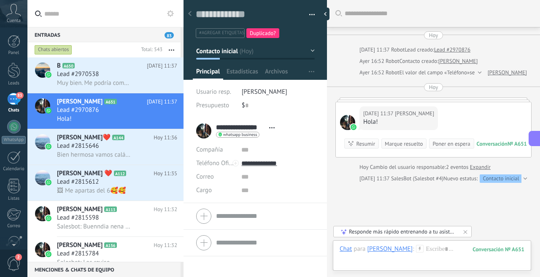
click at [484, 166] on link "Expandir" at bounding box center [480, 167] width 21 height 8
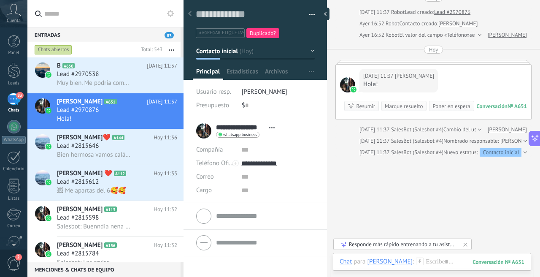
scroll to position [65, 0]
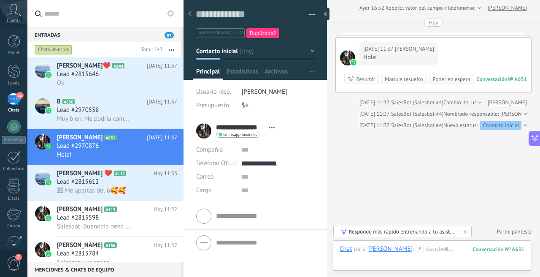
click at [251, 90] on span "[PERSON_NAME]" at bounding box center [265, 92] width 46 height 8
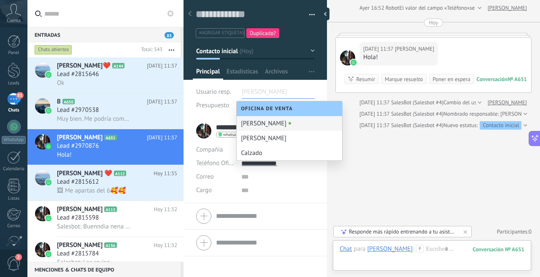
click at [263, 94] on input "text" at bounding box center [263, 92] width 42 height 14
click at [387, 170] on div "Buscar Carga más Hoy Hoy 11:37 Robot Lead creado: Lead #2970876 Ayer 16:52 Robo…" at bounding box center [433, 105] width 213 height 341
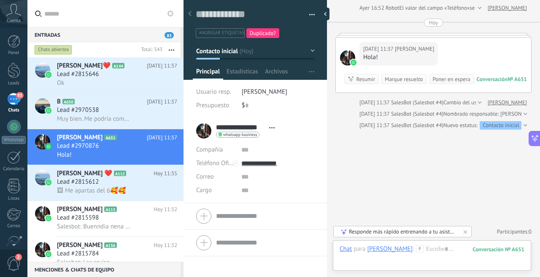
click at [171, 14] on icon at bounding box center [170, 13] width 7 height 7
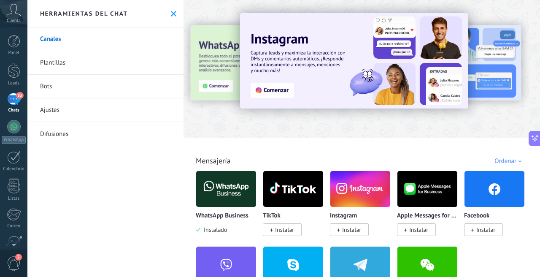
click at [171, 14] on use at bounding box center [173, 13] width 5 height 5
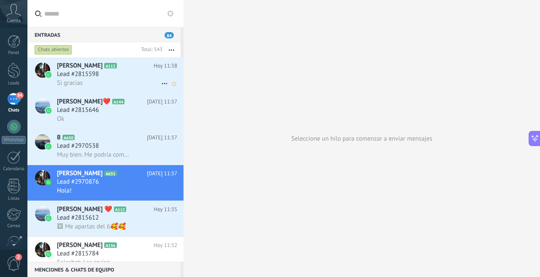
click at [111, 79] on div "Si gracias" at bounding box center [117, 82] width 120 height 9
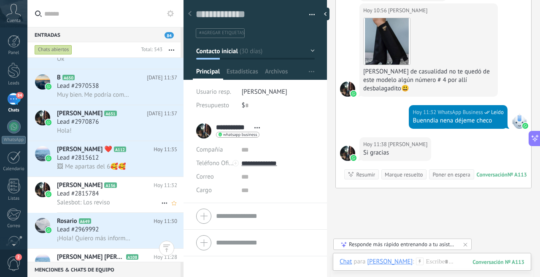
scroll to position [84, 0]
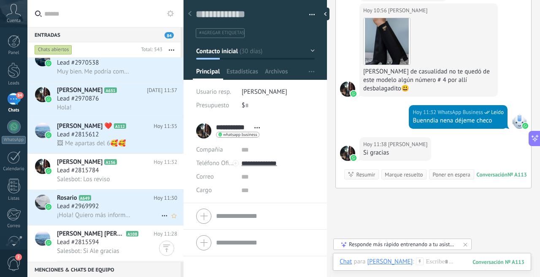
click at [100, 207] on h3 "Lead #2969992" at bounding box center [80, 206] width 46 height 8
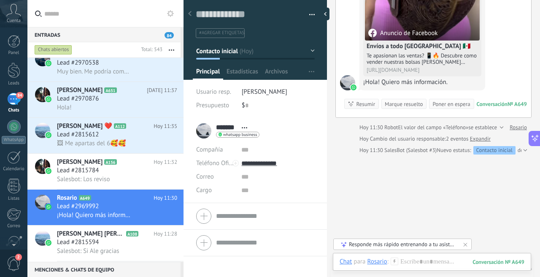
scroll to position [141, 0]
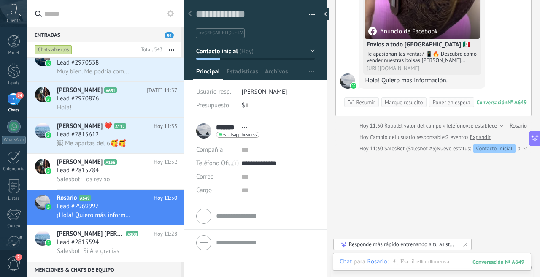
click at [466, 148] on span "Nuevo estatus:" at bounding box center [454, 148] width 34 height 8
click at [453, 137] on span "2 eventos" at bounding box center [457, 137] width 22 height 8
click at [478, 138] on link "Expandir" at bounding box center [480, 137] width 21 height 8
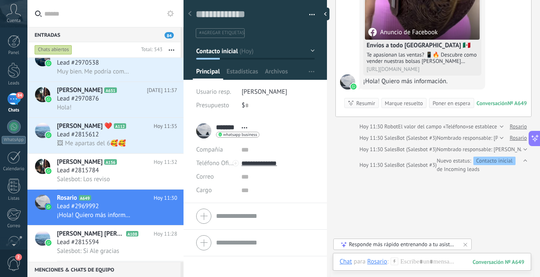
scroll to position [139, 0]
click at [500, 141] on div "Hoy 11:30 SalesBot (Salesbot #3) Nombrado responsable: Laura Rosario" at bounding box center [444, 139] width 168 height 8
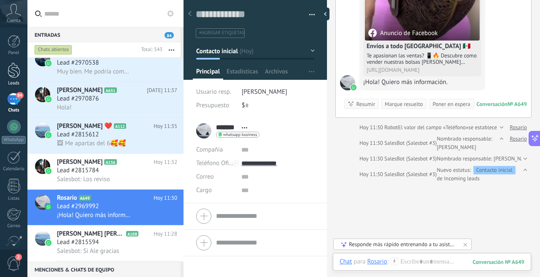
click at [14, 75] on div at bounding box center [14, 70] width 13 height 16
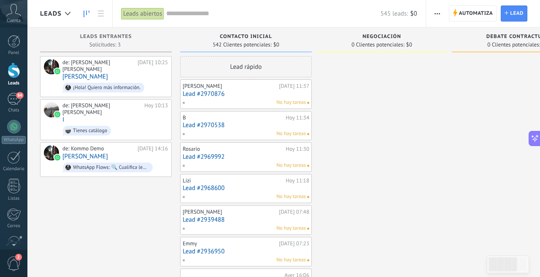
click at [146, 16] on div "Leads abiertos" at bounding box center [142, 14] width 43 height 12
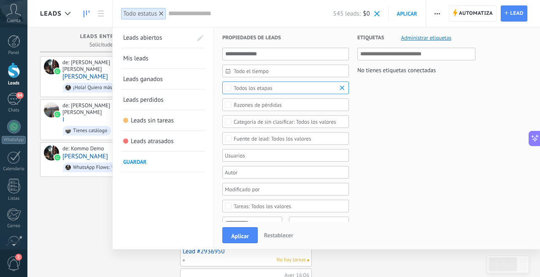
click at [412, 139] on div "Etiquetas Administrar etiquetas No tienes etiquetas conectadas" at bounding box center [412, 275] width 127 height 496
click at [177, 58] on link "Mis leads" at bounding box center [163, 58] width 80 height 20
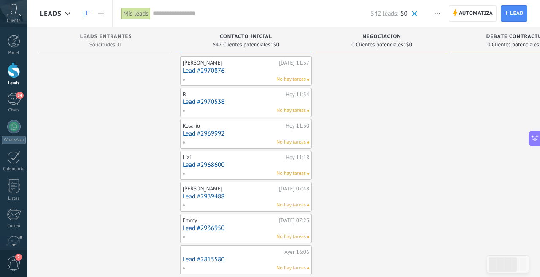
click at [144, 14] on div "Mis leads" at bounding box center [136, 14] width 30 height 12
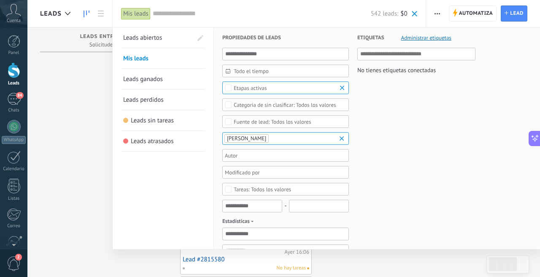
click at [340, 141] on b at bounding box center [343, 138] width 10 height 8
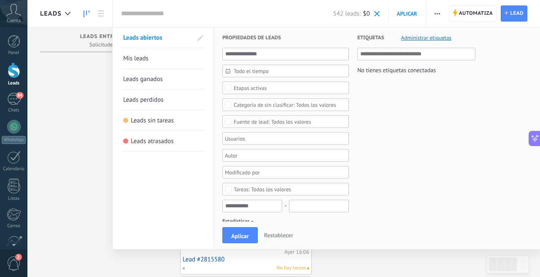
click at [264, 142] on div at bounding box center [283, 138] width 118 height 10
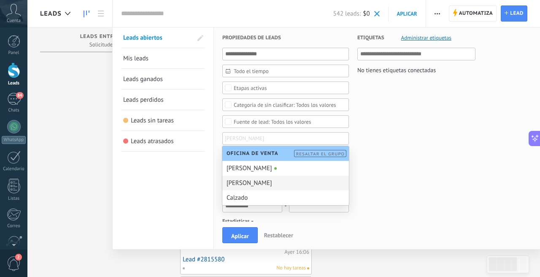
click at [260, 185] on div "Laura" at bounding box center [285, 183] width 127 height 15
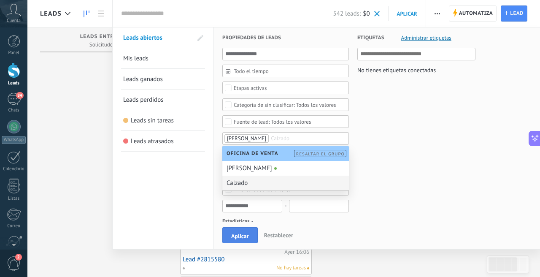
click at [249, 236] on span "Aplicar" at bounding box center [240, 236] width 18 height 6
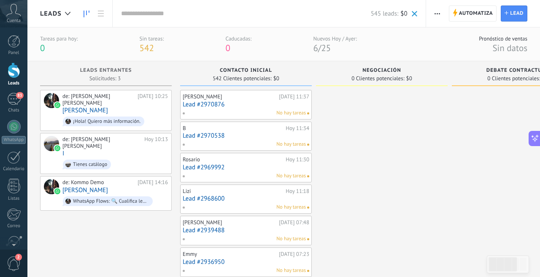
click at [235, 106] on link "Lead #2970876" at bounding box center [246, 104] width 127 height 7
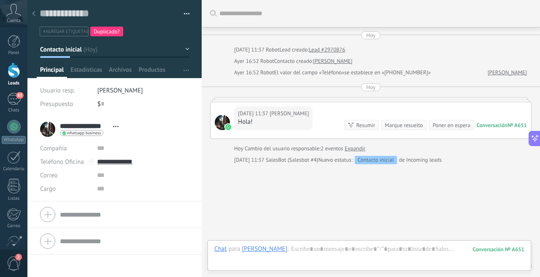
scroll to position [35, 0]
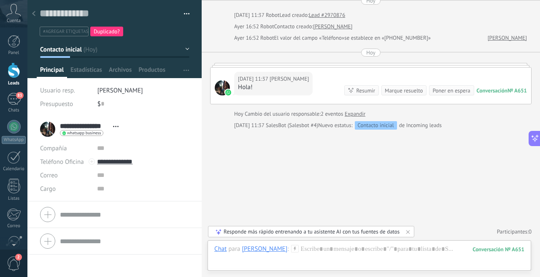
click at [32, 12] on icon at bounding box center [33, 13] width 3 height 5
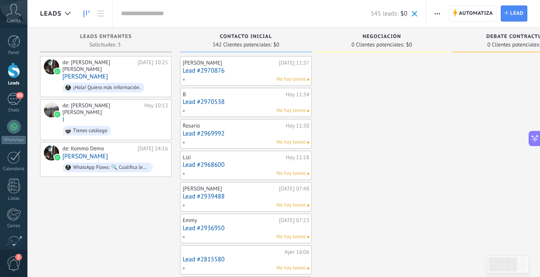
click at [132, 16] on input "text" at bounding box center [246, 13] width 250 height 9
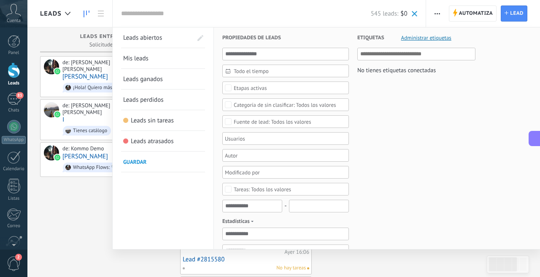
click at [244, 141] on div at bounding box center [283, 138] width 118 height 10
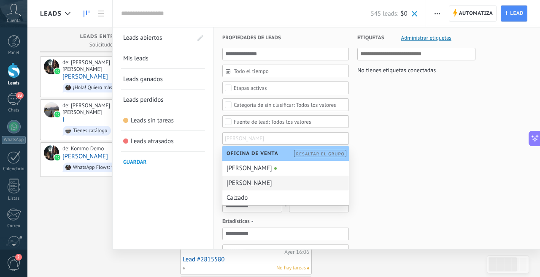
click at [250, 183] on div "Laura" at bounding box center [285, 183] width 127 height 15
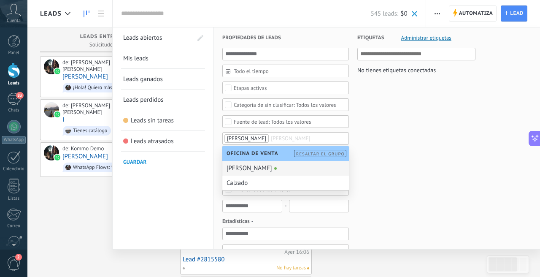
click at [447, 140] on div "Etiquetas Administrar etiquetas No tienes etiquetas conectadas" at bounding box center [412, 265] width 127 height 477
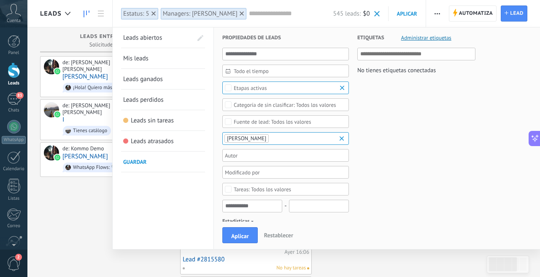
scroll to position [24, 0]
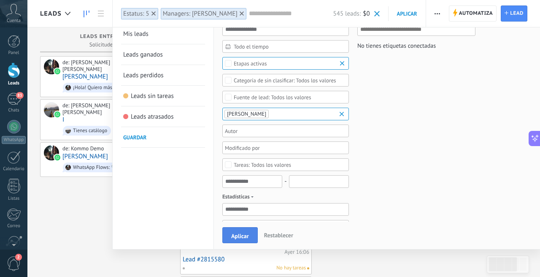
click at [243, 235] on span "Aplicar" at bounding box center [240, 236] width 18 height 6
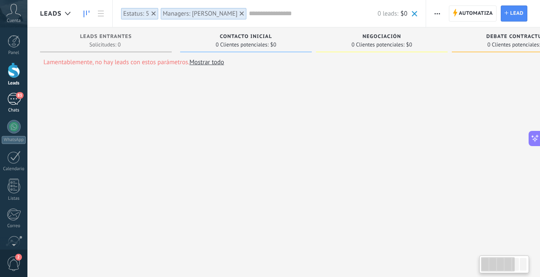
click at [16, 95] on span "83" at bounding box center [19, 95] width 7 height 7
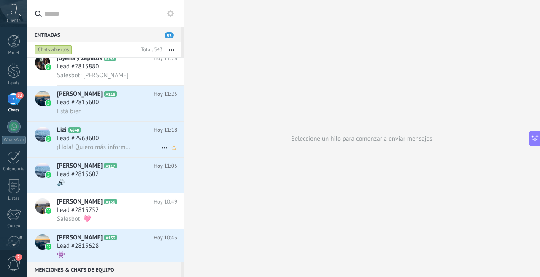
scroll to position [330, 0]
click at [112, 130] on h2 "Lizi A648" at bounding box center [105, 130] width 97 height 8
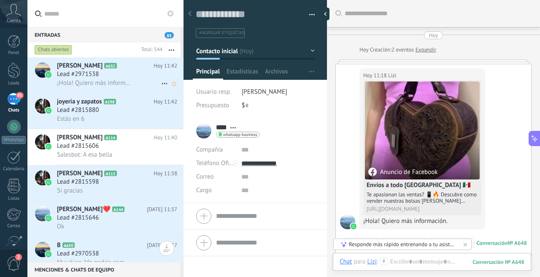
click at [113, 85] on span "¡Hola! Quiero más información." at bounding box center [94, 83] width 74 height 8
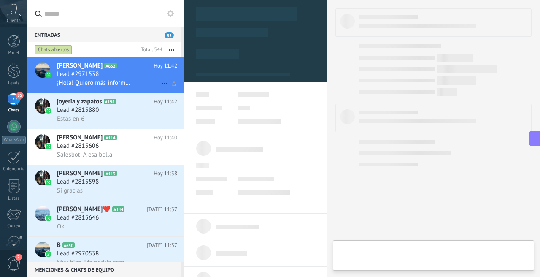
click at [115, 78] on div "¡Hola! Quiero más información." at bounding box center [117, 82] width 120 height 9
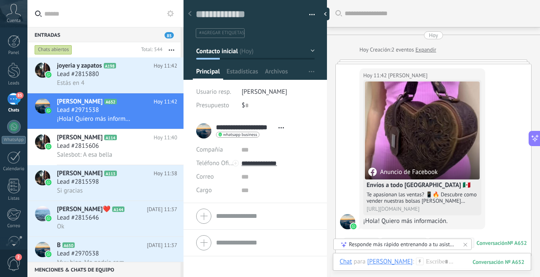
scroll to position [164, 0]
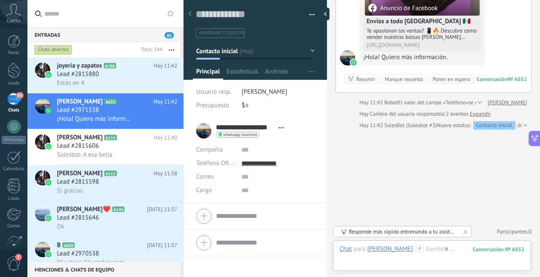
click at [486, 111] on link "Expandir" at bounding box center [480, 114] width 21 height 8
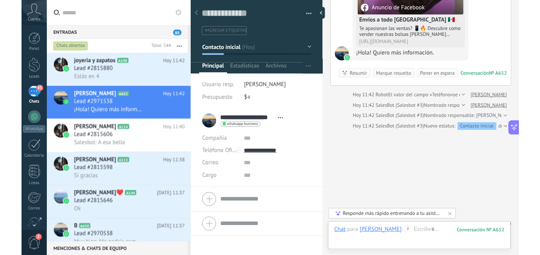
scroll to position [175, 0]
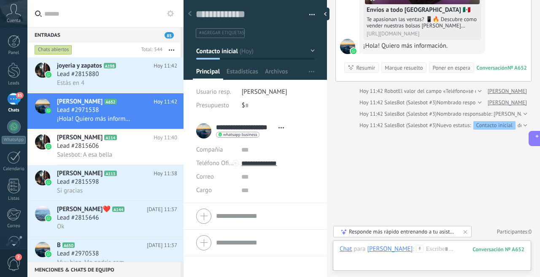
click at [482, 111] on div "Hoy 11:42 SalesBot (Salesbot #3) Nombrado responsable: Diego Villanueva" at bounding box center [446, 114] width 173 height 8
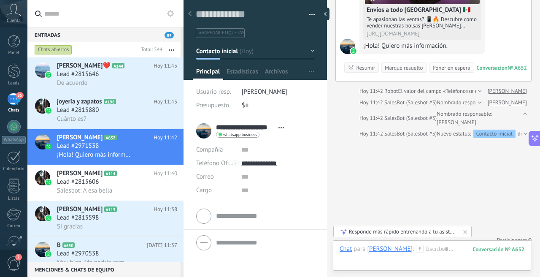
click at [350, 168] on div "Buscar Carga más Hoy Hoy Creación: 2 eventos Expandir Hoy 11:42 vita becerra du…" at bounding box center [433, 55] width 213 height 460
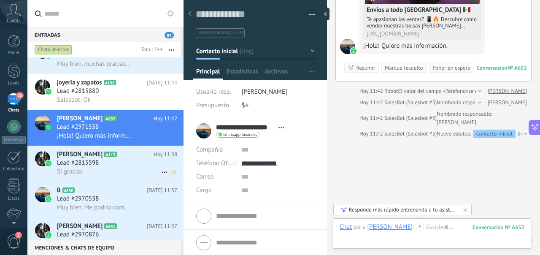
scroll to position [38, 0]
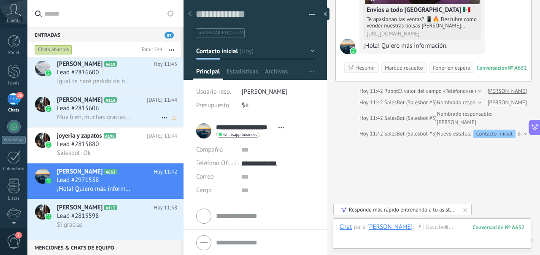
click at [100, 115] on span "Muy bien, muchas gracias!! 🙏🏻🙏🏻🙏🏻🙏🏻" at bounding box center [94, 117] width 74 height 8
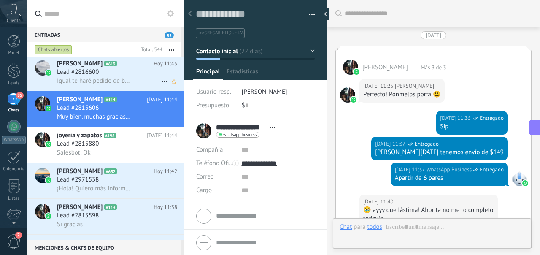
click at [106, 91] on div "Sanchez Amairany A619 Hoy 11:45 Lead #2816600 Igual te haré pedido de botas" at bounding box center [120, 72] width 127 height 35
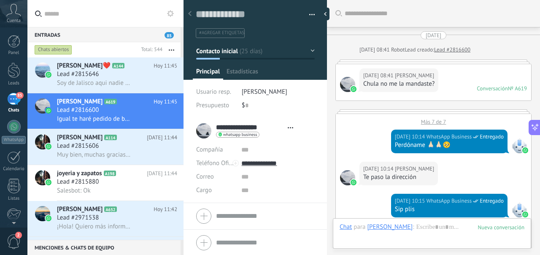
scroll to position [1411, 0]
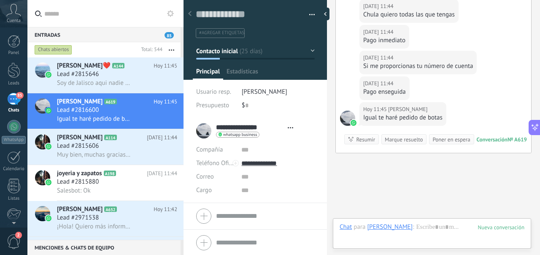
type textarea "**********"
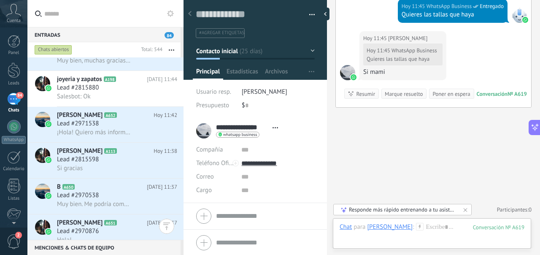
scroll to position [0, 0]
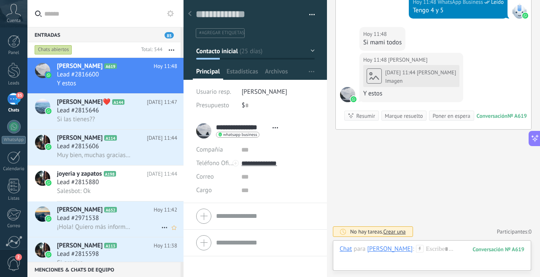
scroll to position [98, 0]
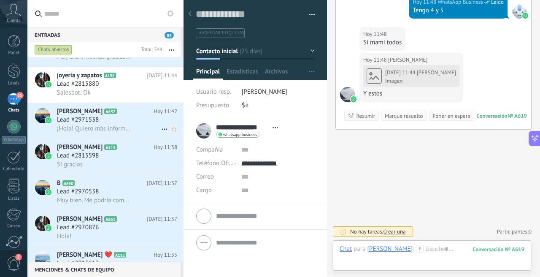
click at [108, 124] on div "¡Hola! Quiero más información." at bounding box center [117, 128] width 120 height 9
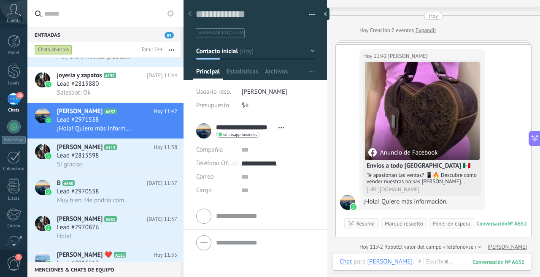
scroll to position [164, 0]
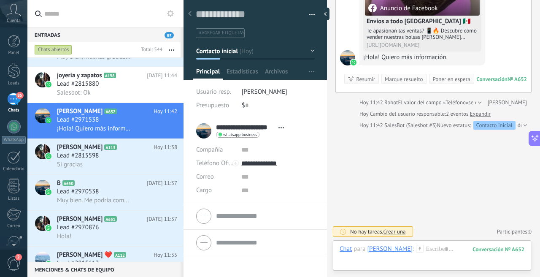
click at [482, 113] on link "Expandir" at bounding box center [480, 114] width 21 height 8
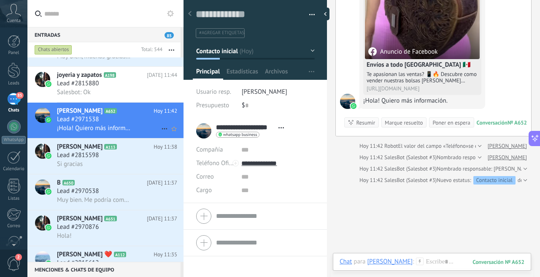
scroll to position [0, 0]
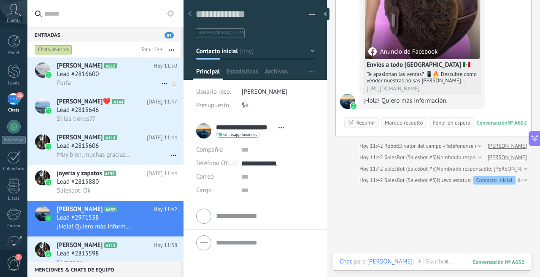
click at [89, 69] on span "[PERSON_NAME]" at bounding box center [80, 66] width 46 height 8
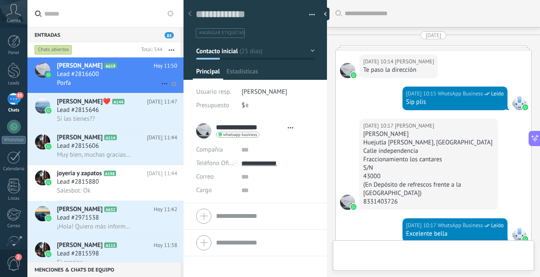
type textarea "**********"
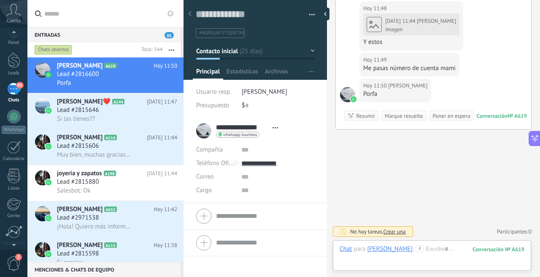
scroll to position [74, 0]
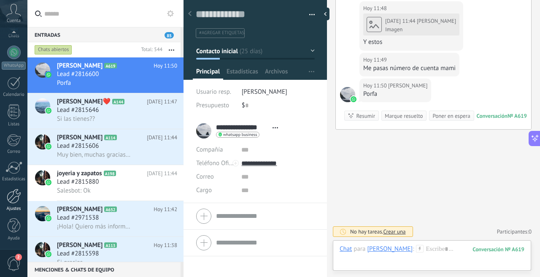
click at [14, 197] on div at bounding box center [14, 196] width 14 height 15
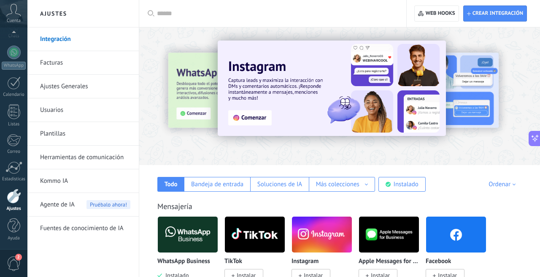
click at [61, 110] on link "Usuarios" at bounding box center [85, 110] width 90 height 24
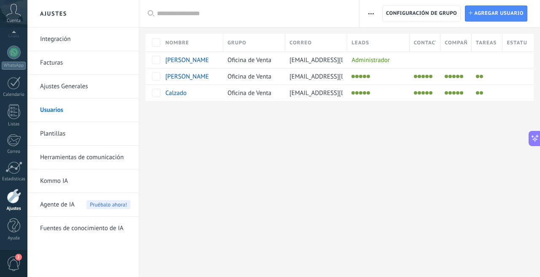
click at [64, 89] on link "Ajustes Generales" at bounding box center [85, 87] width 90 height 24
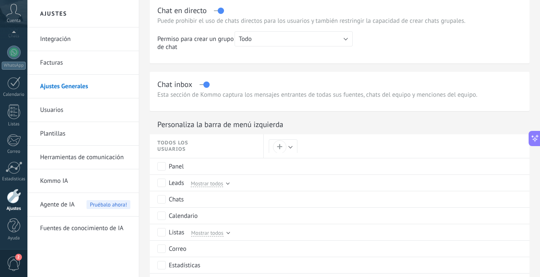
scroll to position [310, 0]
click at [208, 95] on p "Esta sección de Kommo captura los mensajes entrantes de todas sus fuentes, chat…" at bounding box center [339, 94] width 365 height 8
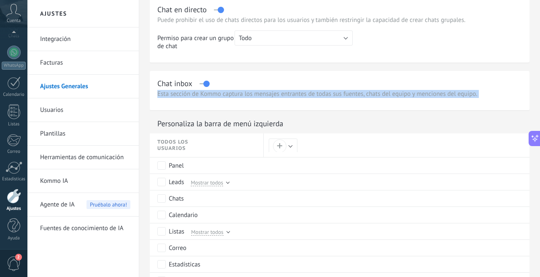
click at [208, 95] on p "Esta sección de Kommo captura los mensajes entrantes de todas sus fuentes, chat…" at bounding box center [339, 94] width 365 height 8
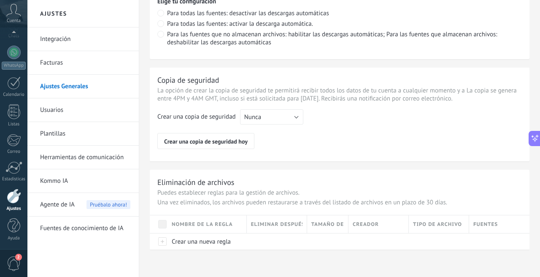
scroll to position [638, 0]
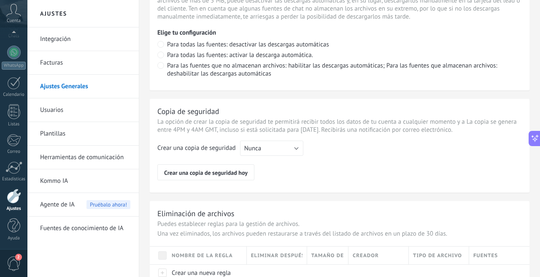
click at [205, 149] on div "Crear una copia de seguridad" at bounding box center [196, 150] width 78 height 12
click at [213, 148] on div "Crear una copia de seguridad" at bounding box center [196, 150] width 78 height 12
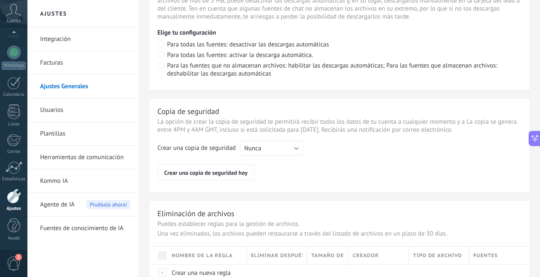
click at [213, 148] on div "Crear una copia de seguridad" at bounding box center [196, 150] width 78 height 12
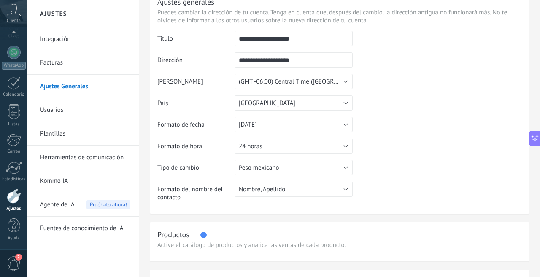
scroll to position [0, 0]
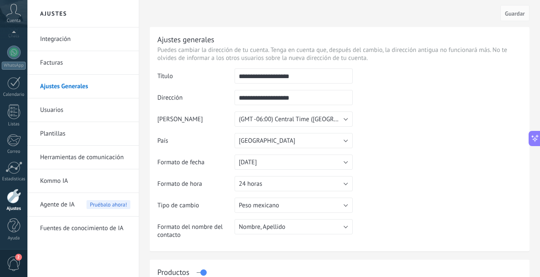
click at [86, 41] on link "Integración" at bounding box center [85, 39] width 90 height 24
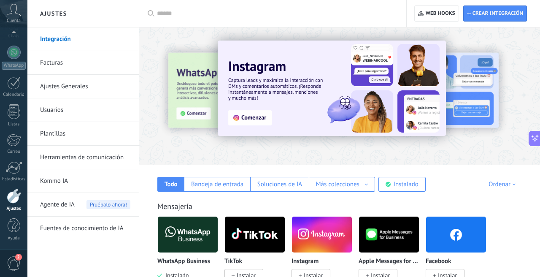
click at [78, 111] on link "Usuarios" at bounding box center [85, 110] width 90 height 24
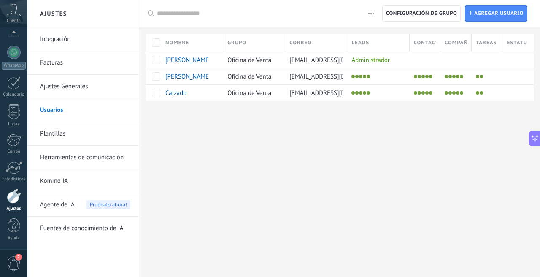
click at [71, 132] on link "Plantillas" at bounding box center [85, 134] width 90 height 24
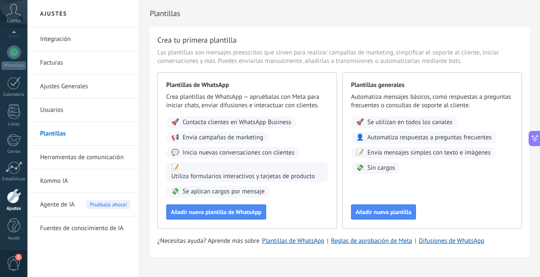
click at [89, 156] on link "Herramientas de comunicación" at bounding box center [85, 158] width 90 height 24
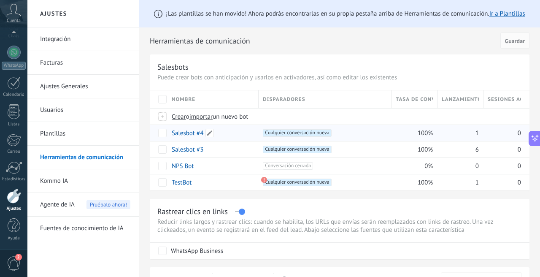
click at [187, 132] on link "Salesbot #4" at bounding box center [188, 133] width 32 height 8
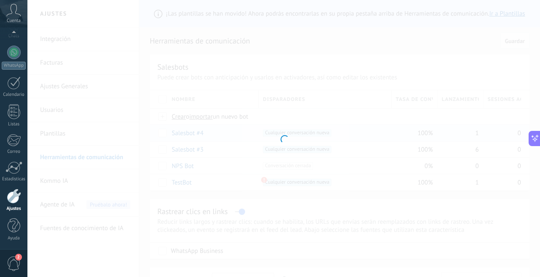
type input "**********"
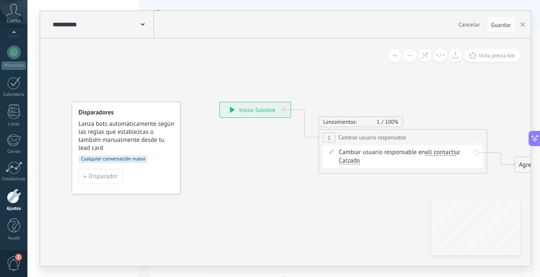
drag, startPoint x: 235, startPoint y: 170, endPoint x: 195, endPoint y: 162, distance: 40.5
click at [195, 162] on icon at bounding box center [389, 138] width 763 height 494
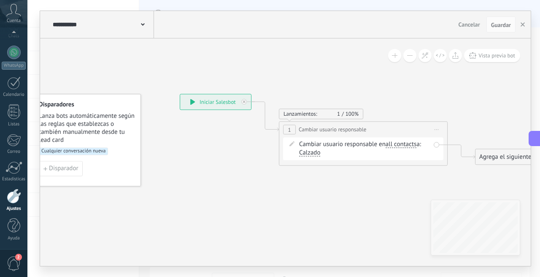
click at [337, 111] on span "1" at bounding box center [341, 113] width 8 height 7
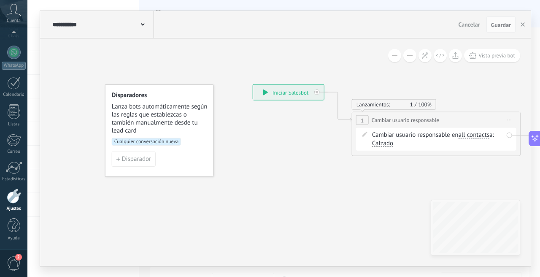
drag, startPoint x: 333, startPoint y: 197, endPoint x: 406, endPoint y: 188, distance: 73.2
click at [406, 188] on icon at bounding box center [423, 120] width 763 height 494
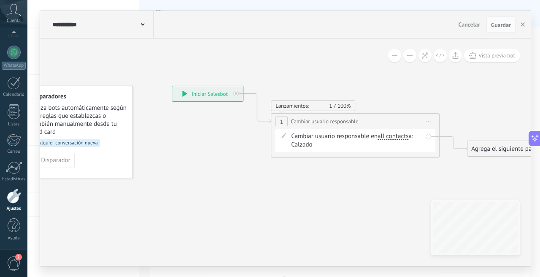
drag, startPoint x: 297, startPoint y: 192, endPoint x: 216, endPoint y: 193, distance: 80.6
click at [216, 193] on icon at bounding box center [342, 122] width 763 height 494
click at [90, 140] on span "Cualquier conversación nueva" at bounding box center [65, 143] width 69 height 8
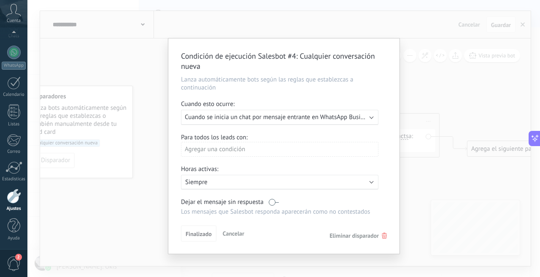
click at [214, 118] on span "Cuando se inicia un chat por mensaje entrante en WhatsApp Business (Calzado)" at bounding box center [292, 117] width 214 height 8
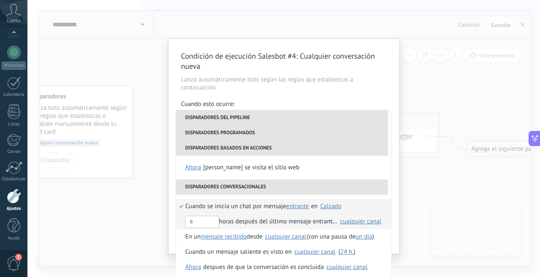
scroll to position [3, 0]
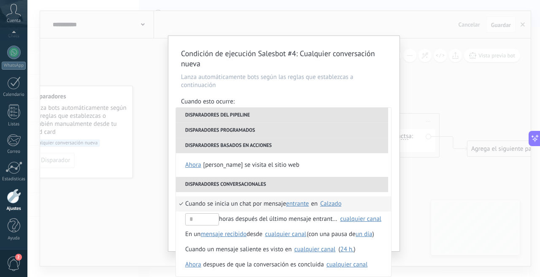
click at [145, 226] on div "Condición de ejecución Salesbot #4 : Cualquier conversación nueva Lanza automát…" at bounding box center [283, 138] width 513 height 277
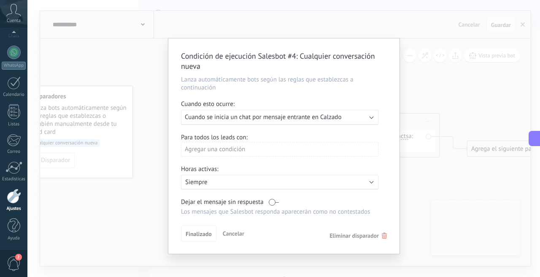
scroll to position [0, 0]
click at [128, 221] on div "Condición de ejecución Salesbot #4 : Cualquier conversación nueva Lanza automát…" at bounding box center [283, 138] width 513 height 277
click at [433, 103] on div "Condición de ejecución Salesbot #4 : Cualquier conversación nueva Lanza automát…" at bounding box center [283, 138] width 513 height 277
click at [246, 233] on div "Condición de ejecución Salesbot #4 : Cualquier conversación nueva Lanza automát…" at bounding box center [283, 138] width 513 height 277
click at [240, 233] on div "Condición de ejecución Salesbot #4 : Cualquier conversación nueva Lanza automát…" at bounding box center [283, 138] width 513 height 277
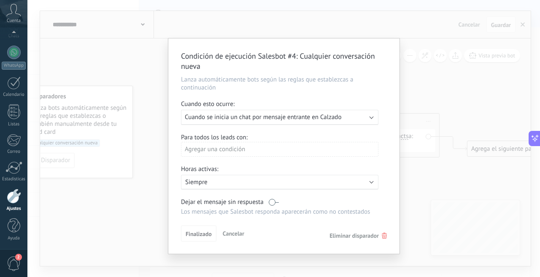
click at [240, 233] on div "Condición de ejecución Salesbot #4 : Cualquier conversación nueva Lanza automát…" at bounding box center [283, 138] width 513 height 277
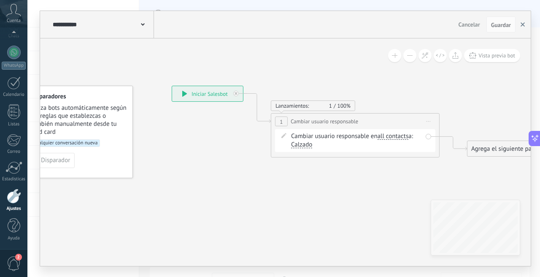
drag, startPoint x: 226, startPoint y: 192, endPoint x: 524, endPoint y: 23, distance: 343.0
click at [271, 193] on icon at bounding box center [342, 122] width 763 height 494
click at [274, 183] on icon at bounding box center [342, 122] width 763 height 494
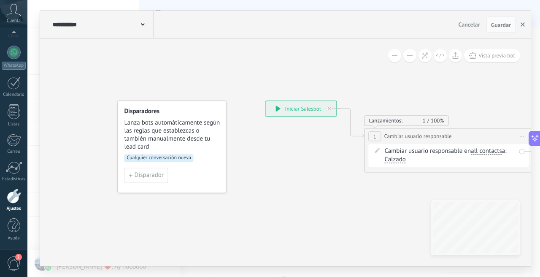
click at [524, 23] on use "button" at bounding box center [523, 24] width 4 height 4
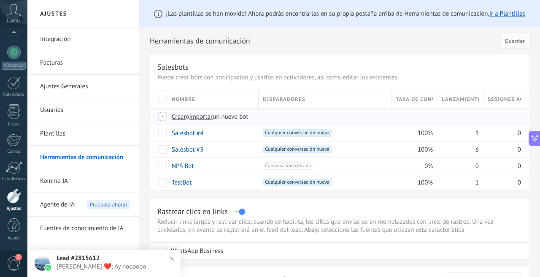
click at [176, 116] on span "Crear" at bounding box center [179, 117] width 14 height 8
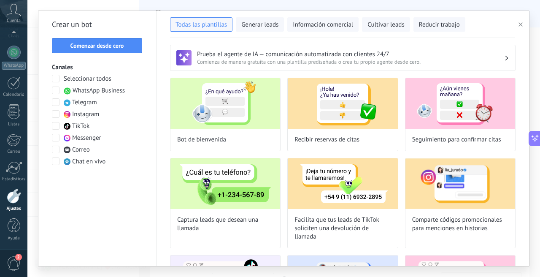
click at [85, 89] on span "WhatsApp Business" at bounding box center [99, 91] width 52 height 8
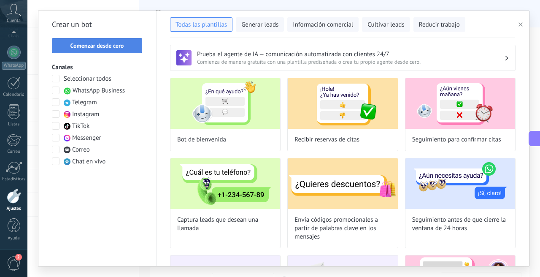
click at [92, 44] on span "Comenzar desde cero" at bounding box center [97, 46] width 54 height 6
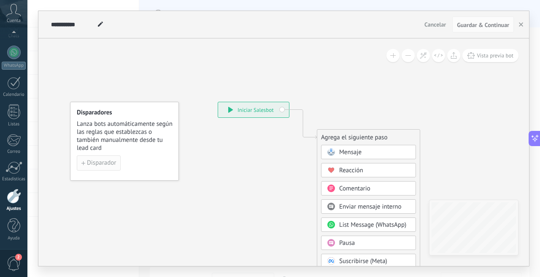
click at [94, 163] on span "Disparador" at bounding box center [101, 163] width 29 height 6
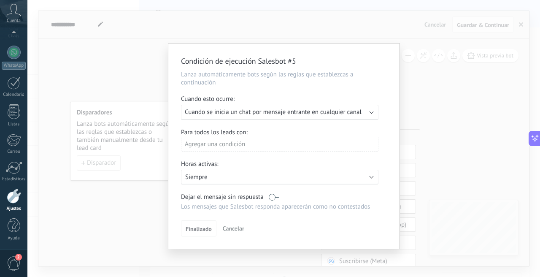
click at [221, 114] on span "Cuando se inicia un chat por mensaje entrante en cualquier canal" at bounding box center [273, 112] width 177 height 8
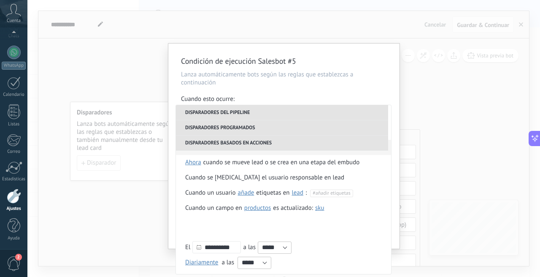
scroll to position [184, 0]
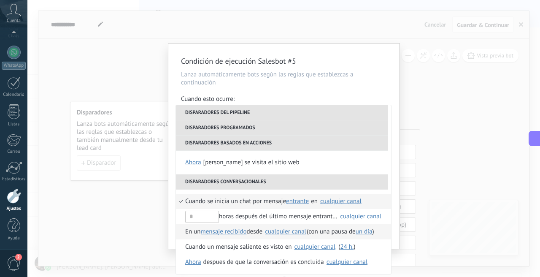
click at [281, 234] on div "cualquier canal" at bounding box center [285, 231] width 41 height 6
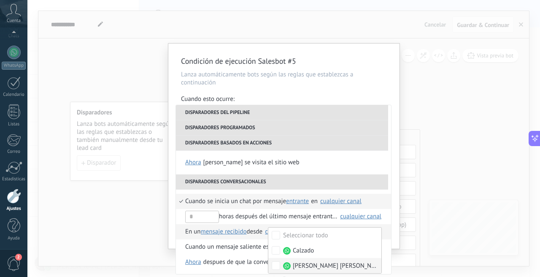
click at [324, 265] on div "[PERSON_NAME] [PERSON_NAME]" at bounding box center [330, 266] width 95 height 8
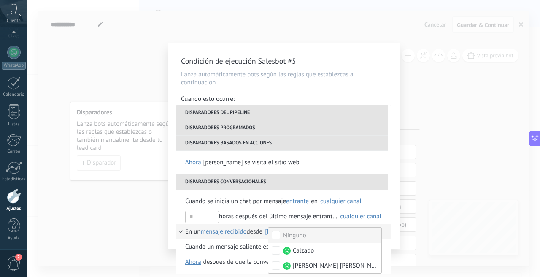
scroll to position [0, 0]
click at [386, 234] on li "En un mensaje recibido mensaje enviado mensaje recibido desde Ninguno Calzado L…" at bounding box center [283, 231] width 215 height 15
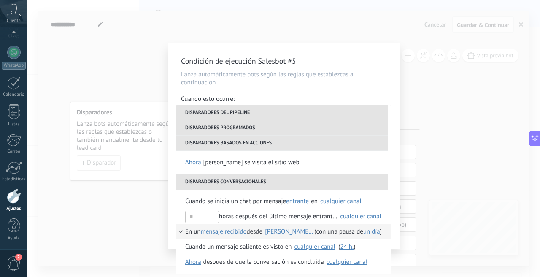
click at [366, 233] on span "un día" at bounding box center [371, 231] width 17 height 8
click at [363, 233] on span "Seleccionar un intervalo" at bounding box center [429, 228] width 137 height 15
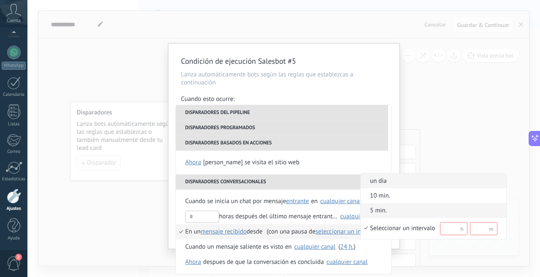
click at [380, 204] on li "5 min." at bounding box center [434, 210] width 146 height 15
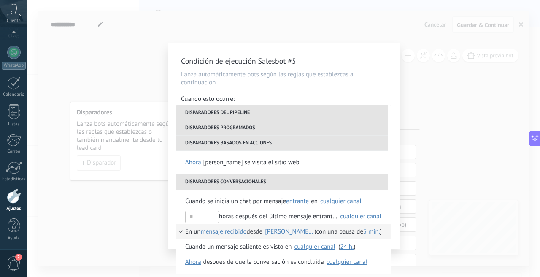
click at [426, 201] on div "Condición de ejecución Salesbot #5 Lanza automáticamente bots según las reglas …" at bounding box center [283, 138] width 513 height 277
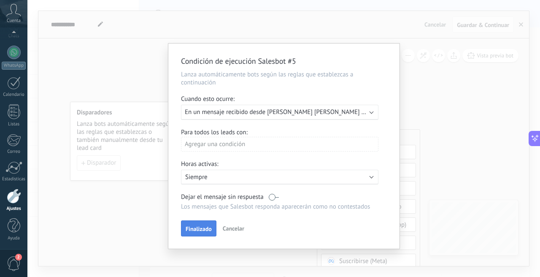
click at [198, 234] on button "Finalizado" at bounding box center [198, 228] width 35 height 16
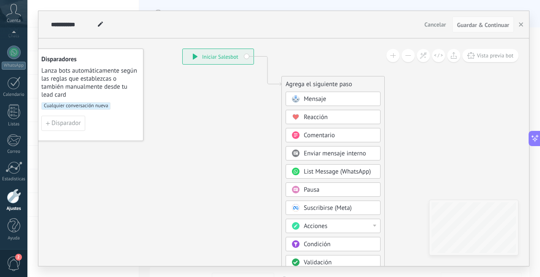
click at [247, 57] on div "**********" at bounding box center [218, 56] width 71 height 15
click at [198, 58] on div "**********" at bounding box center [218, 56] width 71 height 15
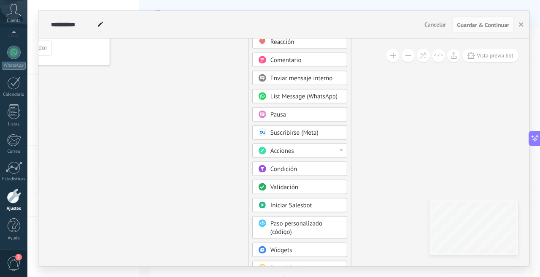
click at [327, 144] on div "Acciones" at bounding box center [299, 150] width 95 height 14
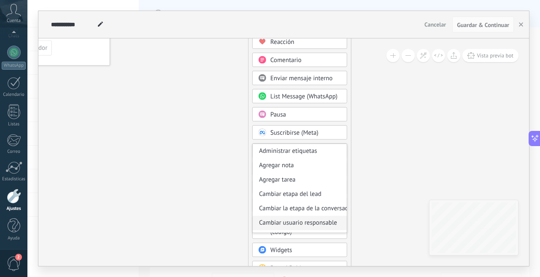
click at [310, 222] on div "Cambiar usuario responsable" at bounding box center [300, 223] width 94 height 14
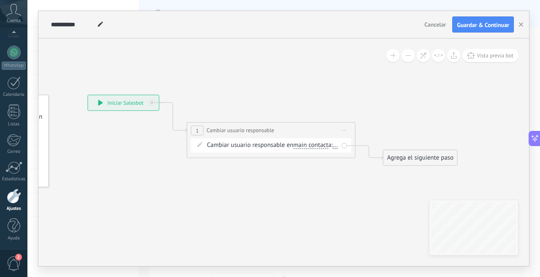
click at [333, 149] on span "..." at bounding box center [335, 145] width 5 height 7
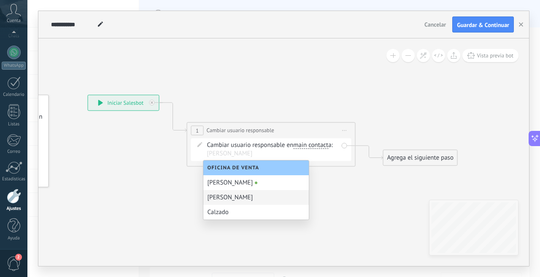
click at [221, 200] on div "[PERSON_NAME]" at bounding box center [256, 197] width 106 height 15
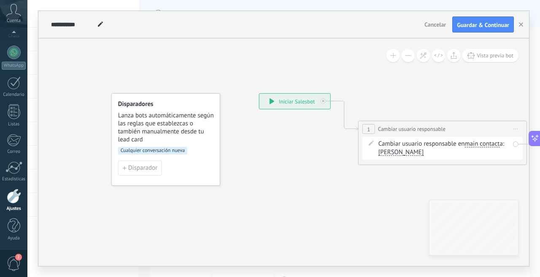
drag, startPoint x: 160, startPoint y: 195, endPoint x: 331, endPoint y: 194, distance: 171.3
click at [331, 194] on icon at bounding box center [429, 129] width 763 height 494
click at [166, 156] on div "Cualquier conversación nueva" at bounding box center [165, 154] width 95 height 14
click at [168, 150] on span "Cualquier conversación nueva" at bounding box center [152, 151] width 69 height 8
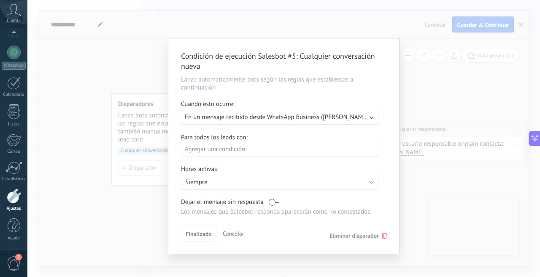
click at [110, 213] on div "Condición de ejecución Salesbot #5 : Cualquier conversación nueva Lanza automát…" at bounding box center [283, 138] width 513 height 277
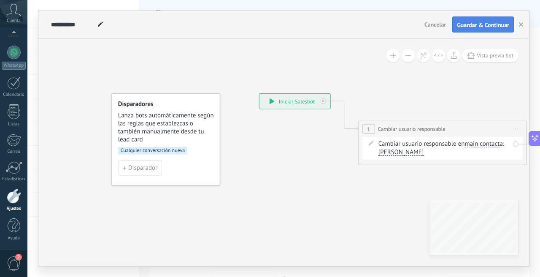
click at [481, 30] on button "Guardar & Continuar" at bounding box center [483, 24] width 62 height 16
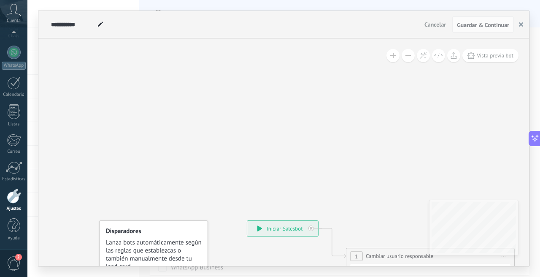
click at [521, 27] on button "button" at bounding box center [521, 24] width 13 height 16
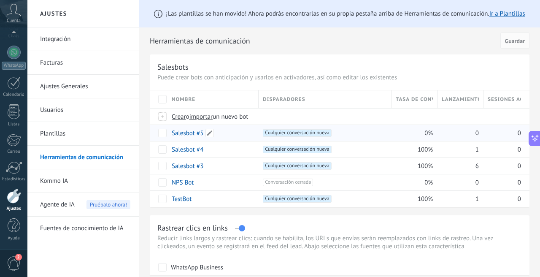
click at [194, 138] on div "Salesbot #5" at bounding box center [211, 133] width 87 height 16
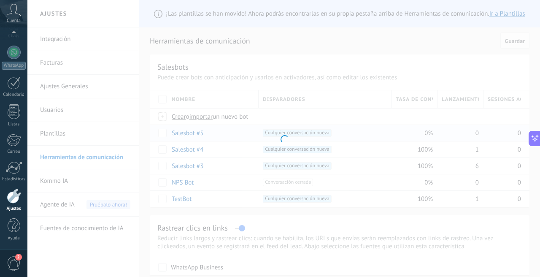
click at [194, 135] on div at bounding box center [283, 138] width 513 height 277
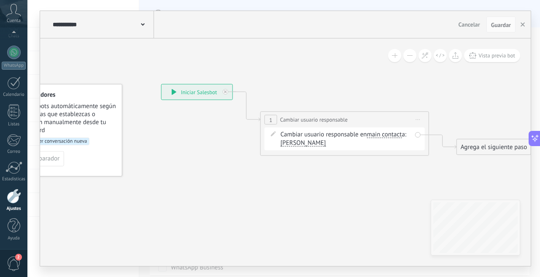
drag, startPoint x: 248, startPoint y: 164, endPoint x: 210, endPoint y: 146, distance: 41.7
click at [186, 146] on icon at bounding box center [331, 120] width 763 height 494
click at [324, 119] on span "Cambiar usuario responsable" at bounding box center [311, 119] width 68 height 8
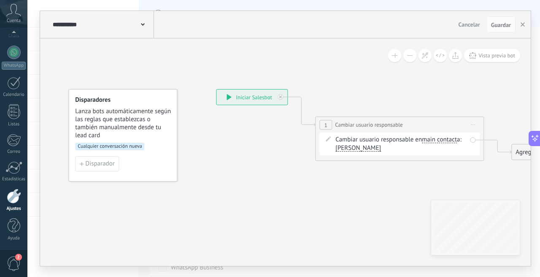
drag, startPoint x: 196, startPoint y: 138, endPoint x: 260, endPoint y: 144, distance: 64.0
click at [260, 144] on icon at bounding box center [386, 125] width 763 height 494
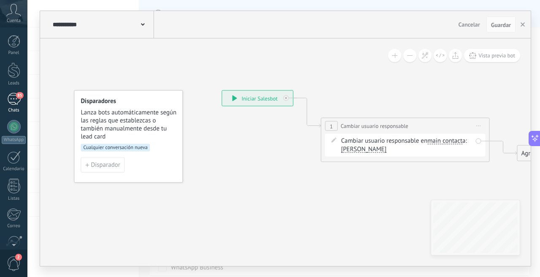
click at [20, 103] on link "85 Chats" at bounding box center [13, 103] width 27 height 20
click at [7, 95] on div "85" at bounding box center [14, 99] width 14 height 12
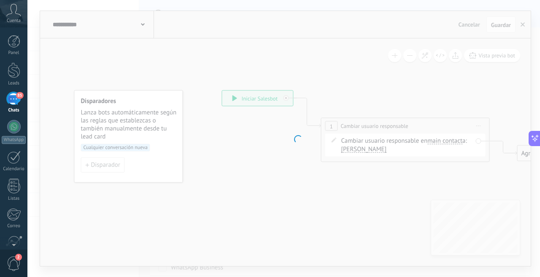
scroll to position [48, 0]
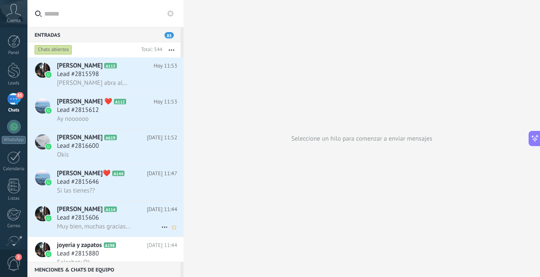
click at [106, 216] on div "Lead #2815606" at bounding box center [117, 218] width 120 height 8
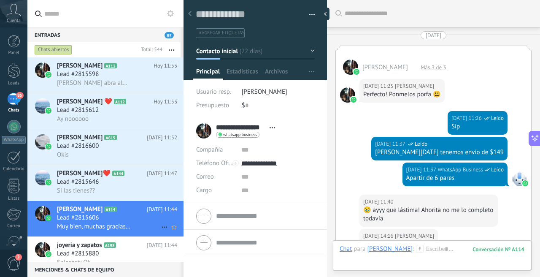
scroll to position [1269, 0]
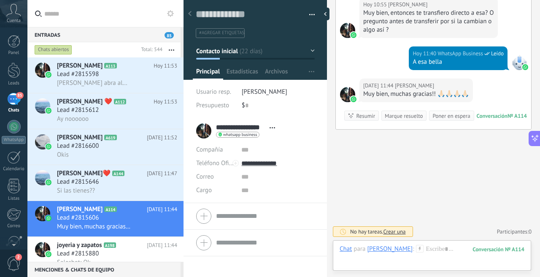
click at [260, 92] on span "[PERSON_NAME]" at bounding box center [265, 92] width 46 height 8
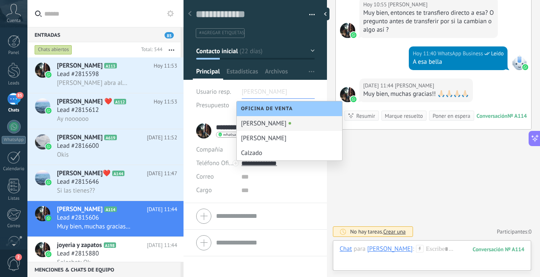
click at [260, 92] on input "text" at bounding box center [263, 92] width 42 height 14
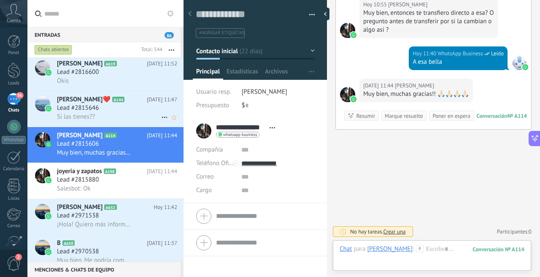
scroll to position [162, 0]
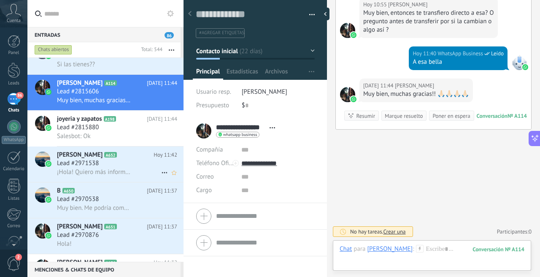
click at [108, 162] on div "Lead #2971538" at bounding box center [117, 163] width 120 height 8
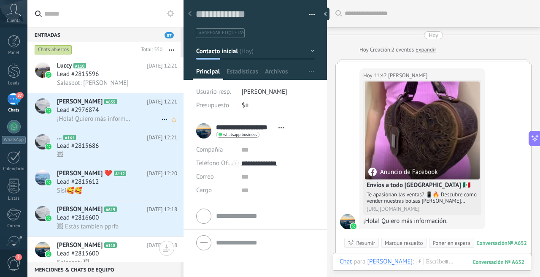
click at [133, 116] on div "¡Hola! Quiero más información." at bounding box center [117, 118] width 120 height 9
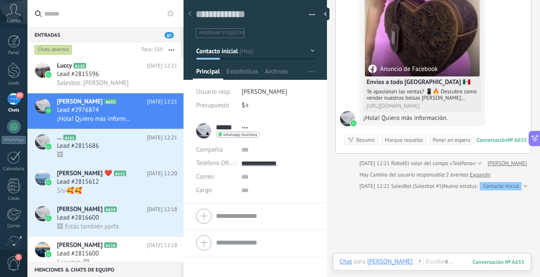
scroll to position [105, 0]
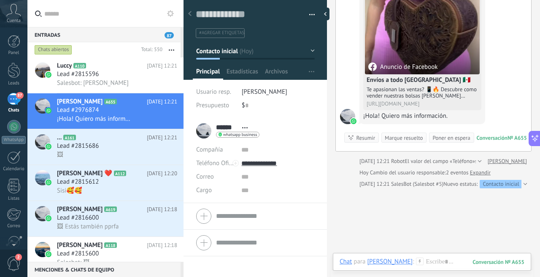
click at [484, 173] on link "Expandir" at bounding box center [480, 172] width 21 height 8
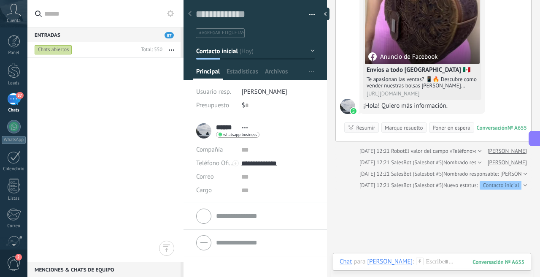
scroll to position [1167, 0]
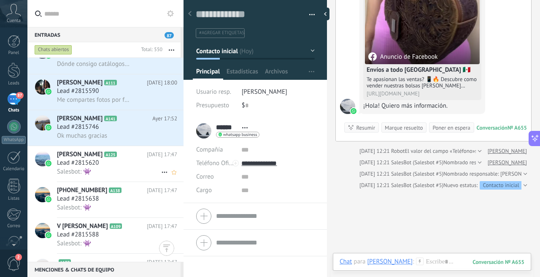
click at [98, 156] on span "[PERSON_NAME]" at bounding box center [80, 154] width 46 height 8
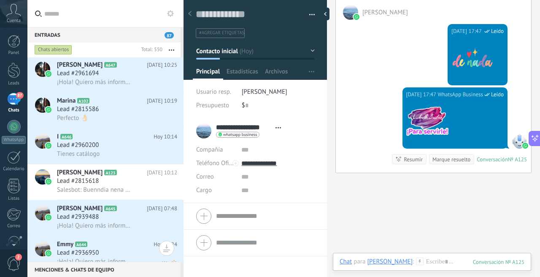
scroll to position [1031, 0]
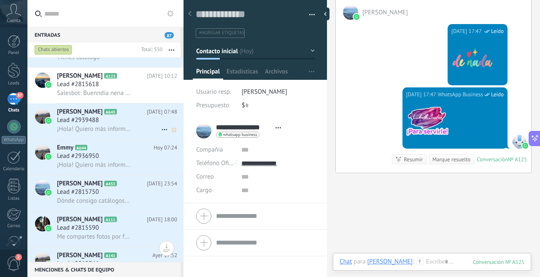
click at [103, 131] on span "¡Hola! Quiero más información." at bounding box center [94, 129] width 74 height 8
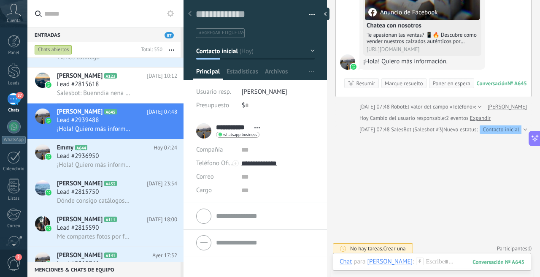
scroll to position [164, 0]
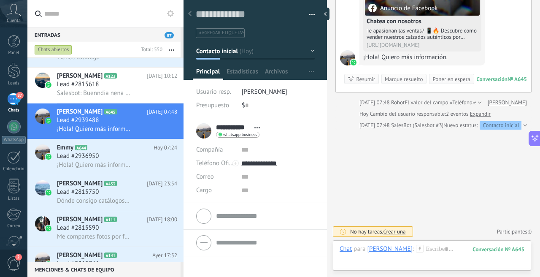
click at [522, 125] on div at bounding box center [524, 125] width 5 height 8
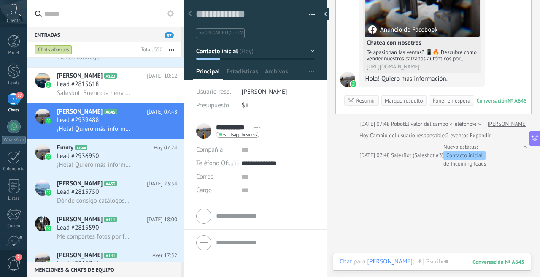
scroll to position [141, 0]
click at [484, 135] on link "Expandir" at bounding box center [480, 136] width 21 height 8
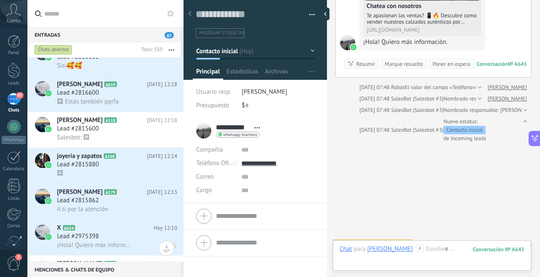
scroll to position [197, 0]
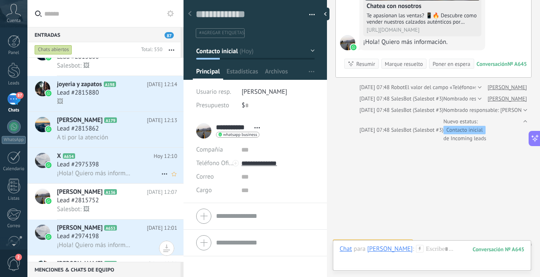
click at [111, 167] on div "Lead #2975398" at bounding box center [117, 164] width 120 height 8
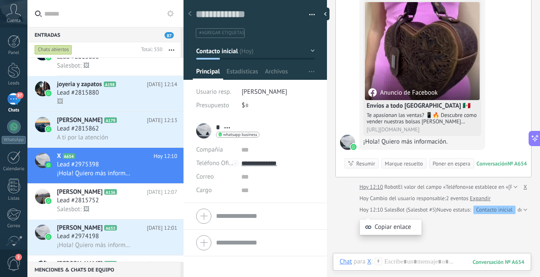
scroll to position [80, 0]
click at [522, 208] on div at bounding box center [524, 209] width 5 height 8
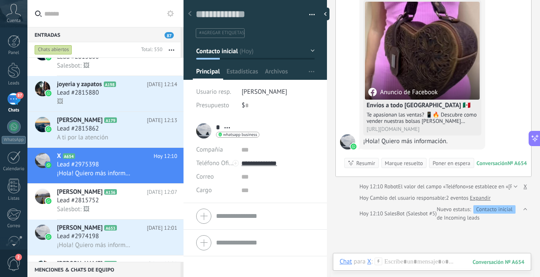
scroll to position [68, 0]
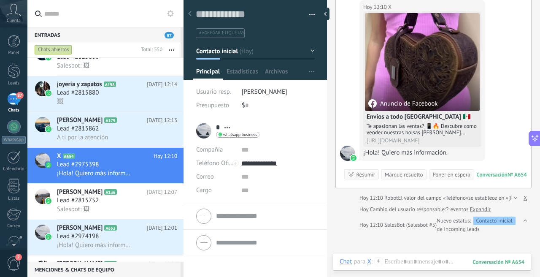
click at [479, 210] on link "Expandir" at bounding box center [480, 209] width 21 height 8
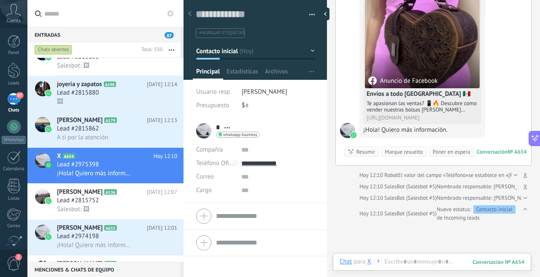
scroll to position [90, 0]
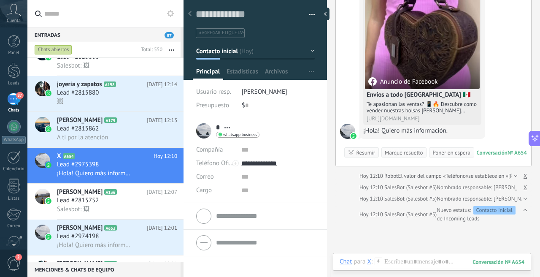
click at [426, 214] on span "SalesBot (Salesbot #5)" at bounding box center [410, 214] width 52 height 7
click at [426, 214] on div "SalesBot (Salesbot #5)" at bounding box center [410, 210] width 52 height 8
click at [426, 214] on span "SalesBot (Salesbot #5)" at bounding box center [410, 214] width 52 height 7
click at [426, 214] on div "SalesBot (Salesbot #5)" at bounding box center [410, 210] width 52 height 8
click at [465, 201] on div "Hoy 12:10 SalesBot (Salesbot #5) Nombrado responsable: Diego Villanueva" at bounding box center [446, 199] width 173 height 8
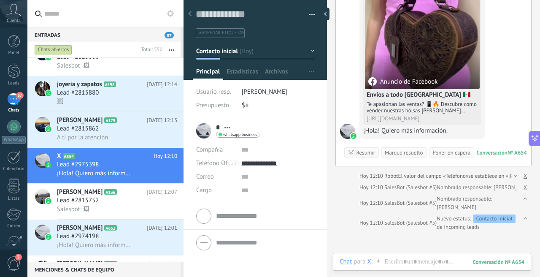
click at [460, 188] on div "Hoy 12:10 SalesBot (Salesbot #5) Nombrado responsable: Laura" at bounding box center [446, 187] width 173 height 8
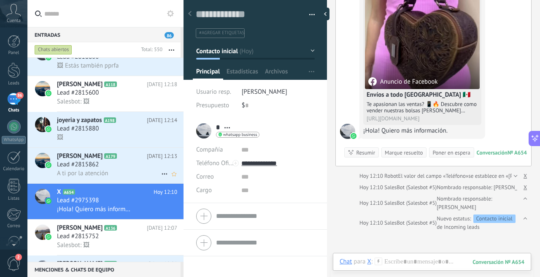
click at [105, 164] on div "Lead #2815862" at bounding box center [117, 164] width 120 height 8
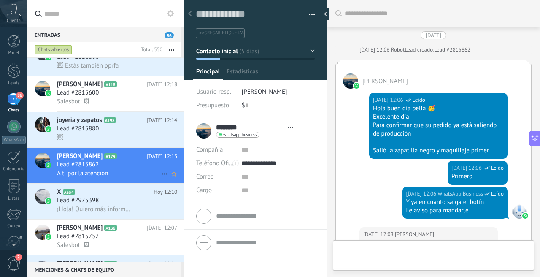
type textarea "**********"
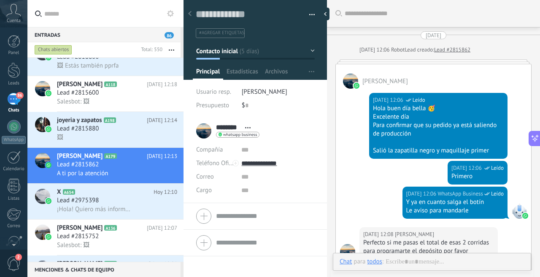
type input "*******"
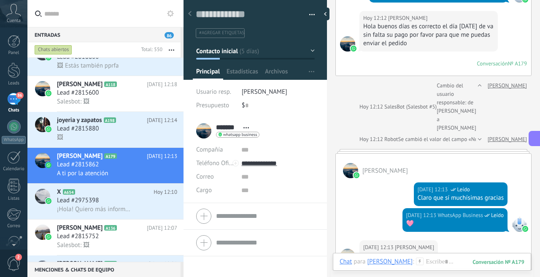
click at [482, 135] on div at bounding box center [478, 139] width 5 height 8
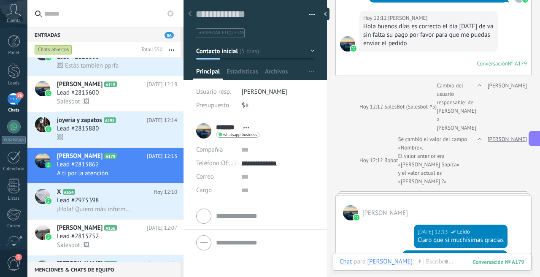
click at [482, 135] on div at bounding box center [478, 160] width 5 height 51
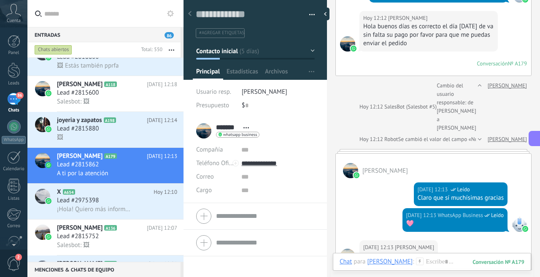
click at [482, 135] on div at bounding box center [478, 139] width 5 height 8
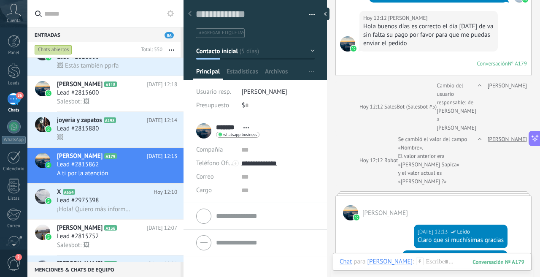
click at [482, 135] on div at bounding box center [478, 160] width 5 height 51
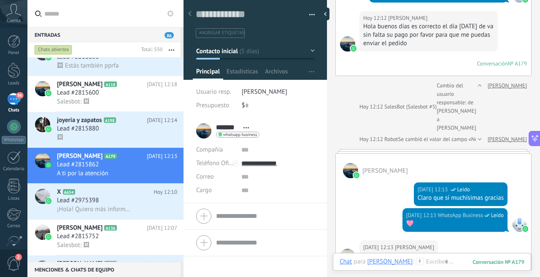
scroll to position [1039, 0]
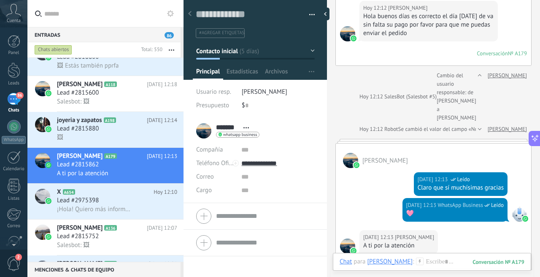
click at [482, 125] on div at bounding box center [478, 129] width 5 height 8
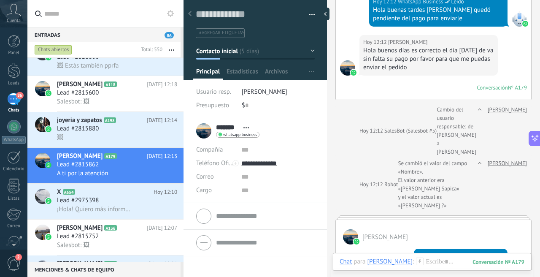
scroll to position [1003, 0]
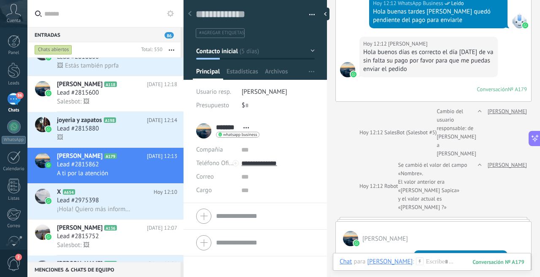
click at [245, 128] on icon at bounding box center [245, 127] width 5 height 1
click at [360, 161] on div "Hoy 12:12 Robot Se cambió el valor del campo «Nombre». El valor anterior era «V…" at bounding box center [419, 186] width 118 height 51
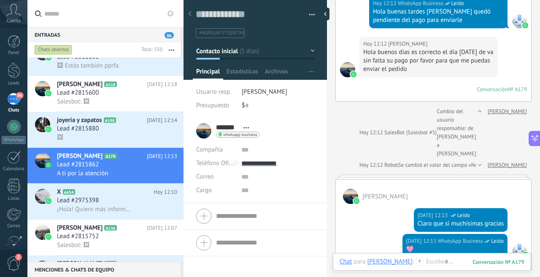
click at [454, 161] on span "Se cambió el valor del campo «Nombre»." at bounding box center [446, 165] width 96 height 8
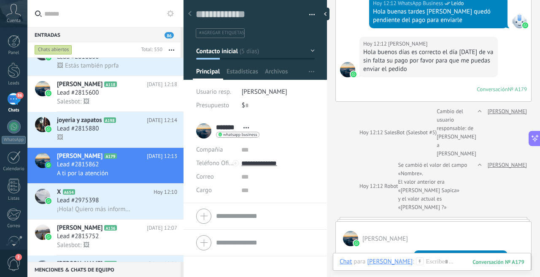
click at [250, 91] on span "[PERSON_NAME]" at bounding box center [265, 92] width 46 height 8
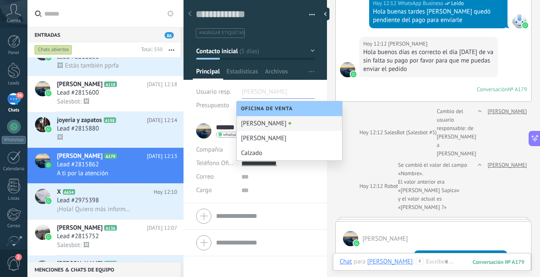
click at [351, 108] on div at bounding box center [347, 133] width 15 height 50
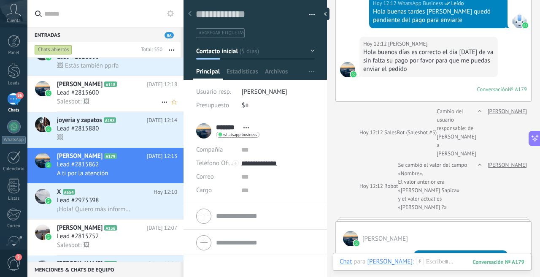
click at [107, 97] on div "Lead #2815600" at bounding box center [117, 93] width 120 height 8
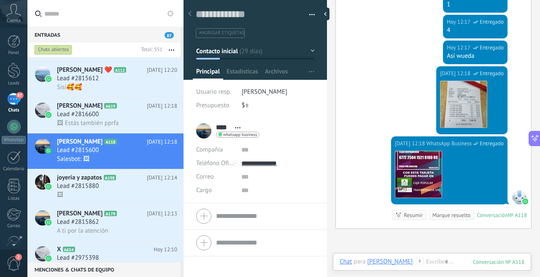
scroll to position [999, 0]
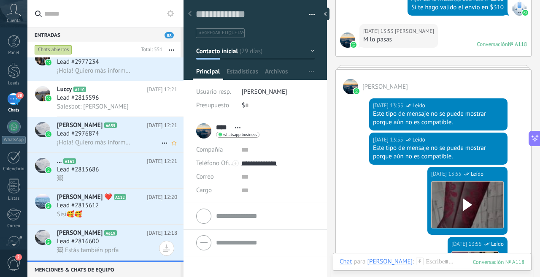
scroll to position [0, 0]
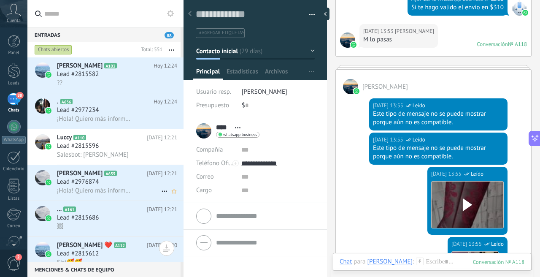
click at [127, 180] on div "Lead #2976874" at bounding box center [117, 182] width 120 height 8
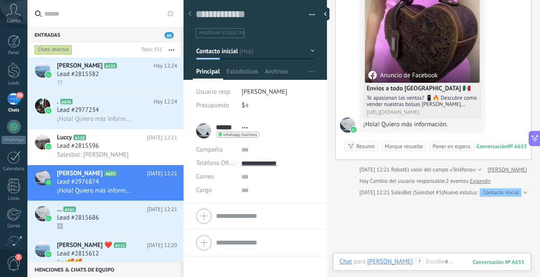
scroll to position [98, 0]
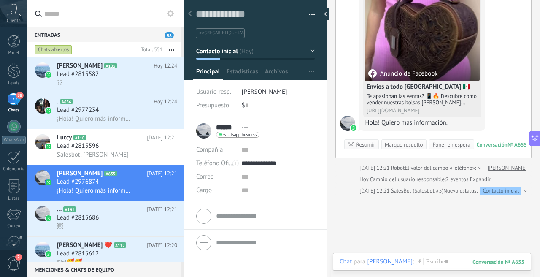
click at [459, 191] on span "Nuevo estatus:" at bounding box center [461, 191] width 34 height 8
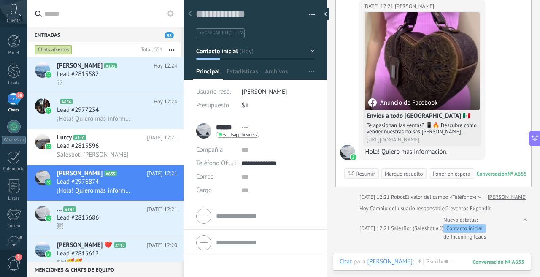
click at [487, 211] on link "Expandir" at bounding box center [480, 208] width 21 height 8
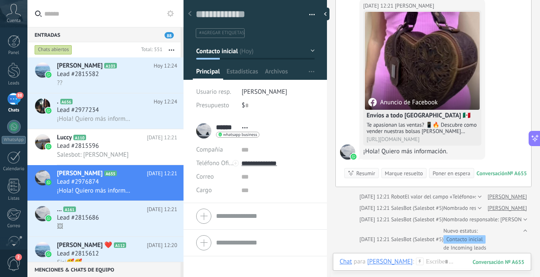
scroll to position [67, 0]
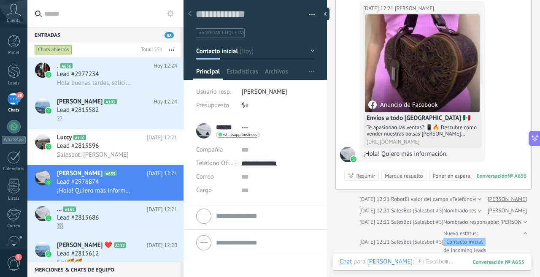
click at [482, 209] on div at bounding box center [478, 210] width 5 height 8
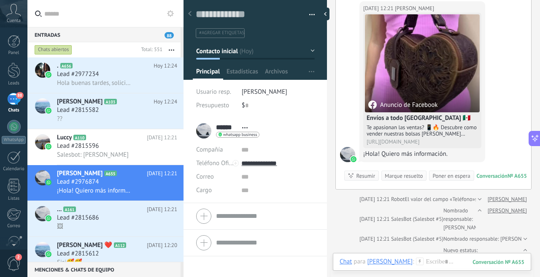
scroll to position [0, 0]
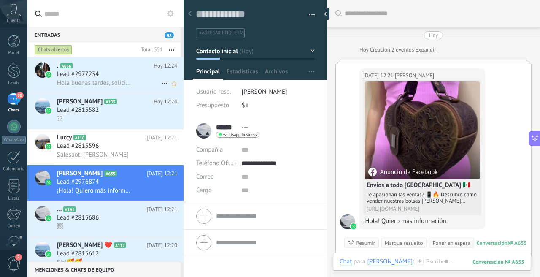
click at [125, 68] on h2 ". A656" at bounding box center [105, 66] width 97 height 8
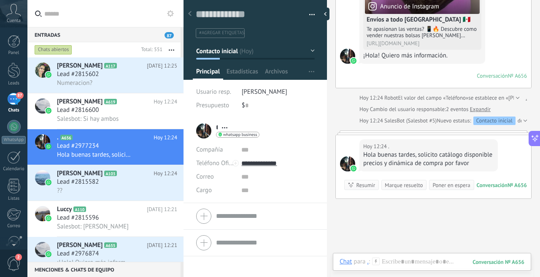
scroll to position [165, 0]
click at [517, 120] on div "Nuevo estatus: Contacto inicial de Incoming leads" at bounding box center [499, 121] width 124 height 8
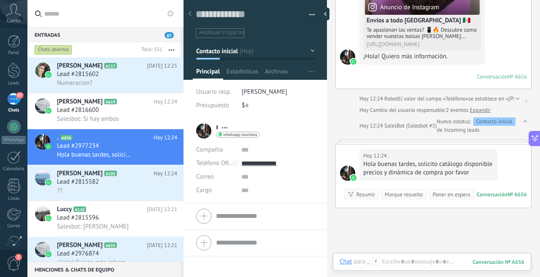
click at [485, 108] on link "Expandir" at bounding box center [480, 110] width 21 height 8
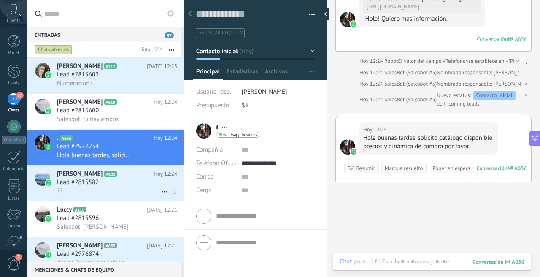
scroll to position [56, 0]
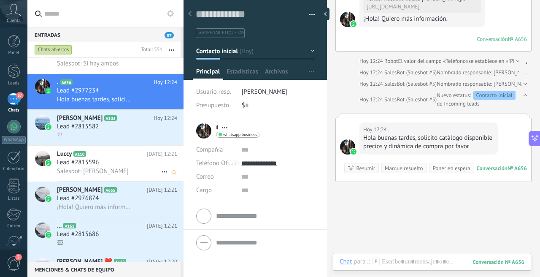
click at [124, 167] on div "Salesbot: [PERSON_NAME]" at bounding box center [117, 171] width 120 height 9
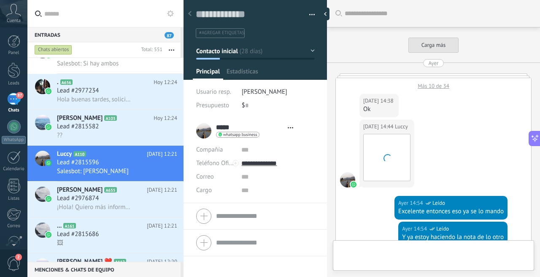
type textarea "**********"
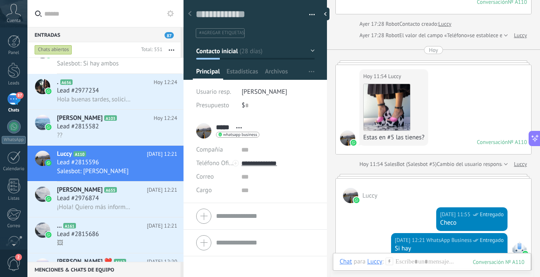
scroll to position [498, 0]
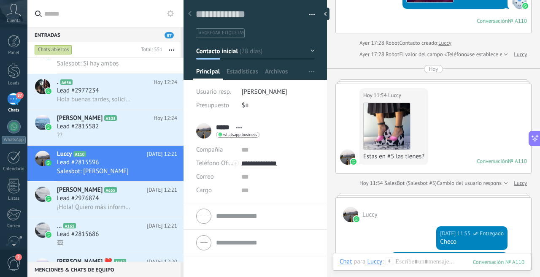
click at [503, 182] on div at bounding box center [504, 183] width 5 height 8
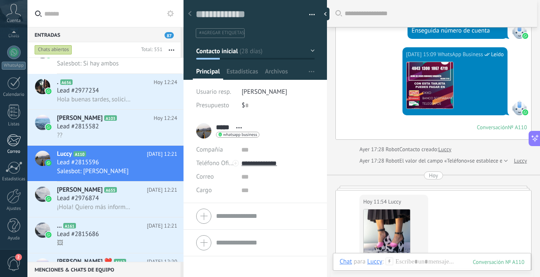
scroll to position [0, 0]
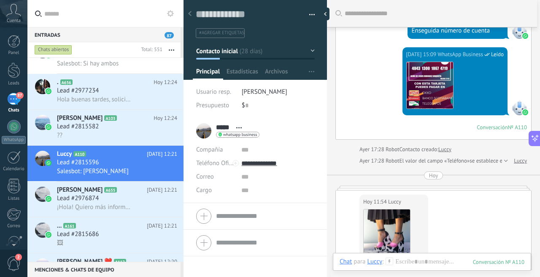
click at [252, 88] on span "[PERSON_NAME]" at bounding box center [265, 92] width 46 height 8
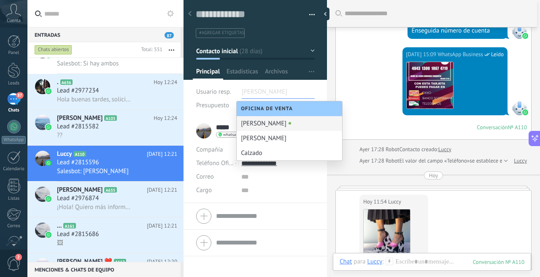
click at [252, 87] on input "text" at bounding box center [263, 92] width 42 height 14
click at [200, 94] on span "Usuario resp." at bounding box center [213, 92] width 35 height 8
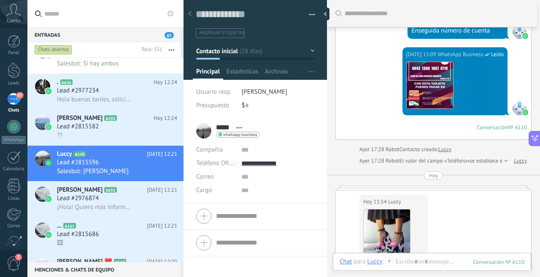
scroll to position [74, 0]
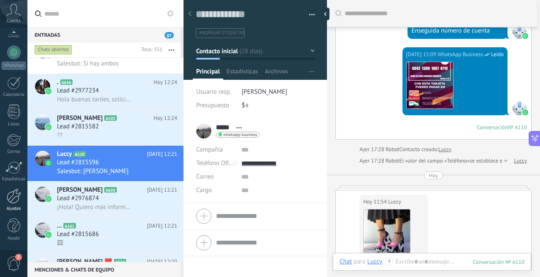
click at [18, 200] on div at bounding box center [14, 196] width 14 height 15
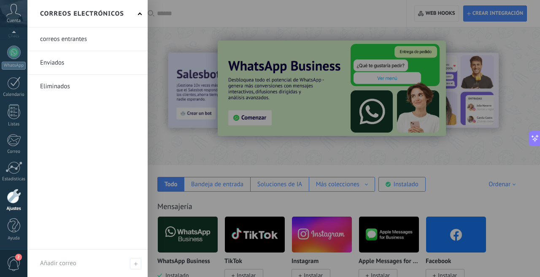
scroll to position [22, 0]
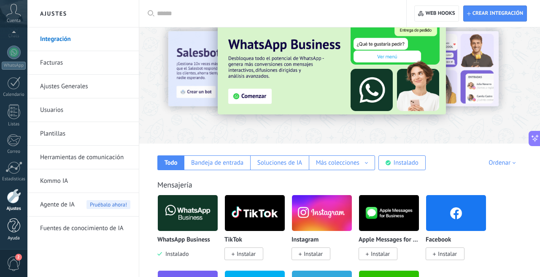
click at [14, 231] on div at bounding box center [14, 225] width 13 height 15
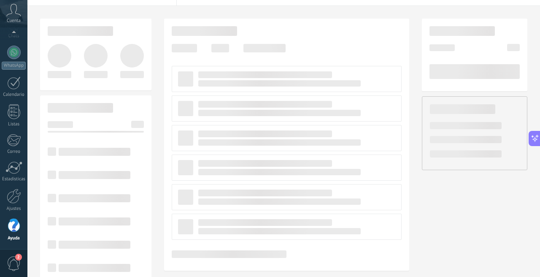
click at [14, 231] on div at bounding box center [14, 225] width 13 height 15
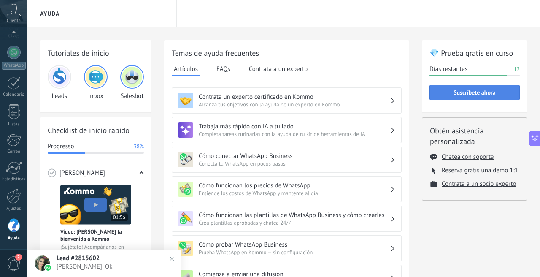
click at [474, 95] on span "Suscríbete ahora" at bounding box center [475, 92] width 42 height 6
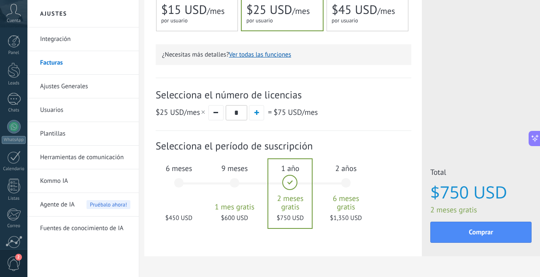
scroll to position [235, 5]
click at [180, 185] on div "6 meses $450 USD" at bounding box center [179, 187] width 46 height 60
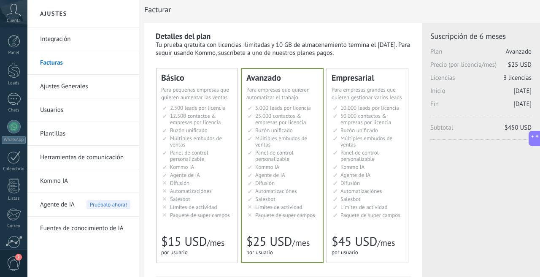
scroll to position [4, 5]
click at [514, 76] on span "3 licencias" at bounding box center [517, 77] width 28 height 8
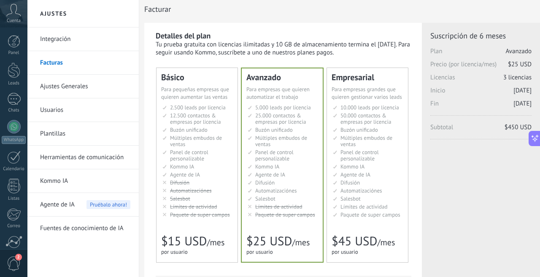
click at [514, 76] on span "3 licencias" at bounding box center [517, 77] width 28 height 8
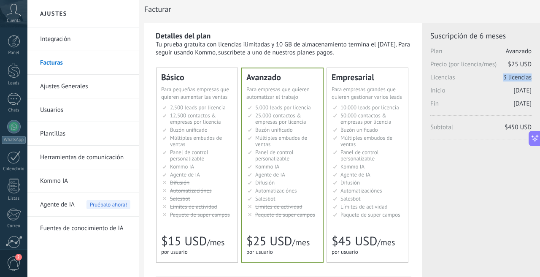
click at [514, 76] on span "3 licencias" at bounding box center [517, 77] width 28 height 8
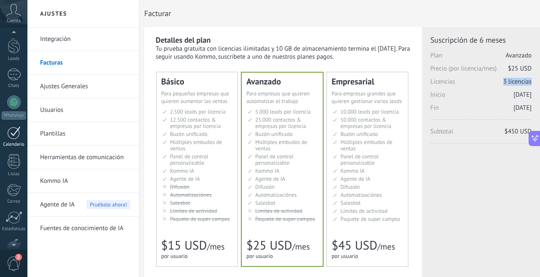
scroll to position [0, 0]
click at [15, 106] on link "Chats" at bounding box center [13, 103] width 27 height 20
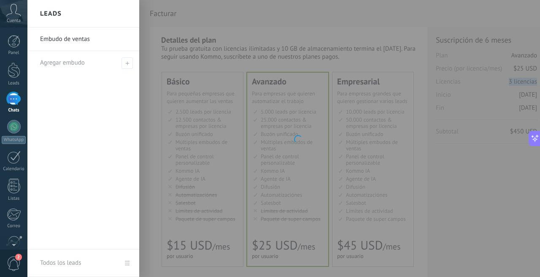
scroll to position [48, 0]
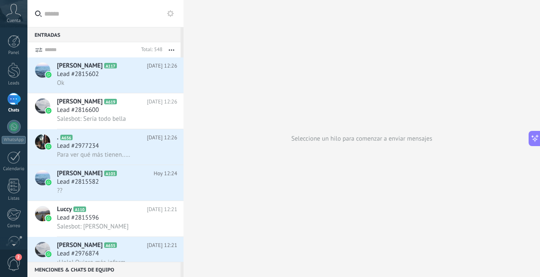
click at [200, 37] on div "Seleccione un hilo para comenzar a enviar mensajes" at bounding box center [362, 138] width 357 height 277
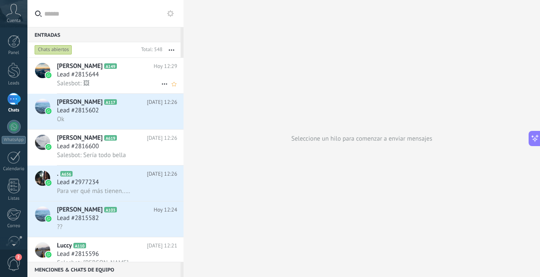
scroll to position [0, 0]
